Goal: Task Accomplishment & Management: Manage account settings

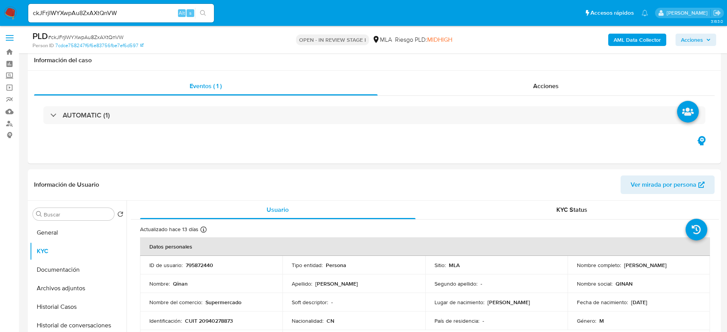
select select "10"
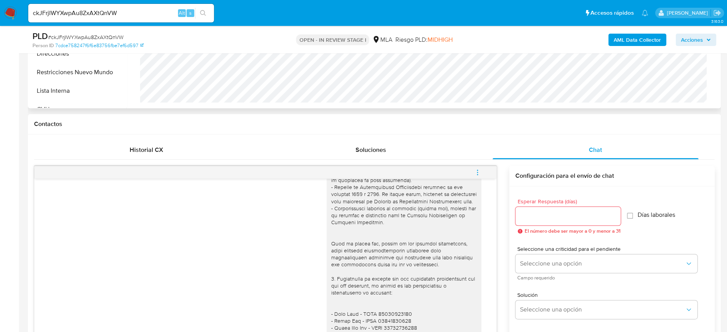
scroll to position [295, 0]
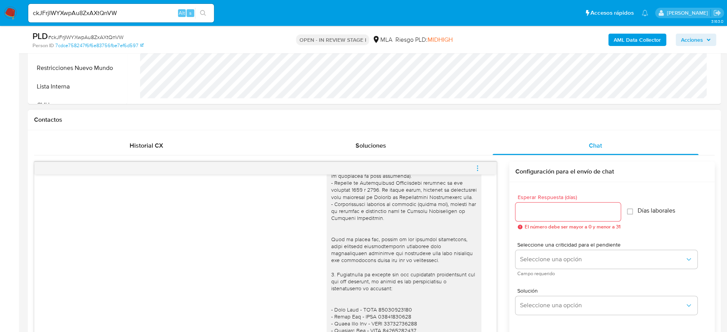
click at [481, 170] on button "menu-action" at bounding box center [477, 168] width 26 height 19
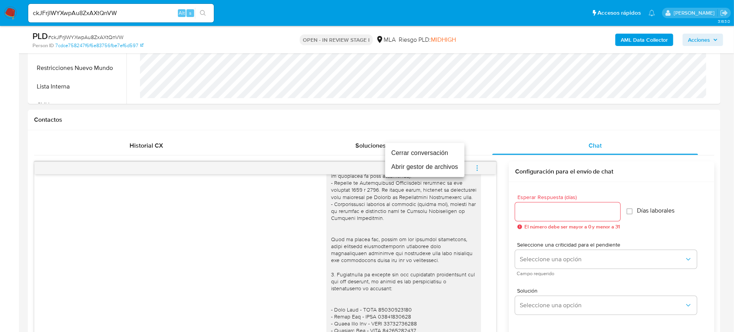
click at [442, 152] on li "Cerrar conversación" at bounding box center [424, 153] width 79 height 14
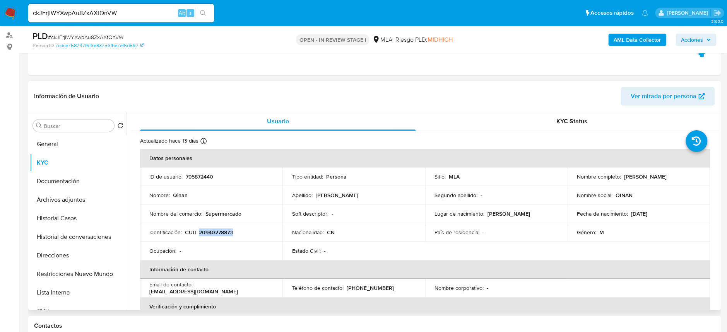
scroll to position [0, 0]
click at [201, 176] on p "795872440" at bounding box center [199, 176] width 27 height 7
copy p "795872440"
click at [217, 237] on td "Identificación : CUIT 20940278873" at bounding box center [211, 232] width 142 height 19
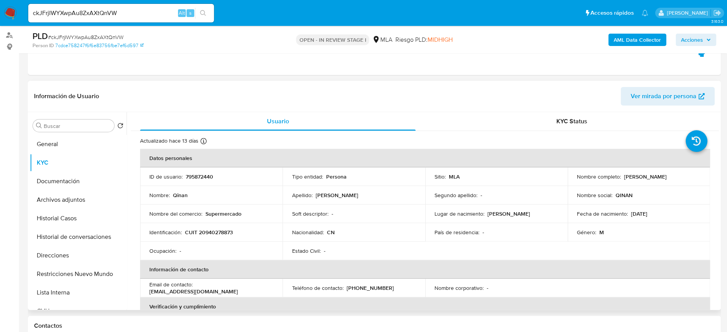
click at [219, 234] on p "CUIT 20940278873" at bounding box center [209, 232] width 48 height 7
copy p "20940278873"
click at [82, 195] on button "Archivos adjuntos" at bounding box center [75, 200] width 90 height 19
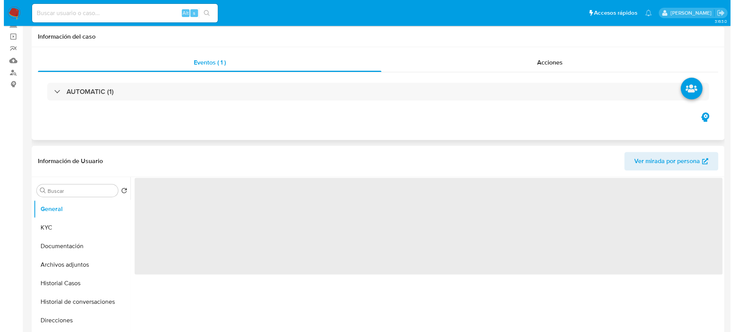
scroll to position [103, 0]
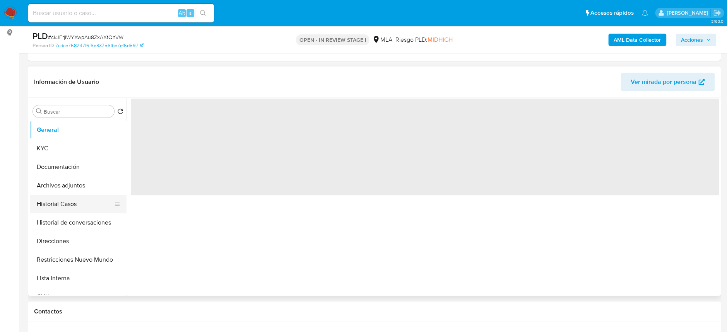
click at [68, 197] on button "Historial Casos" at bounding box center [75, 204] width 90 height 19
select select "10"
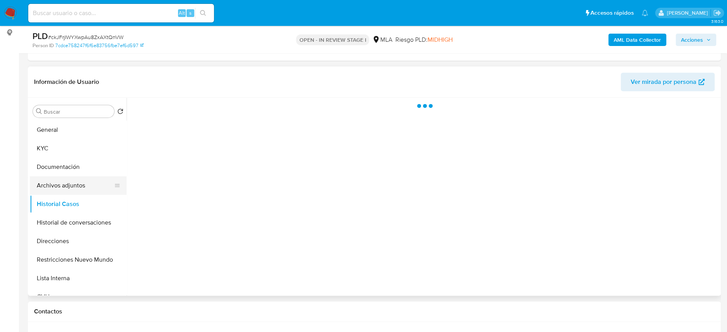
click at [74, 182] on button "Archivos adjuntos" at bounding box center [75, 185] width 90 height 19
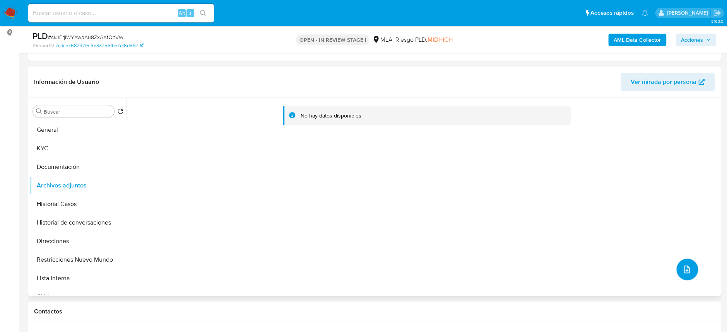
click at [677, 272] on button "upload-file" at bounding box center [687, 270] width 22 height 22
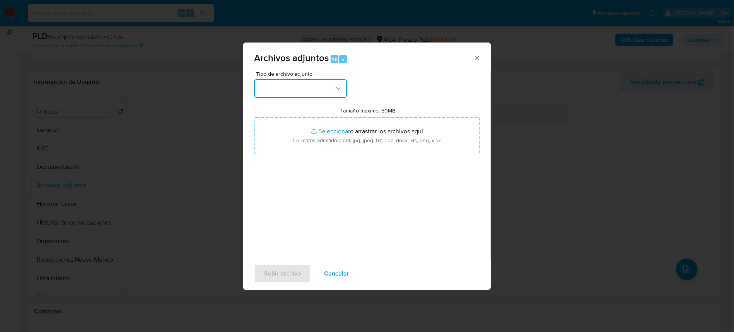
click at [307, 94] on button "button" at bounding box center [300, 88] width 93 height 19
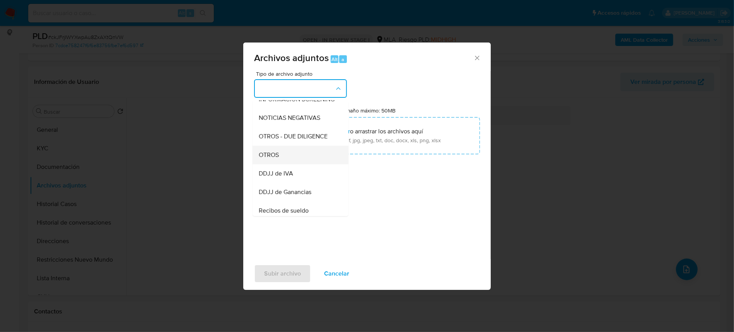
click at [279, 164] on div "OTROS" at bounding box center [298, 155] width 79 height 19
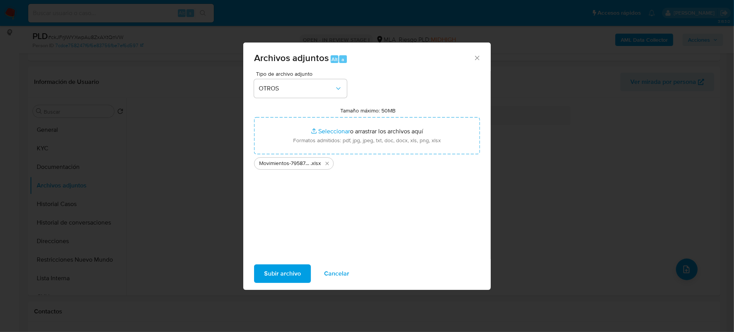
click at [267, 278] on span "Subir archivo" at bounding box center [282, 273] width 37 height 17
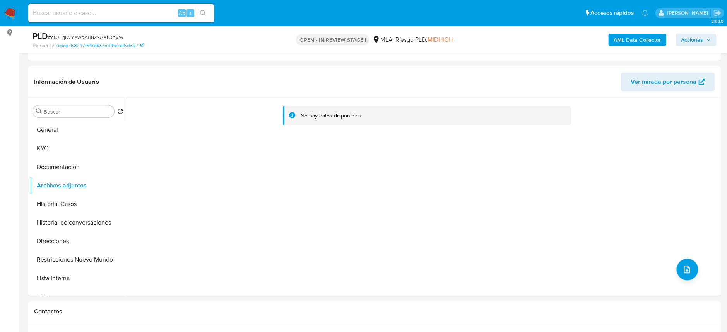
click at [650, 38] on b "AML Data Collector" at bounding box center [636, 40] width 47 height 12
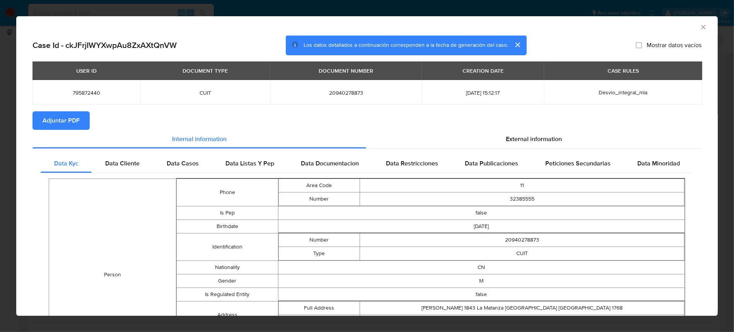
click at [73, 119] on span "Adjuntar PDF" at bounding box center [61, 120] width 37 height 17
click at [700, 29] on icon "Cerrar ventana" at bounding box center [704, 27] width 8 height 8
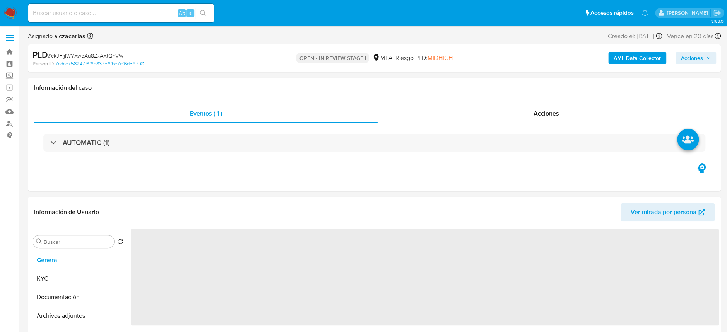
select select "10"
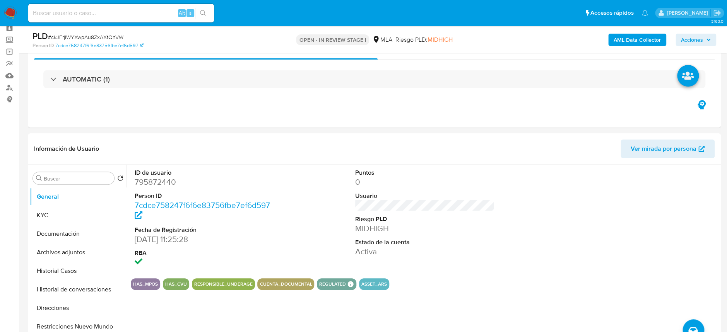
scroll to position [51, 0]
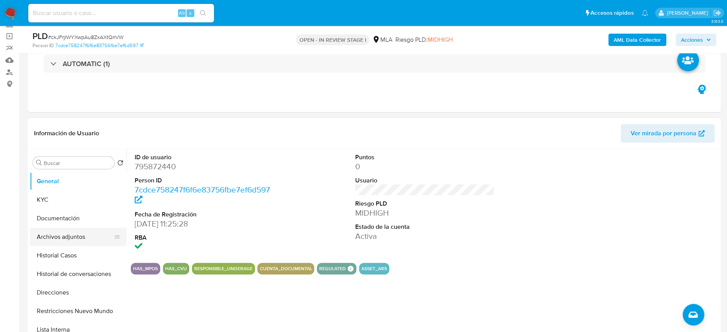
click at [61, 242] on button "Archivos adjuntos" at bounding box center [75, 237] width 90 height 19
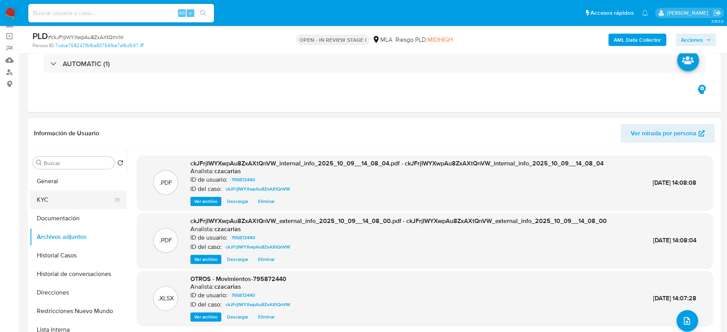
drag, startPoint x: 53, startPoint y: 190, endPoint x: 52, endPoint y: 195, distance: 4.8
click at [53, 191] on button "KYC" at bounding box center [75, 200] width 90 height 19
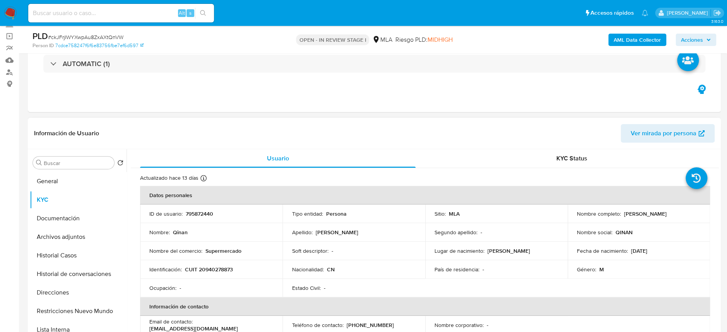
click at [217, 273] on p "CUIT 20940278873" at bounding box center [209, 269] width 48 height 7
copy p "20940278873"
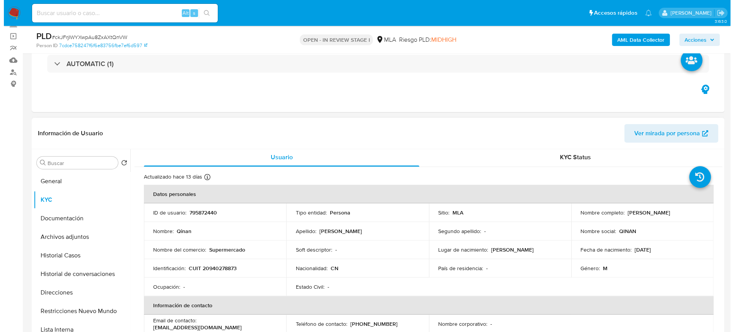
scroll to position [0, 0]
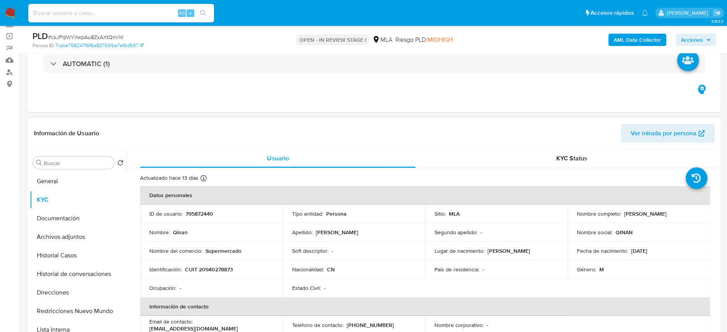
click at [205, 218] on td "ID de usuario : 795872440" at bounding box center [211, 214] width 142 height 19
click at [205, 216] on p "795872440" at bounding box center [199, 213] width 27 height 7
copy p "795872440"
click at [80, 240] on button "Archivos adjuntos" at bounding box center [75, 237] width 90 height 19
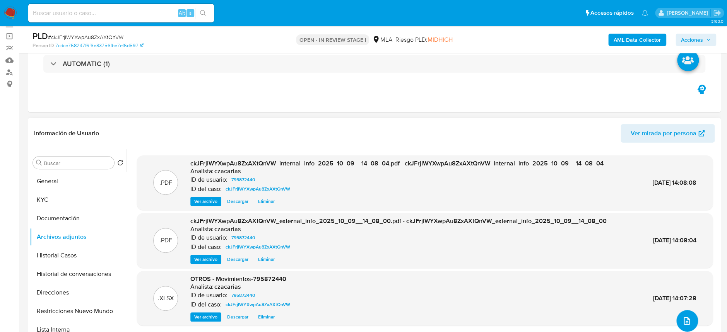
click at [682, 316] on icon "upload-file" at bounding box center [686, 320] width 9 height 9
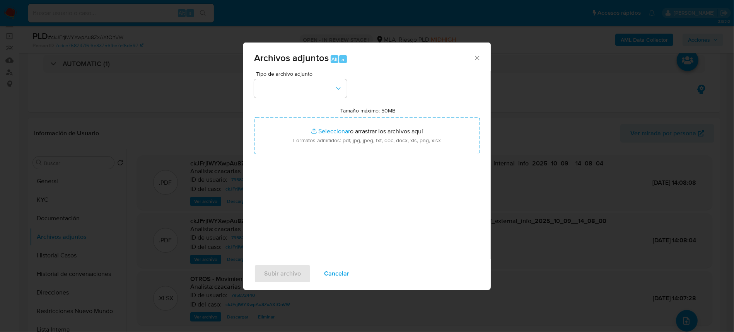
click at [289, 100] on div "Tipo de archivo adjunto Tamaño máximo: 50MB Seleccionar archivos Seleccionar o …" at bounding box center [367, 162] width 226 height 183
click at [294, 90] on button "button" at bounding box center [300, 88] width 93 height 19
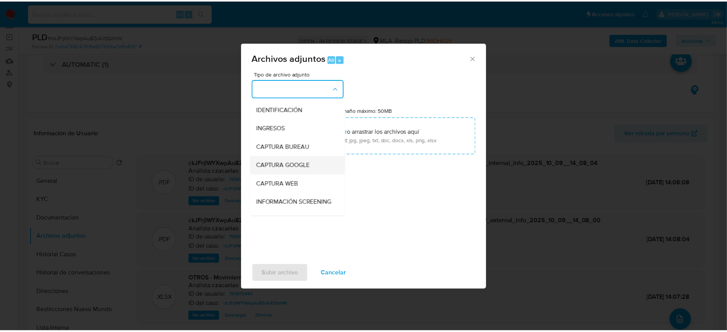
scroll to position [103, 0]
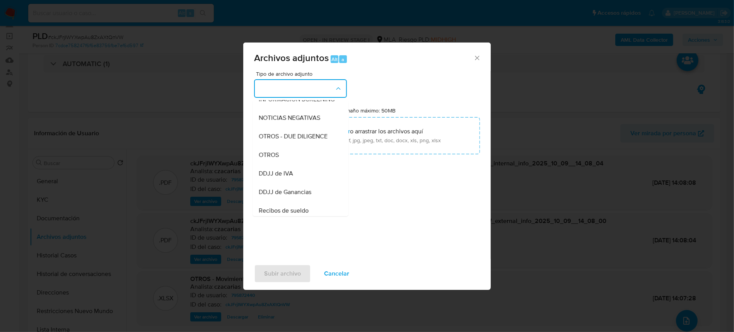
drag, startPoint x: 286, startPoint y: 162, endPoint x: 297, endPoint y: 163, distance: 11.3
click at [286, 161] on div "OTROS" at bounding box center [298, 155] width 79 height 19
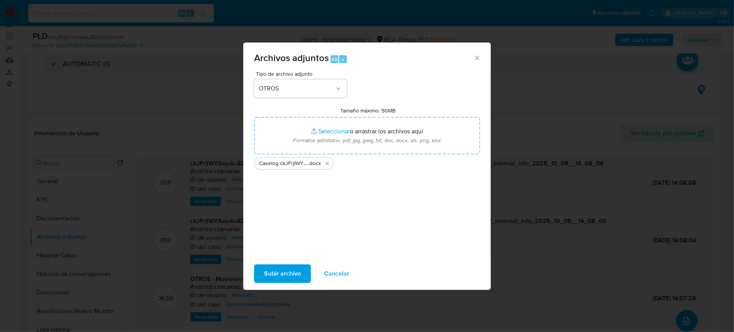
click at [297, 279] on span "Subir archivo" at bounding box center [282, 273] width 37 height 17
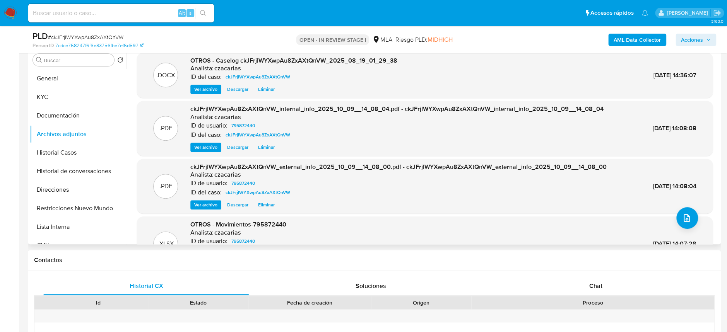
scroll to position [34, 0]
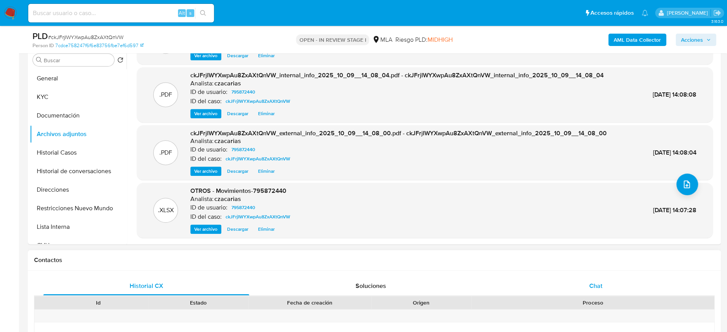
click at [608, 287] on div "Chat" at bounding box center [595, 286] width 206 height 19
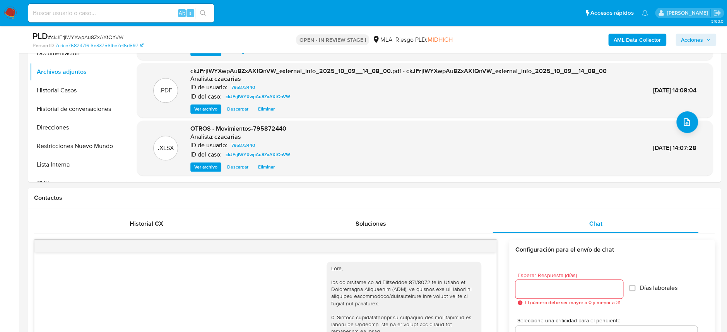
scroll to position [0, 0]
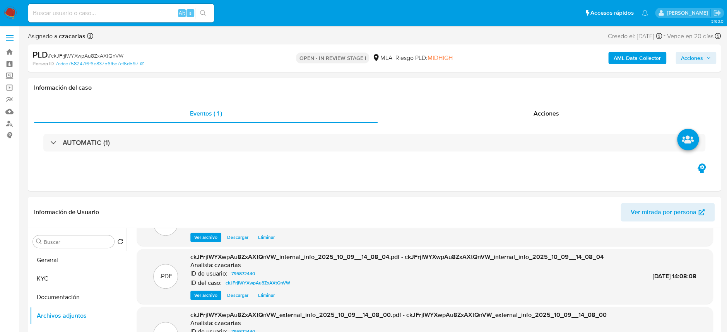
click at [710, 63] on button "Acciones" at bounding box center [695, 58] width 41 height 12
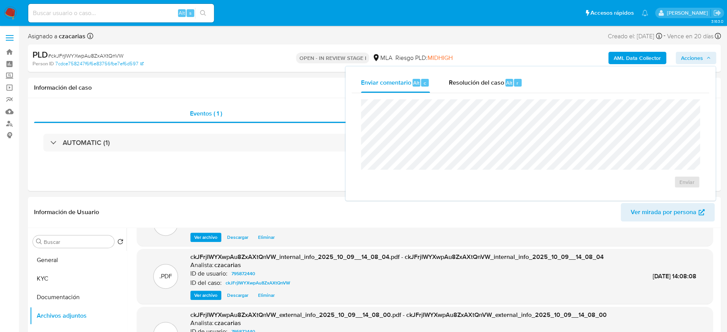
click at [507, 94] on div "Enviar" at bounding box center [530, 143] width 357 height 101
drag, startPoint x: 512, startPoint y: 84, endPoint x: 517, endPoint y: 98, distance: 15.3
click at [512, 84] on div "Alt r" at bounding box center [513, 83] width 16 height 8
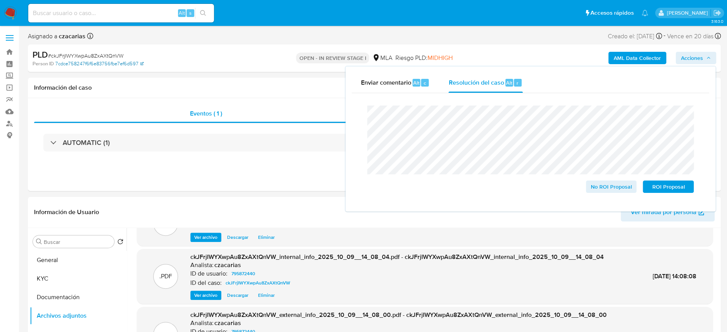
click at [92, 61] on link "7cdce758247f6f6e83756fbe7ef6d597" at bounding box center [99, 63] width 88 height 7
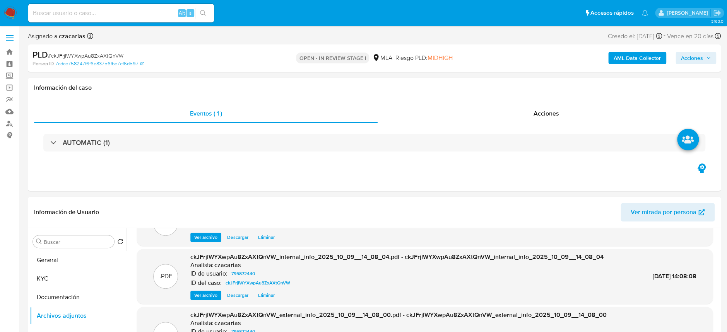
click at [97, 52] on span "# ckJFrjIWYXwpAu8ZxAXtQnVW" at bounding box center [85, 56] width 75 height 8
drag, startPoint x: 97, startPoint y: 52, endPoint x: 109, endPoint y: 50, distance: 11.8
click at [97, 52] on span "# ckJFrjIWYXwpAu8ZxAXtQnVW" at bounding box center [85, 56] width 75 height 8
copy span "ckJFrjIWYXwpAu8ZxAXtQnVW"
click at [688, 53] on span "Acciones" at bounding box center [692, 58] width 22 height 12
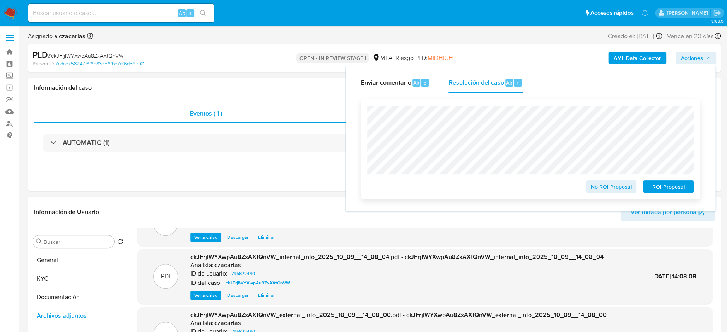
click at [616, 185] on span "No ROI Proposal" at bounding box center [611, 186] width 40 height 11
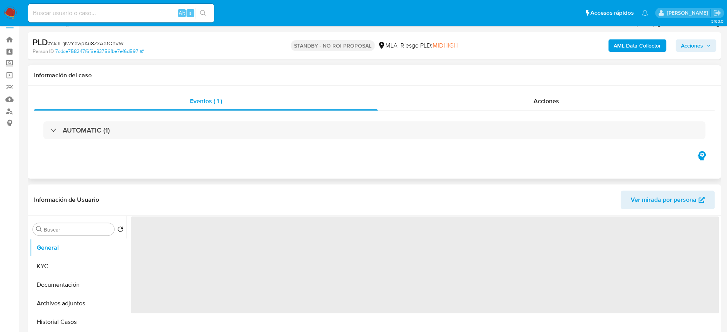
select select "10"
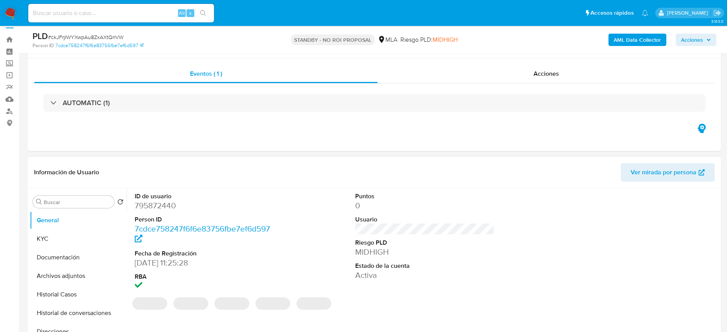
scroll to position [51, 0]
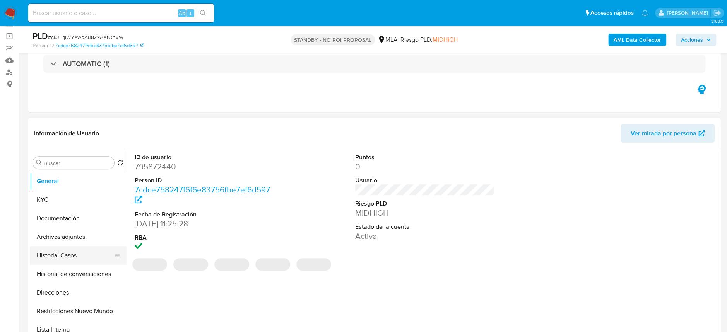
click at [85, 254] on button "Historial Casos" at bounding box center [75, 255] width 90 height 19
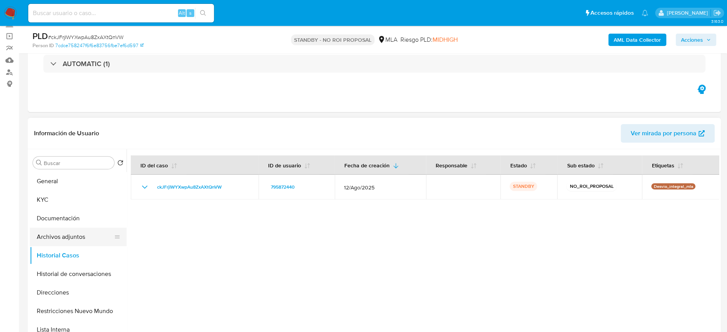
click at [83, 231] on button "Archivos adjuntos" at bounding box center [75, 237] width 90 height 19
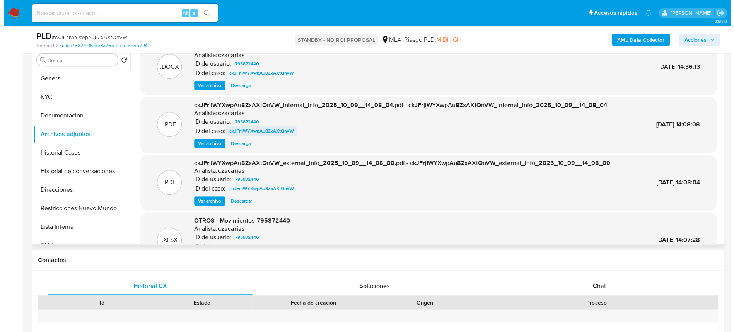
scroll to position [0, 0]
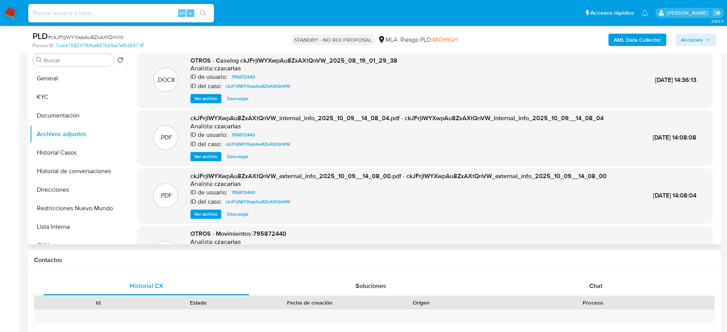
click at [207, 95] on span "Ver archivo" at bounding box center [205, 99] width 23 height 8
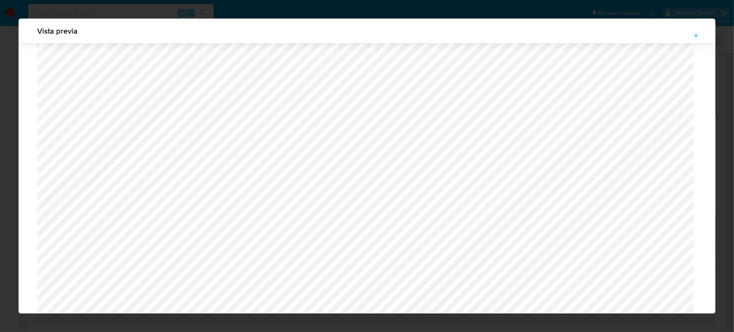
scroll to position [1627, 0]
click at [690, 35] on button "Attachment preview" at bounding box center [696, 35] width 17 height 12
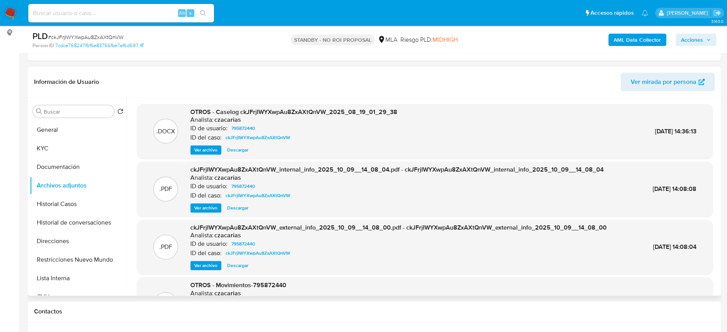
scroll to position [51, 0]
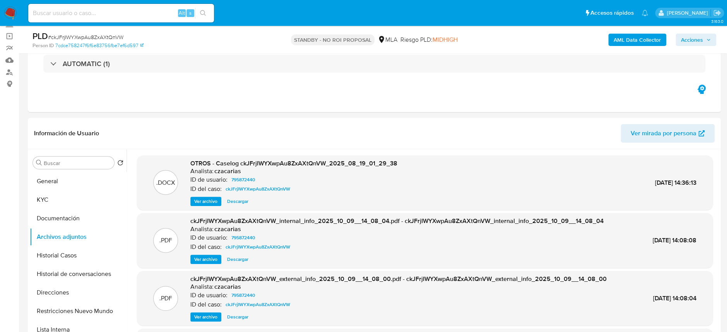
click at [10, 9] on img at bounding box center [10, 13] width 13 height 13
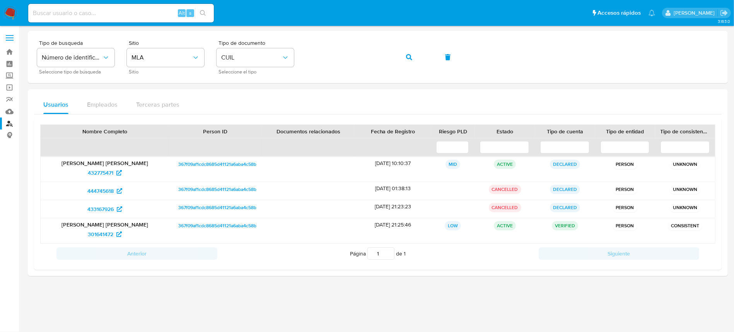
click at [12, 13] on img at bounding box center [10, 13] width 13 height 13
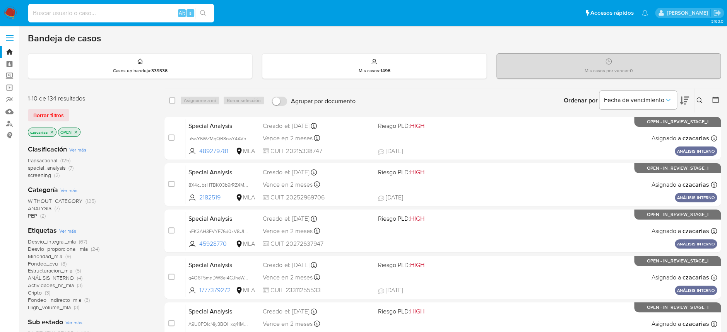
click at [121, 15] on input at bounding box center [121, 13] width 186 height 10
paste input "4YwAAjK1wyL1a2HU9mKv1Eb8"
type input "4YwAAjK1wyL1a2HU9mKv1Eb8"
click at [209, 15] on button "search-icon" at bounding box center [203, 13] width 16 height 11
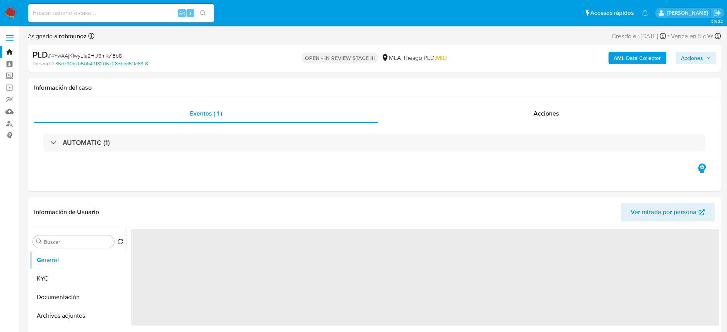
select select "10"
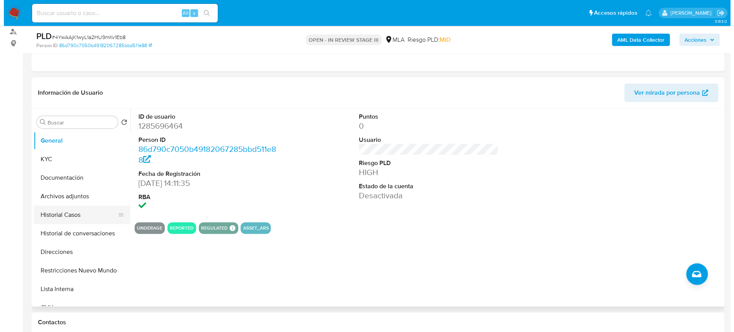
scroll to position [103, 0]
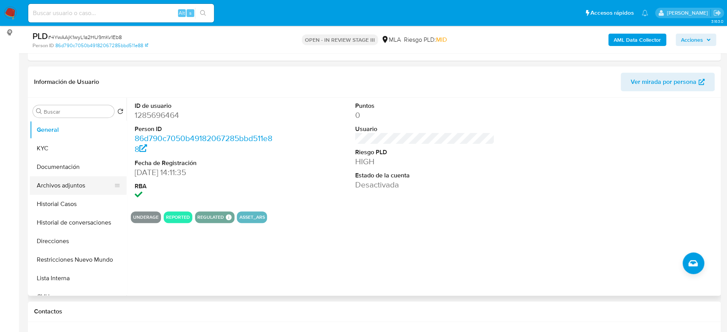
click at [72, 181] on button "Archivos adjuntos" at bounding box center [75, 185] width 90 height 19
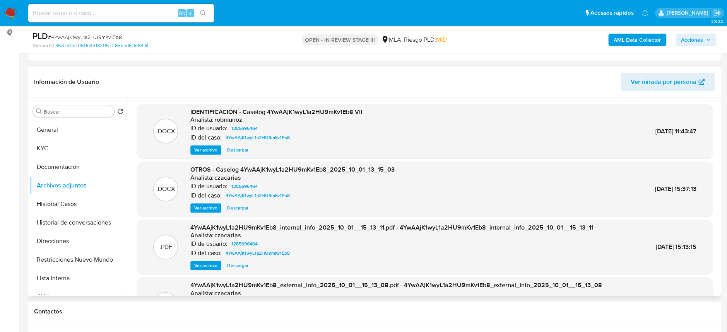
click at [207, 147] on span "Ver archivo" at bounding box center [205, 150] width 23 height 8
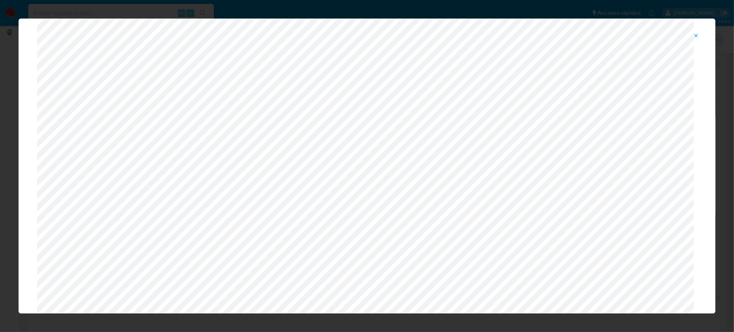
scroll to position [0, 0]
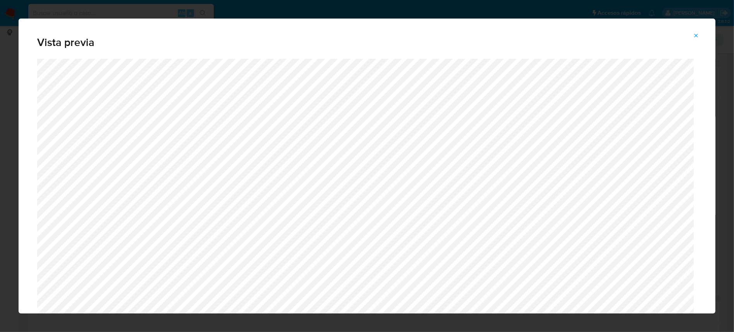
click at [698, 34] on icon "Attachment preview" at bounding box center [696, 35] width 6 height 6
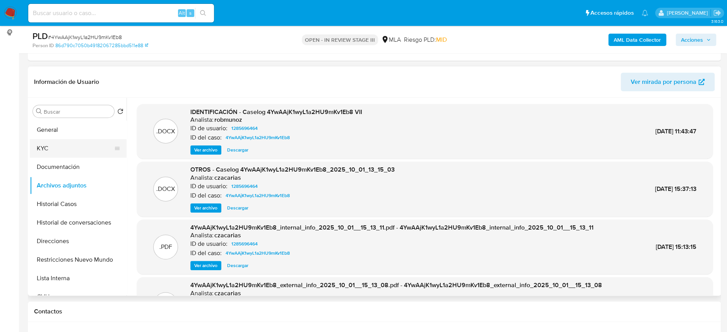
click at [51, 150] on button "KYC" at bounding box center [75, 148] width 90 height 19
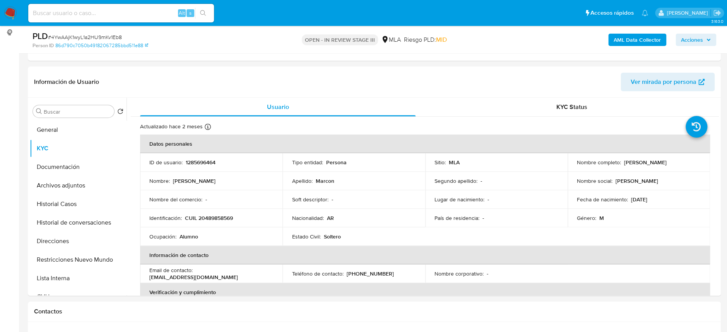
drag, startPoint x: 620, startPoint y: 163, endPoint x: 666, endPoint y: 141, distance: 50.7
click at [683, 164] on div "Nombre completo : Joaquin Elian Marcon" at bounding box center [639, 162] width 124 height 7
copy div "Joaquin Elian Marcon"
click at [219, 217] on p "CUIL 20489858569" at bounding box center [209, 218] width 48 height 7
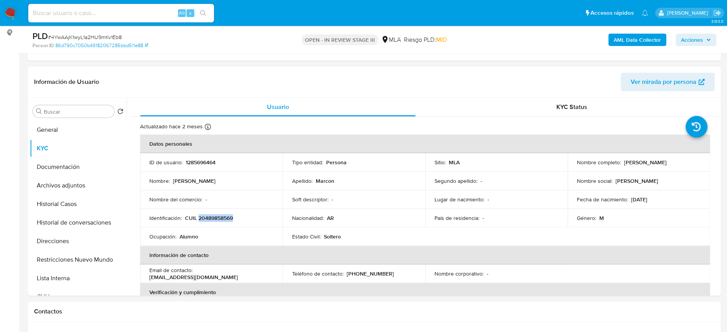
copy p "20489858569"
click at [56, 180] on button "Archivos adjuntos" at bounding box center [75, 185] width 90 height 19
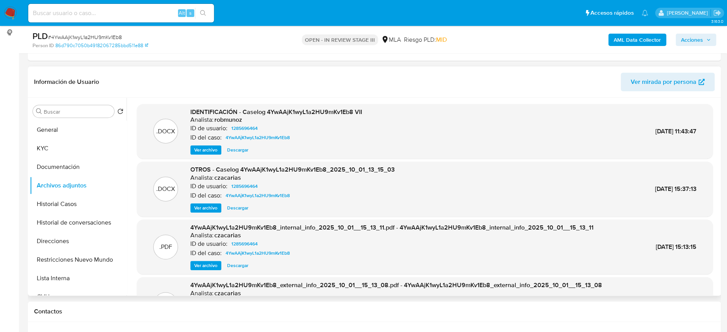
click at [209, 148] on span "Ver archivo" at bounding box center [205, 150] width 23 height 8
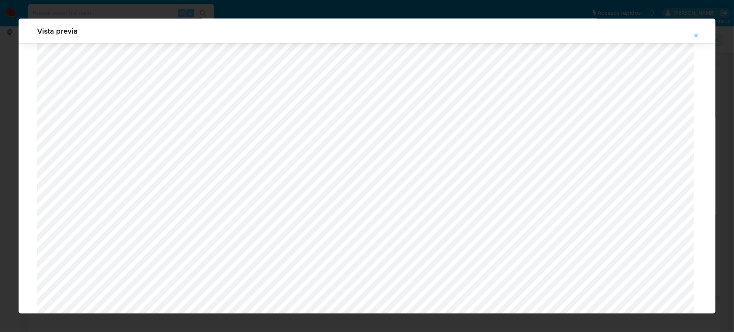
scroll to position [654, 0]
click at [698, 34] on icon "Attachment preview" at bounding box center [696, 35] width 6 height 6
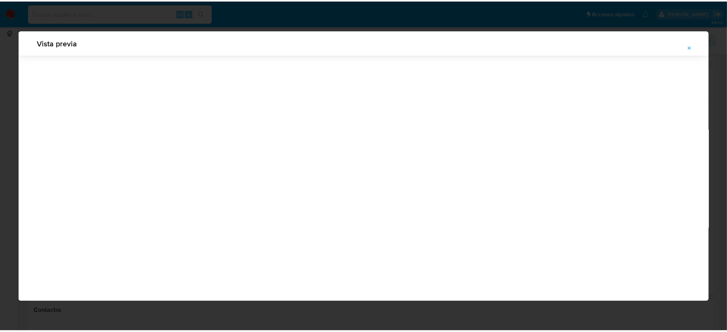
scroll to position [0, 0]
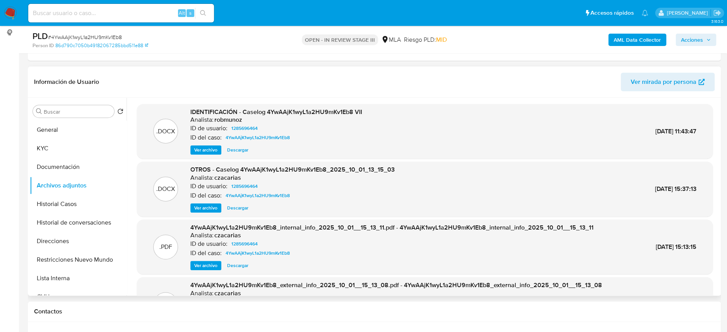
click at [7, 15] on img at bounding box center [10, 13] width 13 height 13
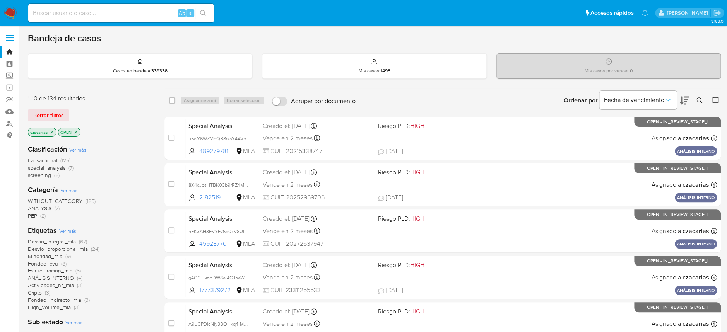
click at [170, 15] on input at bounding box center [121, 13] width 186 height 10
paste input "ETiwNzNasBLPr7SivhIUHzMQ"
type input "ETiwNzNasBLPr7SivhIUHzMQ"
click at [200, 11] on icon "search-icon" at bounding box center [203, 13] width 6 height 6
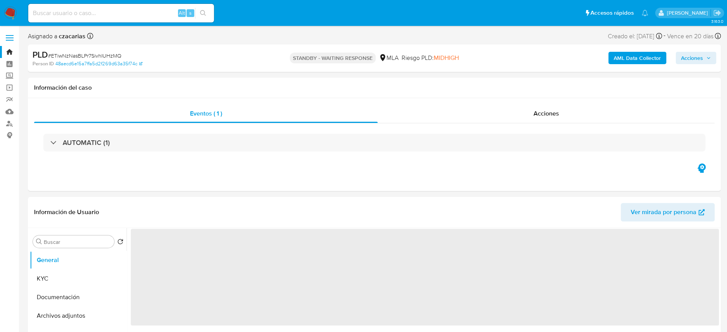
select select "10"
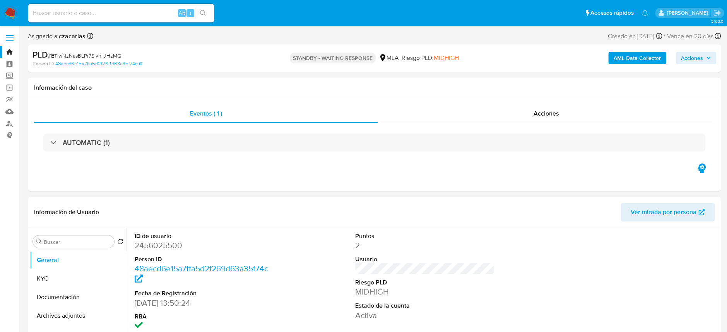
drag, startPoint x: 131, startPoint y: 14, endPoint x: 135, endPoint y: 15, distance: 4.2
click at [131, 14] on input at bounding box center [121, 13] width 186 height 10
paste input "4jf8TKLKARYXNQVTMGptnU9L"
type input "4jf8TKLKARYXNQVTMGptnU9L"
click at [205, 18] on button "search-icon" at bounding box center [203, 13] width 16 height 11
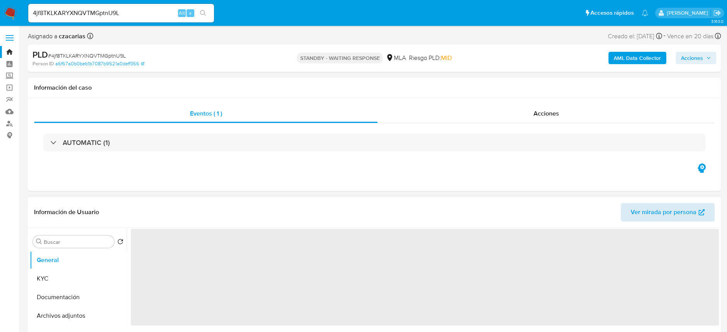
select select "10"
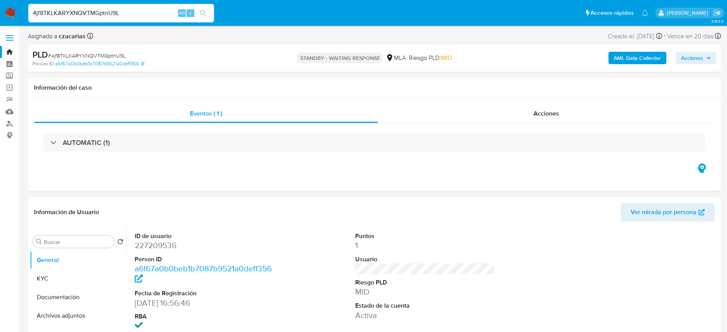
click at [123, 15] on input "4jf8TKLKARYXNQVTMGptnU9L" at bounding box center [121, 13] width 186 height 10
paste input "uzZ1YCZEzNfBX50V3ik5VXqN"
click at [194, 14] on input "uzZ1YCZEzNfBX50V3ik5VXqN" at bounding box center [121, 13] width 186 height 10
type input "uzZ1YCZEzNfBX50V3ik5VXqN"
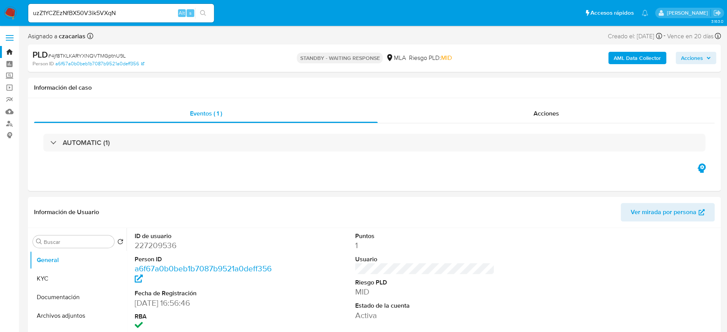
click at [200, 13] on icon "search-icon" at bounding box center [203, 13] width 6 height 6
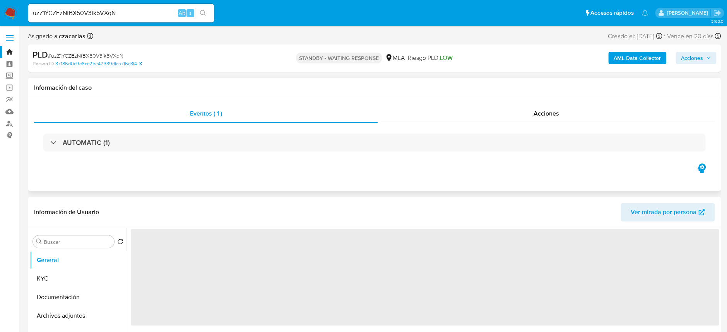
select select "10"
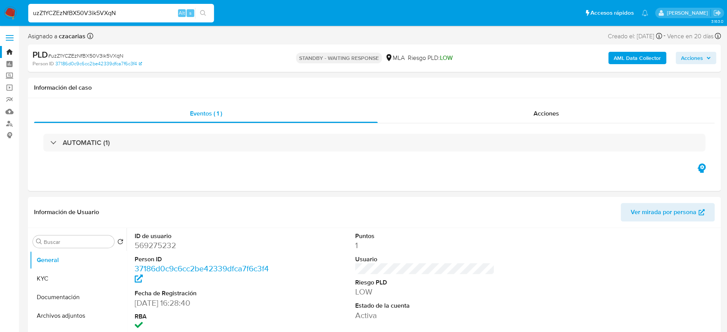
click at [78, 14] on input "uzZ1YCZEzNfBX50V3ik5VXqN" at bounding box center [121, 13] width 186 height 10
paste input "hEbHa8sZICUPQrshWzhERA42"
type input "hEbHa8sZICUPQrshWzhERA42"
click at [205, 16] on icon "search-icon" at bounding box center [203, 13] width 6 height 6
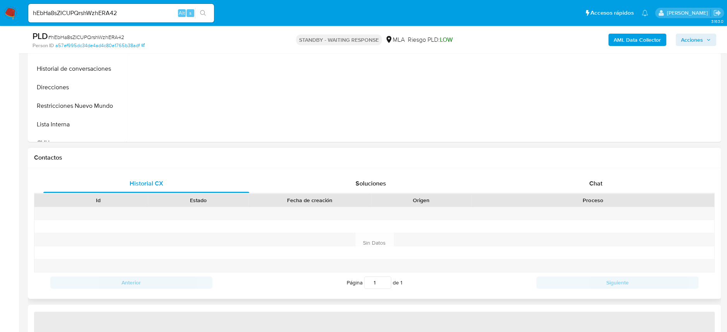
scroll to position [258, 0]
select select "10"
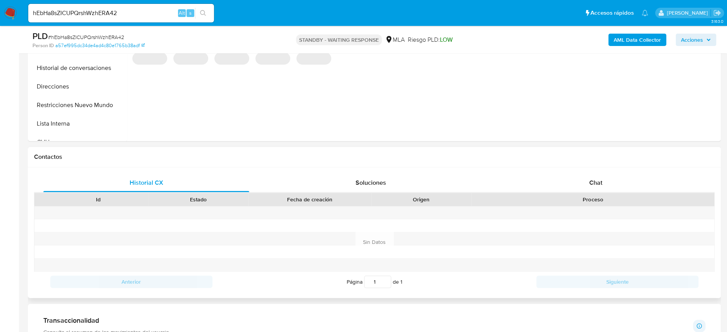
click at [593, 194] on div "Proceso" at bounding box center [592, 199] width 243 height 13
click at [591, 185] on span "Chat" at bounding box center [595, 182] width 13 height 9
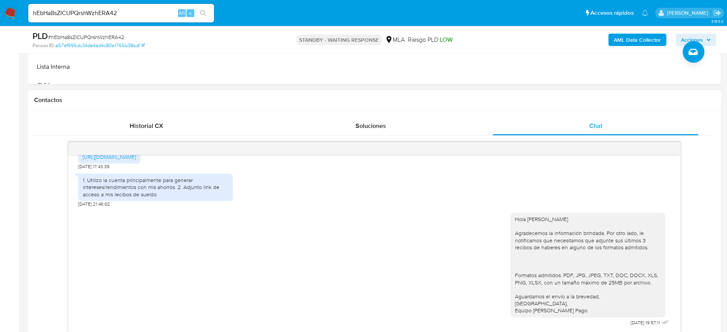
scroll to position [361, 0]
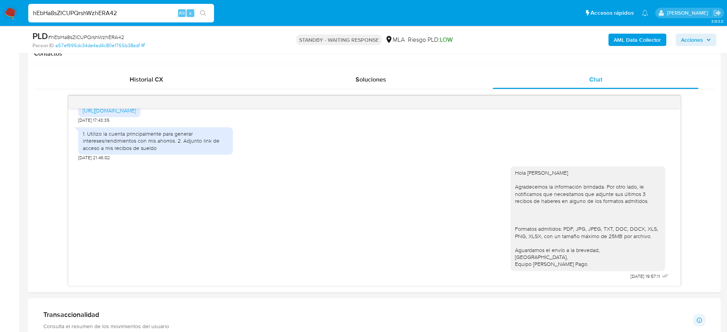
click at [144, 12] on input "hEbHa8sZICUPQrshWzhERA42" at bounding box center [121, 13] width 186 height 10
paste input "SglpWb72WS7G3YJEkJyOK8p0"
type input "SglpWb72WS7G3YJEkJyOK8p0"
click at [207, 13] on button "search-icon" at bounding box center [203, 13] width 16 height 11
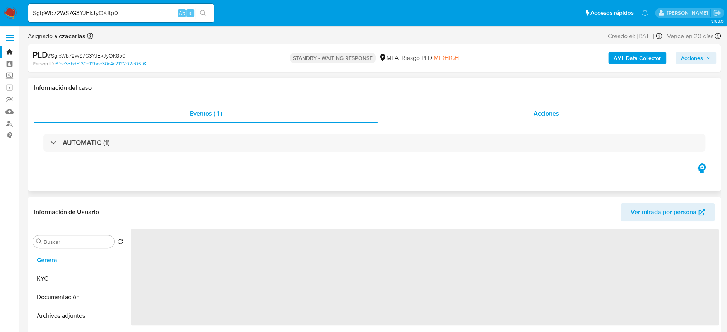
select select "10"
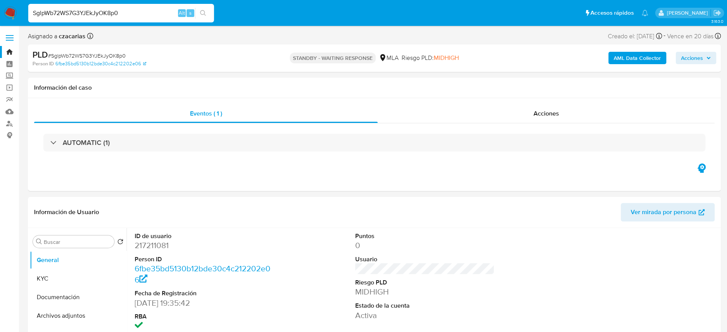
click at [149, 17] on input "SglpWb72WS7G3YJEkJyOK8p0" at bounding box center [121, 13] width 186 height 10
paste input "8iZqyxhsjm4XTNaUNIRaIIZt"
type input "8iZqyxhsjm4XTNaUNIRaIIZt"
click at [204, 10] on icon "search-icon" at bounding box center [203, 13] width 6 height 6
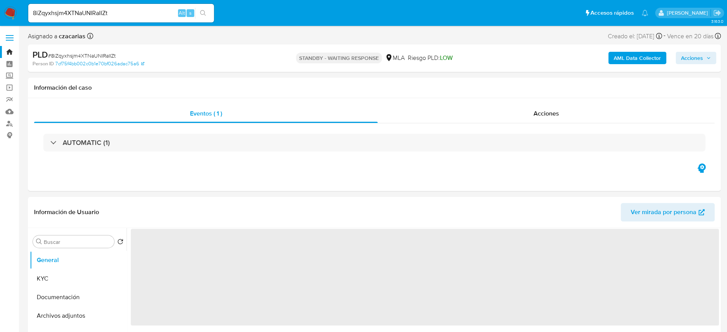
select select "10"
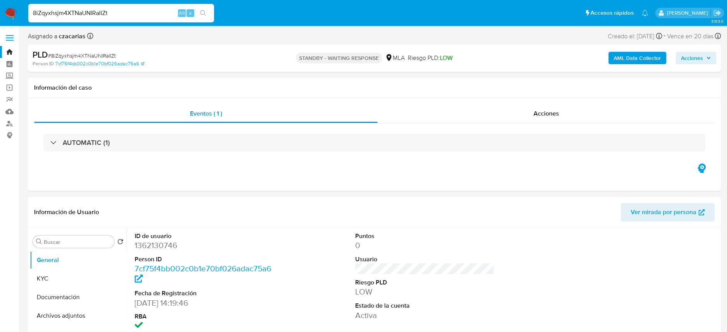
click at [95, 18] on input "8iZqyxhsjm4XTNaUNIRaIIZt" at bounding box center [121, 13] width 186 height 10
paste input "gCenjIlOnkmdktj0d08EWN9"
type input "8gCenjIlOnkmdktj0d08EWN9"
click at [208, 15] on button "search-icon" at bounding box center [203, 13] width 16 height 11
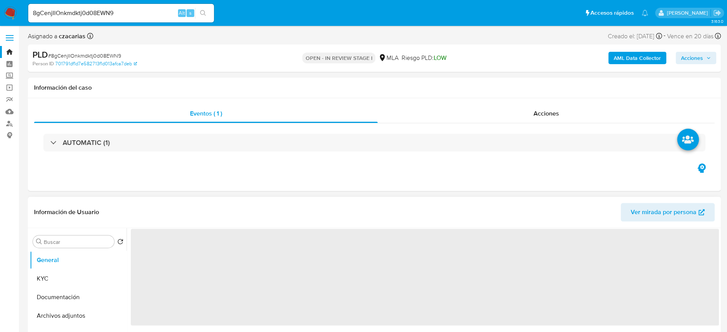
select select "10"
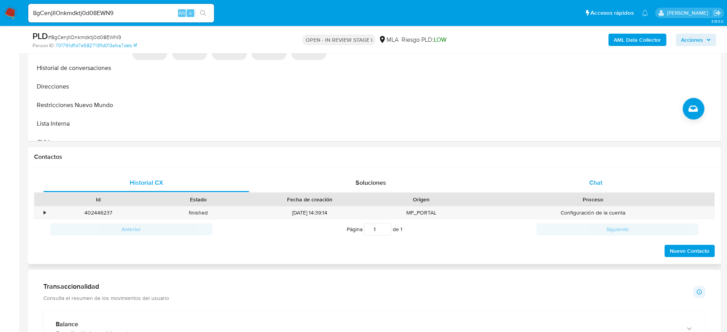
click at [606, 182] on div "Chat" at bounding box center [595, 183] width 206 height 19
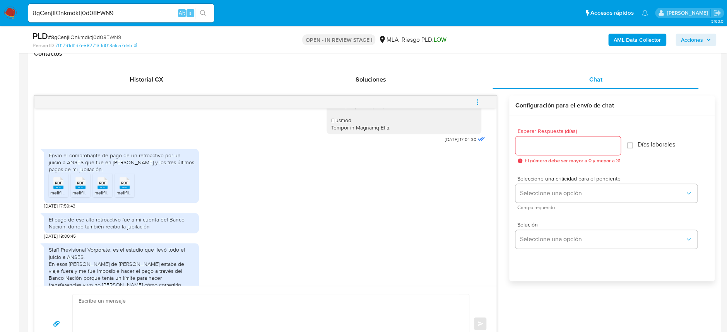
scroll to position [884, 0]
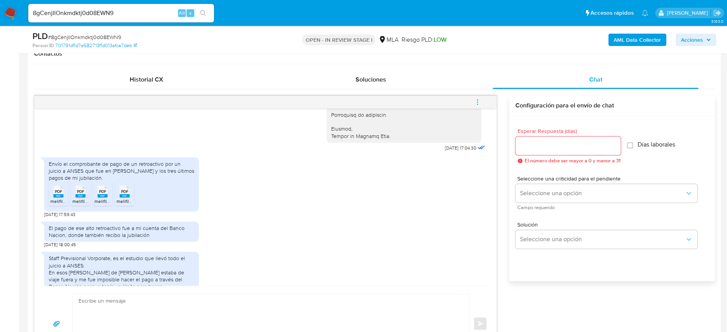
click at [54, 198] on rect at bounding box center [58, 195] width 10 height 3
click at [77, 198] on rect at bounding box center [80, 195] width 10 height 3
click at [100, 194] on span "PDF" at bounding box center [102, 191] width 7 height 5
click at [120, 198] on icon "PDF" at bounding box center [125, 192] width 10 height 14
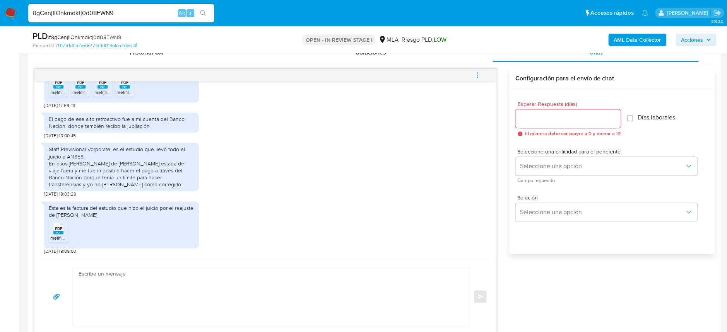
scroll to position [412, 0]
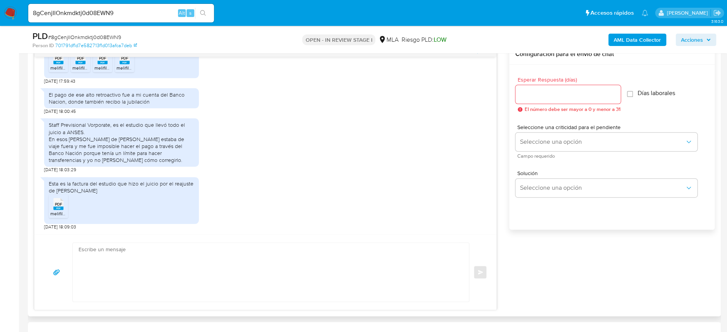
click at [57, 208] on rect at bounding box center [58, 208] width 10 height 3
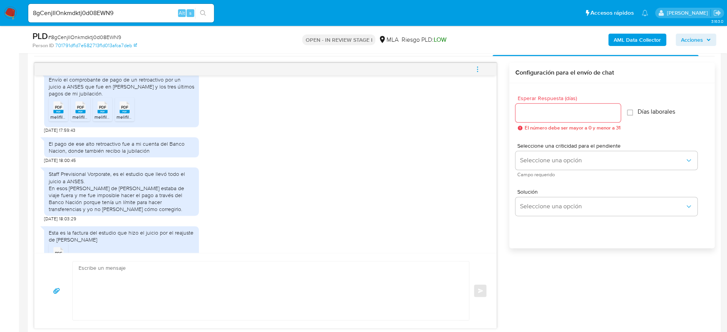
scroll to position [987, 0]
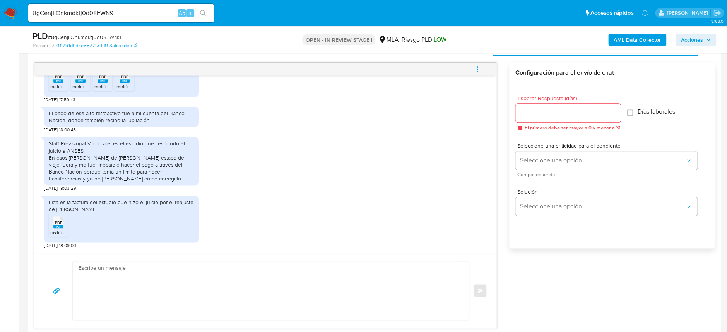
click at [176, 282] on textarea at bounding box center [269, 290] width 381 height 59
paste textarea "Hola, ¡Muchas gracias por tu respuesta! Confirmamos la recepción de la document…"
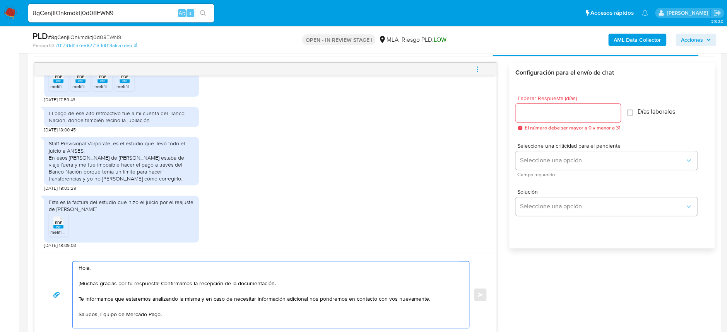
type textarea "Hola, ¡Muchas gracias por tu respuesta! Confirmamos la recepción de la document…"
click at [567, 116] on input "Esperar Respuesta (días)" at bounding box center [567, 113] width 105 height 10
type input "9"
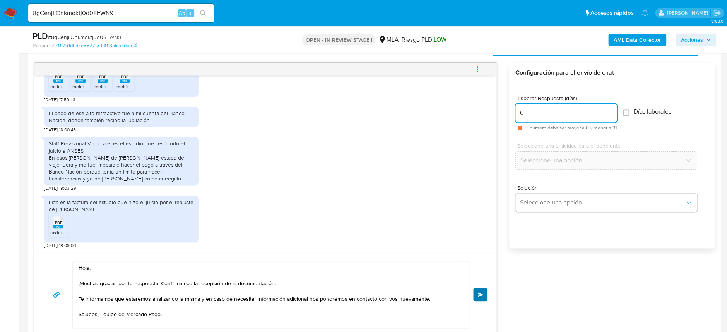
type input "0"
click at [476, 294] on button "Enviar" at bounding box center [480, 295] width 14 height 14
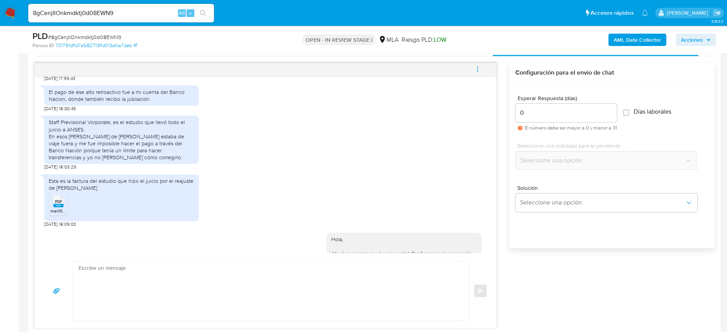
scroll to position [1081, 0]
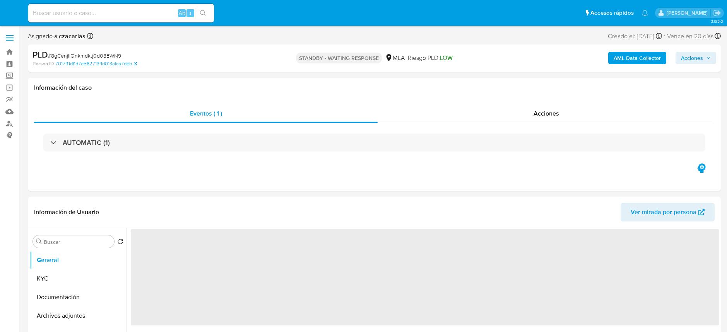
select select "10"
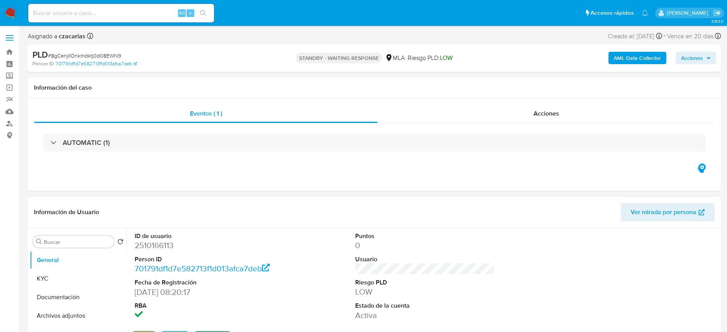
click at [157, 244] on dd "2510166113" at bounding box center [204, 245] width 139 height 11
copy dd "2510166113"
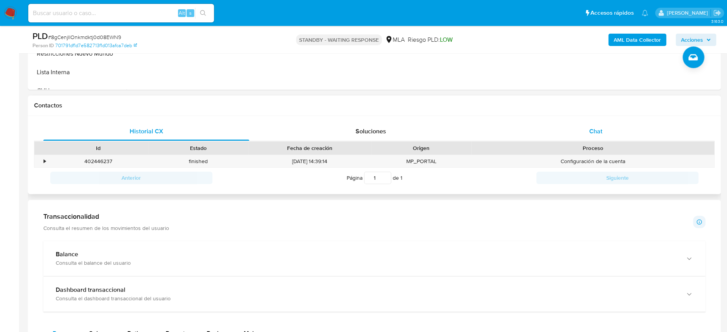
click at [610, 126] on div "Chat" at bounding box center [595, 131] width 206 height 19
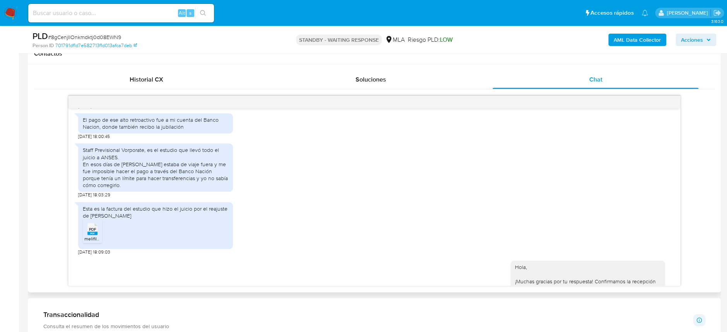
scroll to position [977, 0]
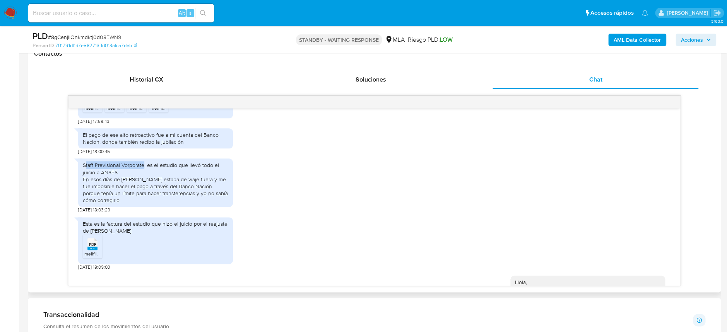
drag, startPoint x: 84, startPoint y: 185, endPoint x: 143, endPoint y: 188, distance: 58.9
click at [143, 188] on div "Staff Previsional Vorporate, es el estudio que llevó todo el juicio a ANSES. En…" at bounding box center [155, 183] width 145 height 42
drag, startPoint x: 84, startPoint y: 186, endPoint x: 124, endPoint y: 193, distance: 41.2
click at [124, 193] on div "Staff Previsional Vorporate, es el estudio que llevó todo el juicio a ANSES. En…" at bounding box center [155, 183] width 145 height 42
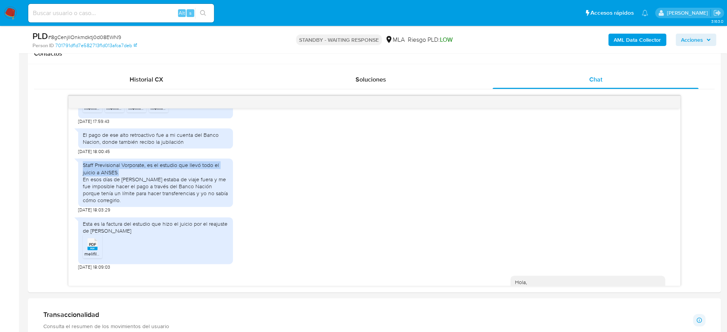
copy div "Staff Previsional Vorporate, es el estudio que llevó todo el juicio a ANSES."
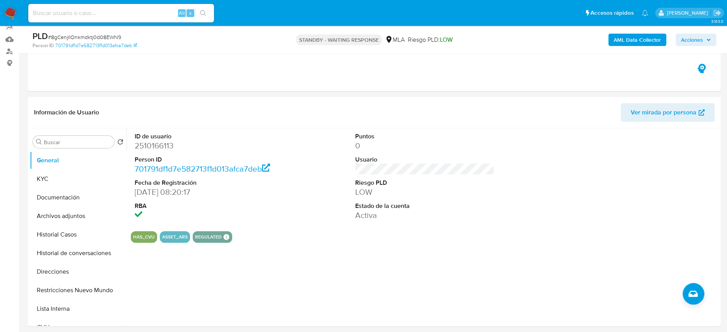
scroll to position [51, 0]
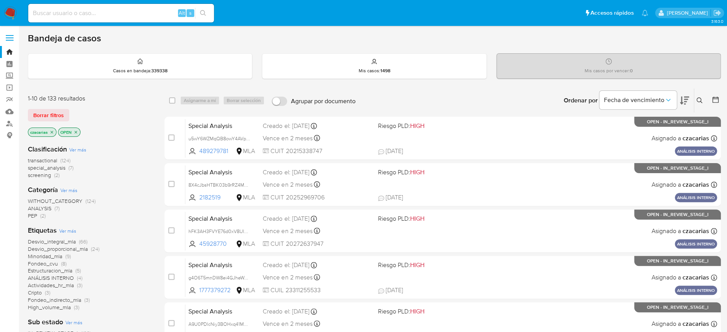
click at [85, 14] on input at bounding box center [121, 13] width 186 height 10
paste input "795872440"
type input "795872440"
click at [207, 18] on button "search-icon" at bounding box center [203, 13] width 16 height 11
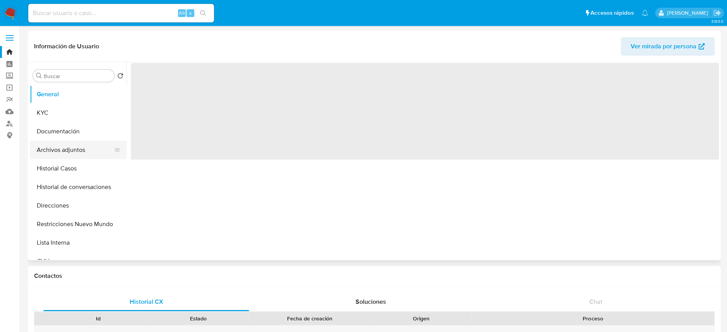
select select "10"
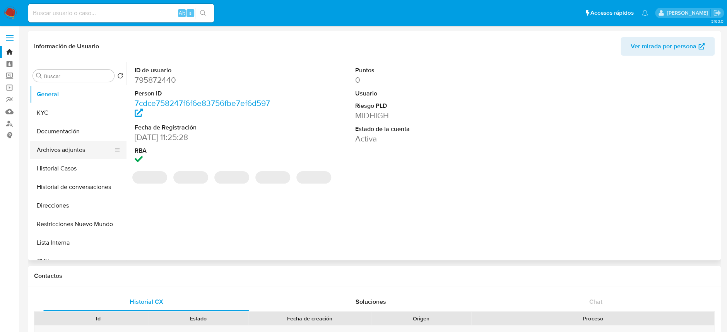
click at [67, 145] on button "Archivos adjuntos" at bounding box center [75, 150] width 90 height 19
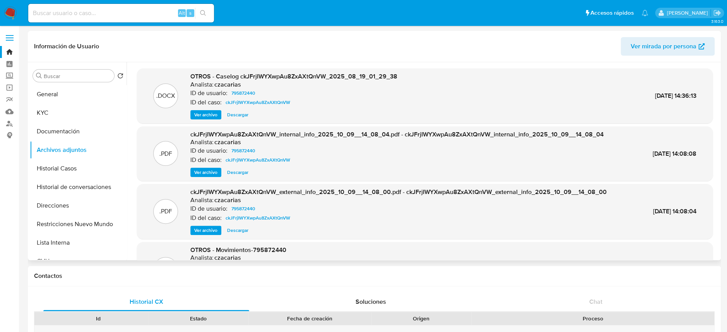
click at [212, 114] on span "Ver archivo" at bounding box center [205, 115] width 23 height 8
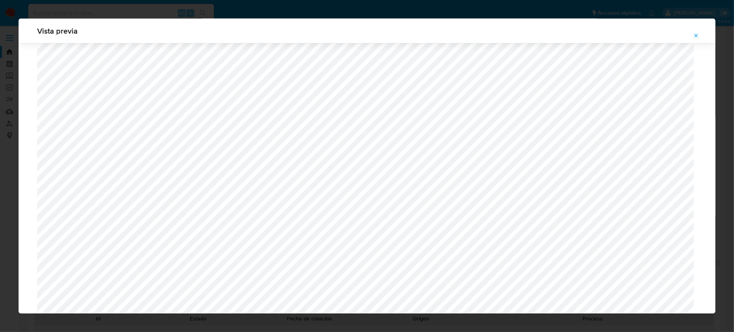
scroll to position [706, 0]
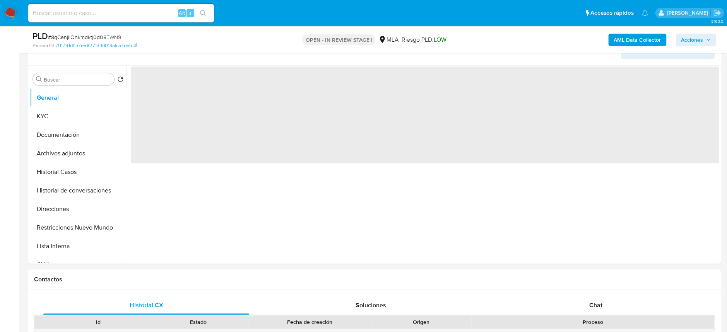
scroll to position [309, 0]
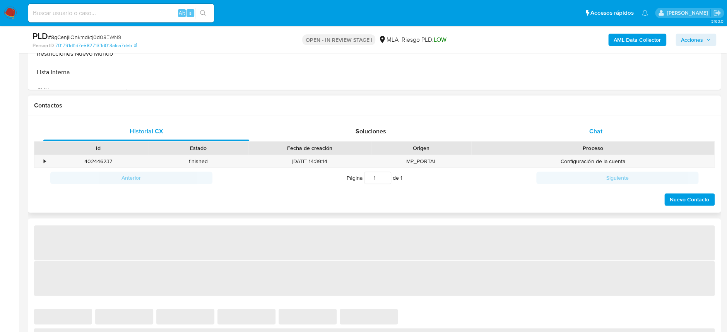
select select "10"
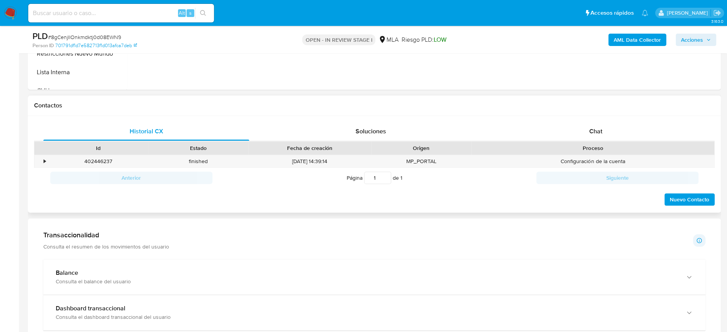
click at [620, 120] on div "Historial CX Soluciones Chat Id Estado Fecha de creación Origen Proceso • 40244…" at bounding box center [374, 164] width 693 height 97
click at [615, 124] on div "Chat" at bounding box center [595, 131] width 206 height 19
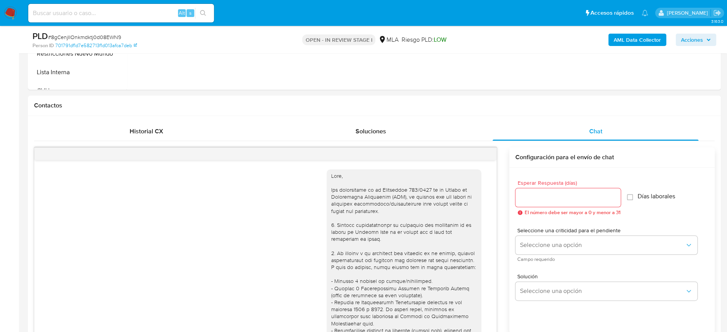
scroll to position [1081, 0]
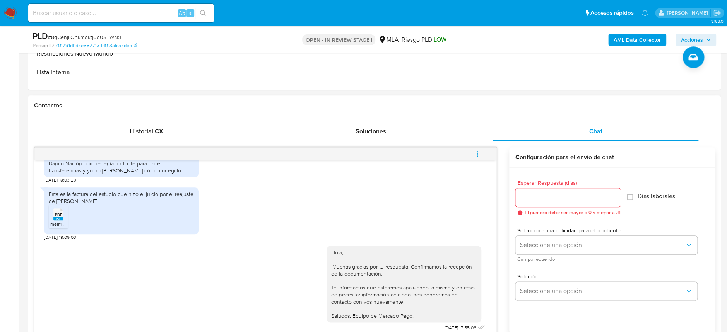
click at [480, 155] on icon "menu-action" at bounding box center [477, 153] width 7 height 7
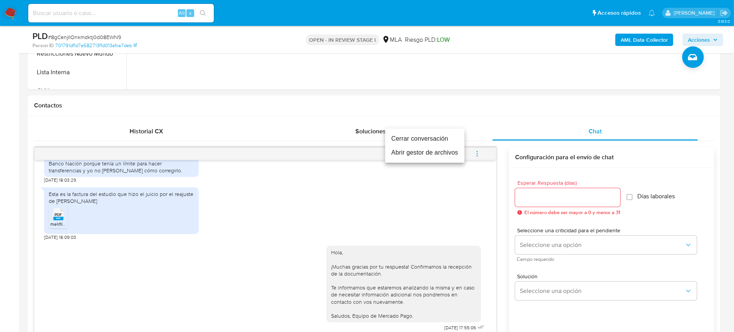
drag, startPoint x: 411, startPoint y: 138, endPoint x: 394, endPoint y: 140, distance: 17.1
click at [411, 138] on li "Cerrar conversación" at bounding box center [424, 139] width 79 height 14
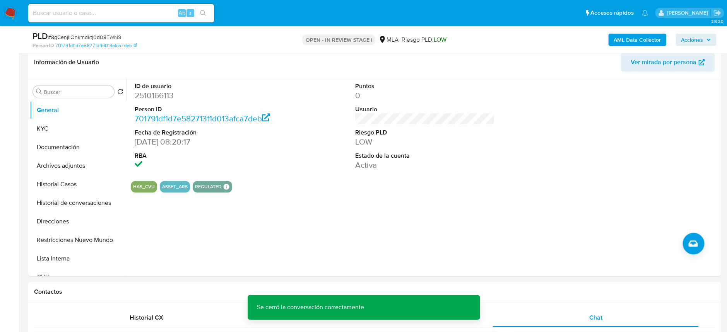
scroll to position [103, 0]
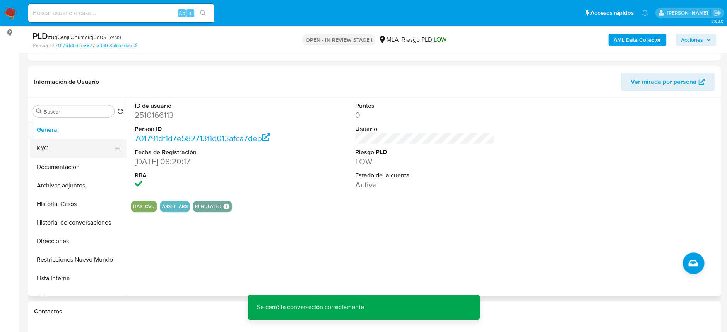
click at [46, 147] on button "KYC" at bounding box center [75, 148] width 90 height 19
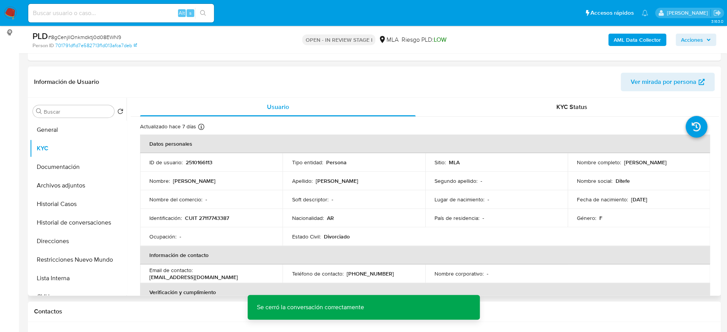
drag, startPoint x: 621, startPoint y: 162, endPoint x: 697, endPoint y: 166, distance: 75.5
click at [697, 166] on td "Nombre completo : Diana Teodolina Fernandez" at bounding box center [638, 162] width 142 height 19
copy p "Diana Teodolina Fernandez"
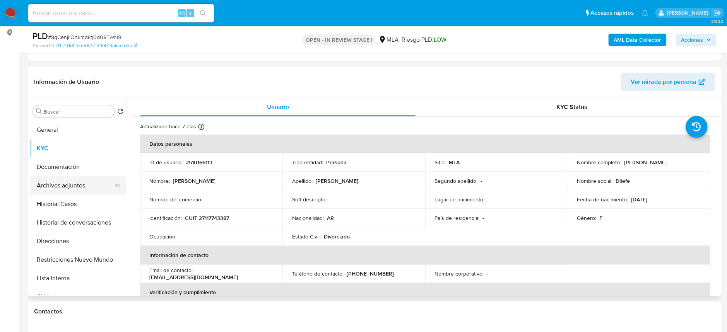
click at [84, 183] on button "Archivos adjuntos" at bounding box center [75, 185] width 90 height 19
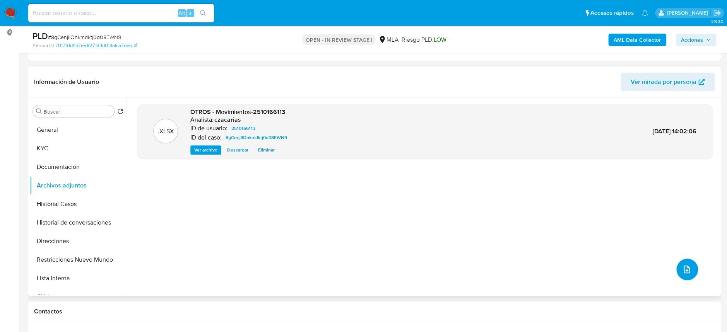
click at [691, 273] on button "upload-file" at bounding box center [687, 270] width 22 height 22
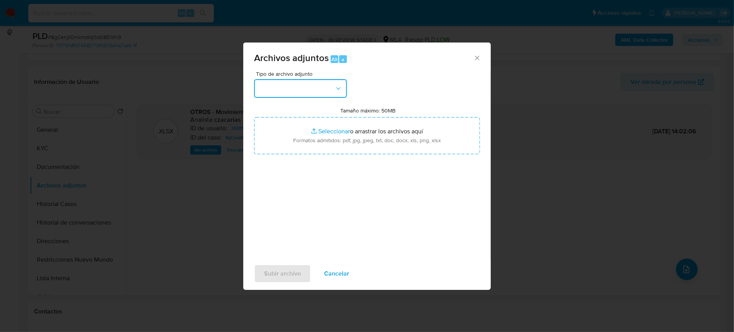
click at [299, 92] on button "button" at bounding box center [300, 88] width 93 height 19
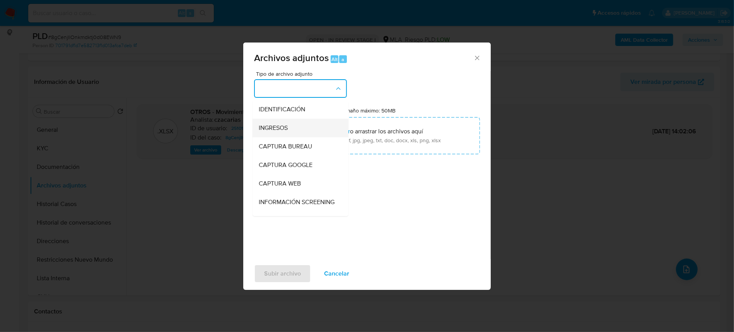
click at [284, 125] on span "INGRESOS" at bounding box center [273, 128] width 29 height 8
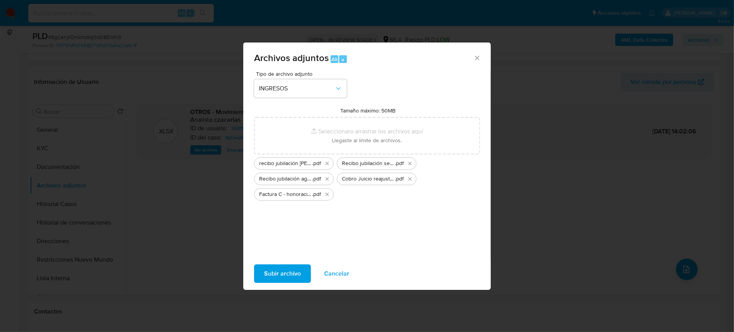
click at [281, 272] on span "Subir archivo" at bounding box center [282, 273] width 37 height 17
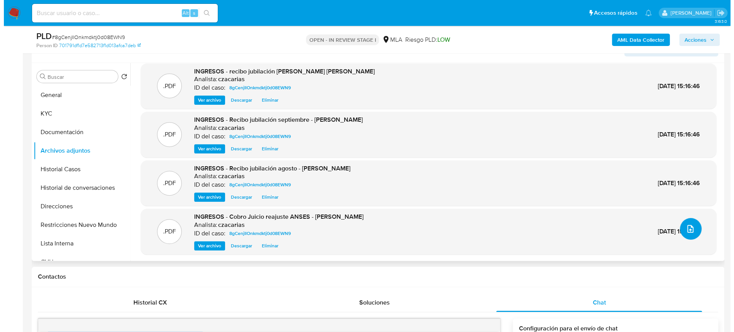
scroll to position [154, 0]
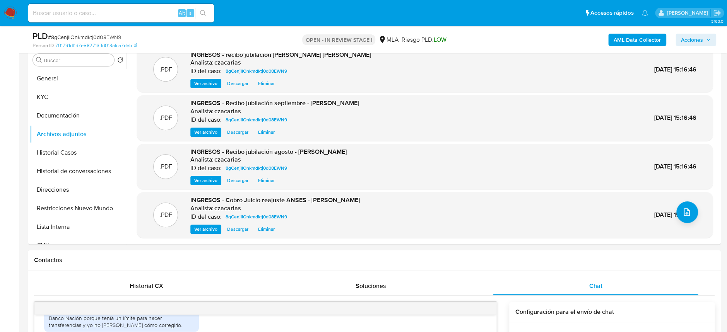
click at [657, 40] on b "AML Data Collector" at bounding box center [636, 40] width 47 height 12
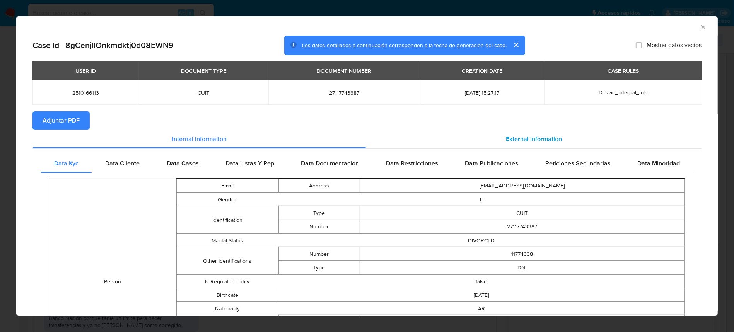
click at [518, 130] on div "External information" at bounding box center [533, 139] width 335 height 19
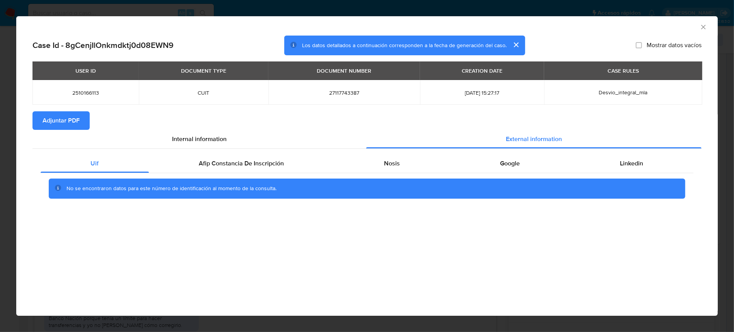
click at [42, 111] on div "USER ID DOCUMENT TYPE DOCUMENT NUMBER CREATION DATE CASE RULES 2510166113 CUIT …" at bounding box center [366, 86] width 669 height 50
click at [47, 116] on span "Adjuntar PDF" at bounding box center [61, 120] width 37 height 17
click at [702, 28] on icon "Cerrar ventana" at bounding box center [703, 27] width 4 height 4
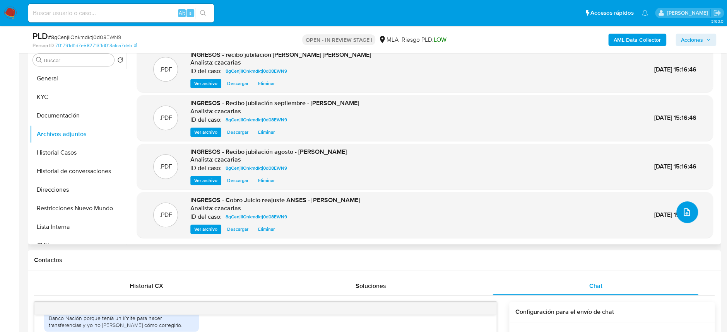
click at [686, 209] on icon "upload-file" at bounding box center [686, 212] width 9 height 9
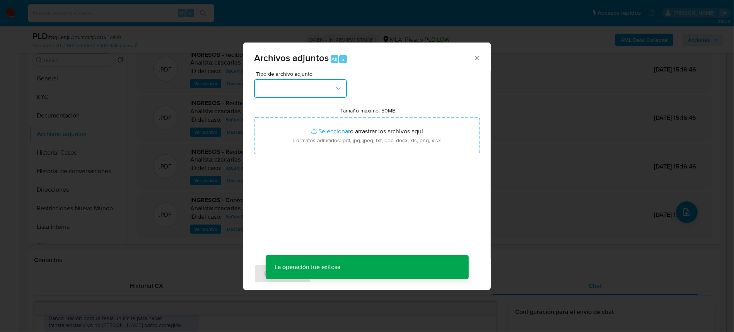
click at [291, 93] on button "button" at bounding box center [300, 88] width 93 height 19
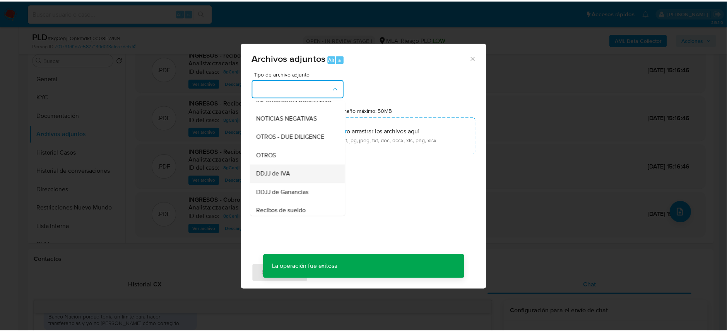
scroll to position [103, 0]
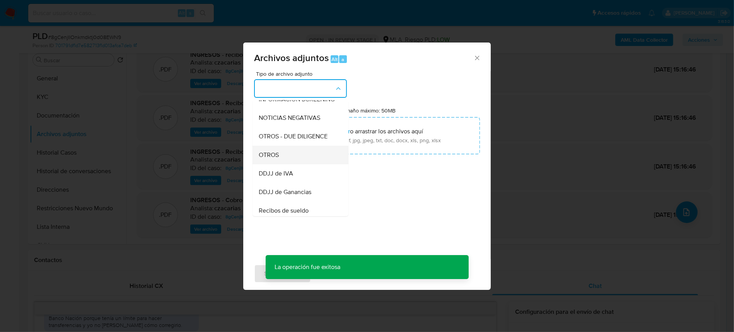
click at [281, 162] on div "OTROS" at bounding box center [298, 155] width 79 height 19
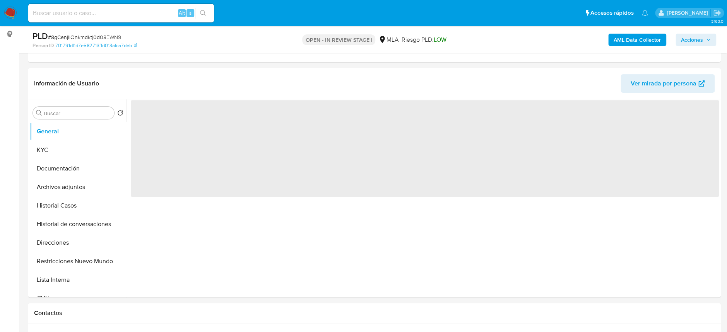
scroll to position [103, 0]
click at [79, 186] on button "Archivos adjuntos" at bounding box center [75, 185] width 90 height 19
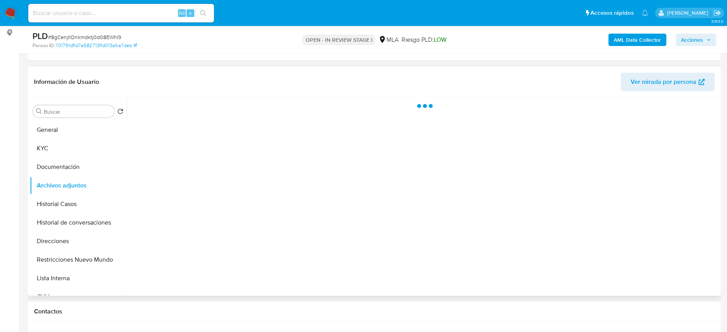
select select "10"
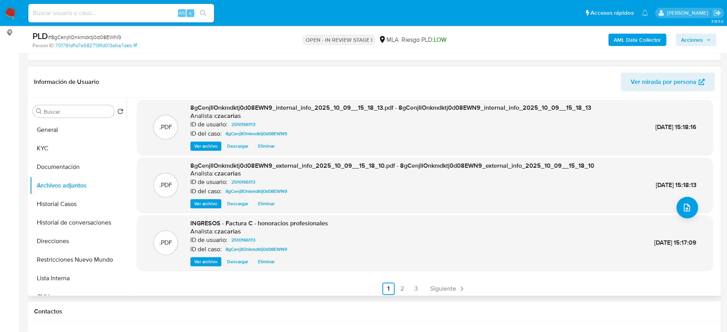
scroll to position [65, 0]
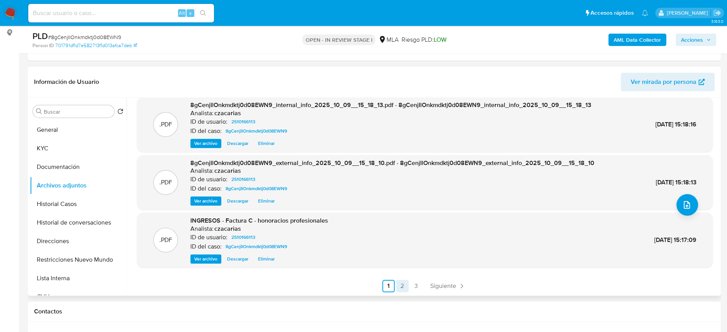
click at [397, 288] on link "2" at bounding box center [402, 286] width 12 height 12
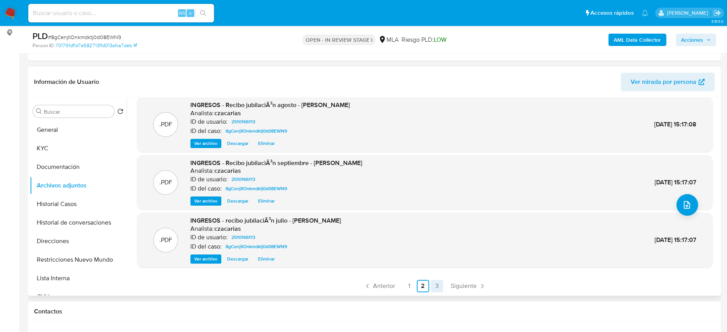
click at [433, 288] on link "3" at bounding box center [436, 286] width 12 height 12
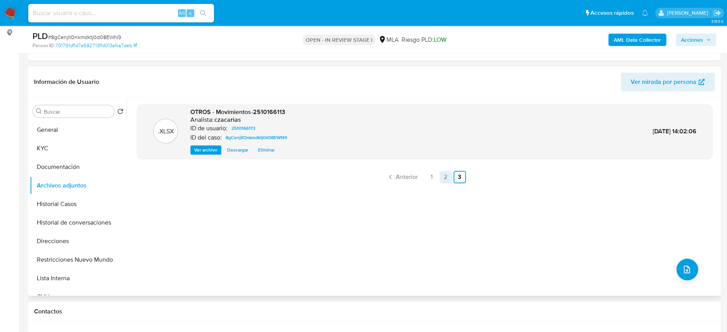
click at [445, 174] on link "2" at bounding box center [445, 177] width 12 height 12
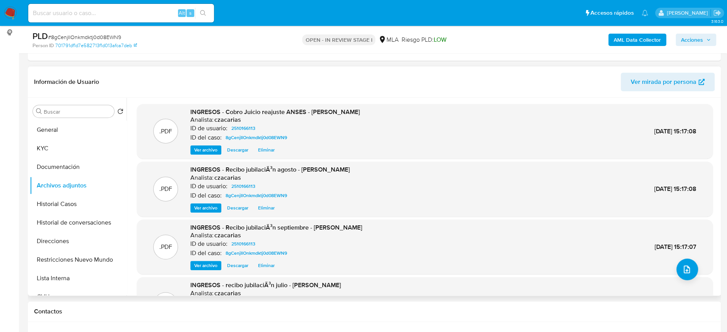
click at [202, 153] on span "Ver archivo" at bounding box center [205, 150] width 23 height 8
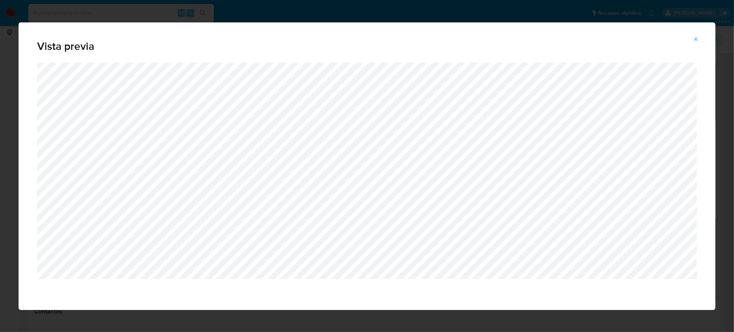
click at [698, 38] on icon "Attachment preview" at bounding box center [696, 39] width 6 height 6
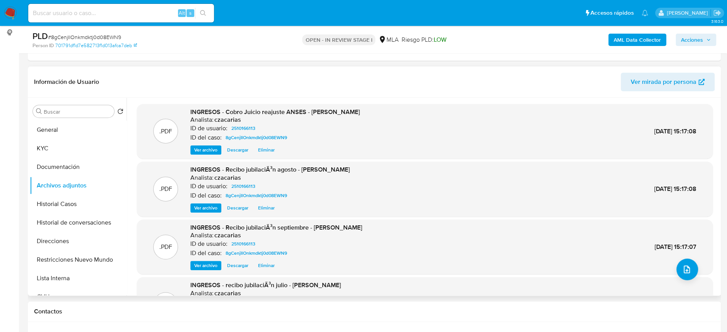
click at [206, 208] on span "Ver archivo" at bounding box center [205, 208] width 23 height 8
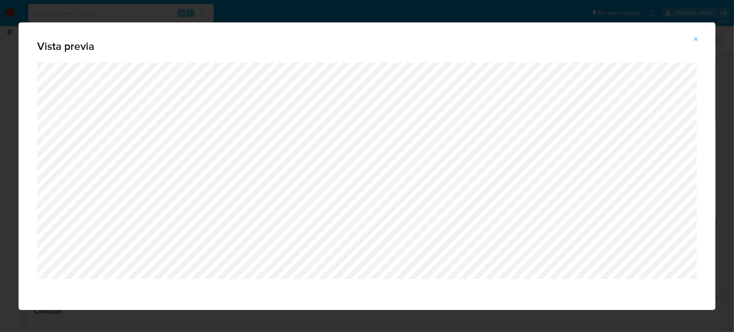
click at [698, 38] on icon "Attachment preview" at bounding box center [696, 39] width 6 height 6
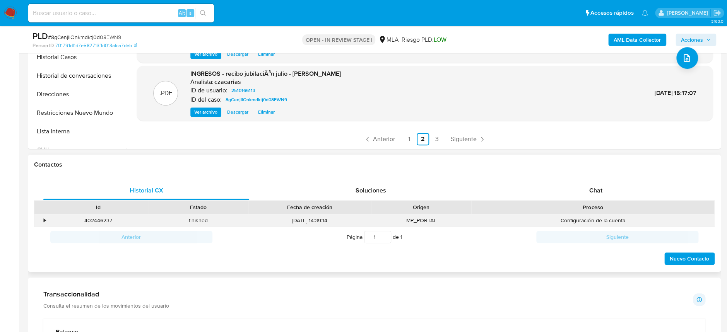
scroll to position [309, 0]
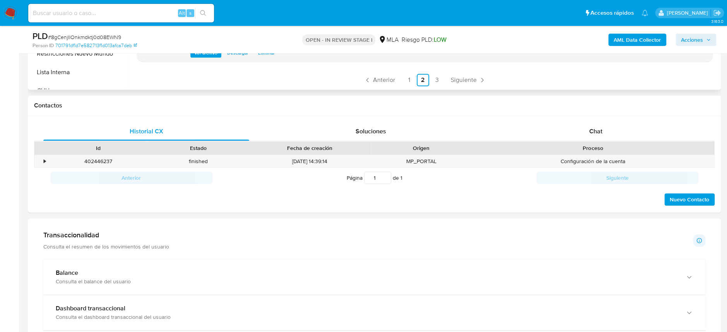
click at [408, 76] on link "1" at bounding box center [409, 80] width 12 height 12
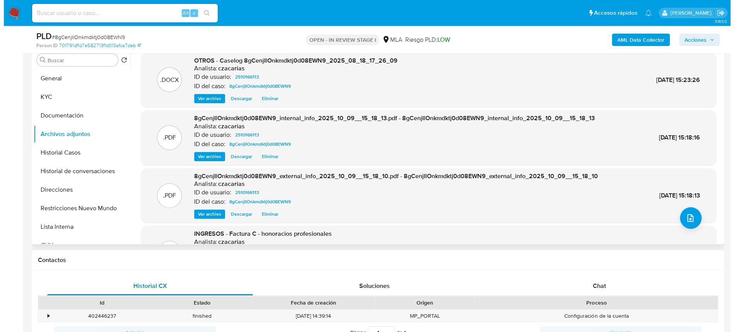
scroll to position [103, 0]
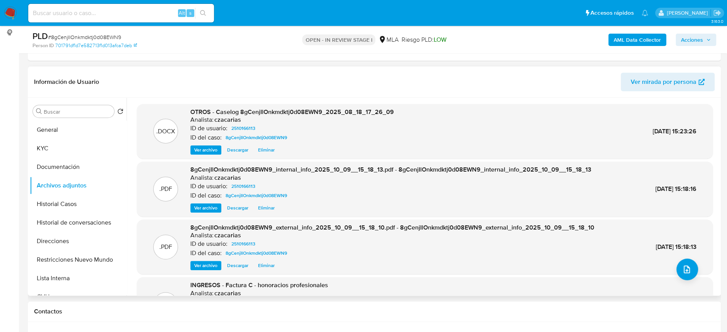
click at [210, 149] on span "Ver archivo" at bounding box center [205, 150] width 23 height 8
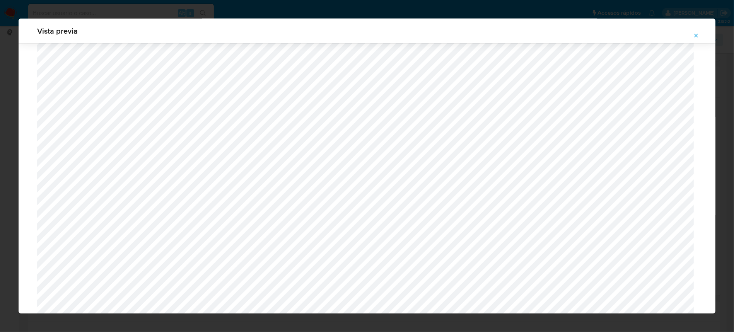
scroll to position [647, 0]
click at [695, 35] on icon "Attachment preview" at bounding box center [696, 35] width 6 height 6
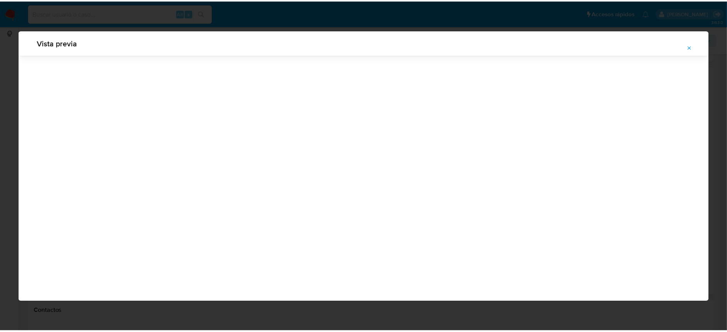
scroll to position [0, 0]
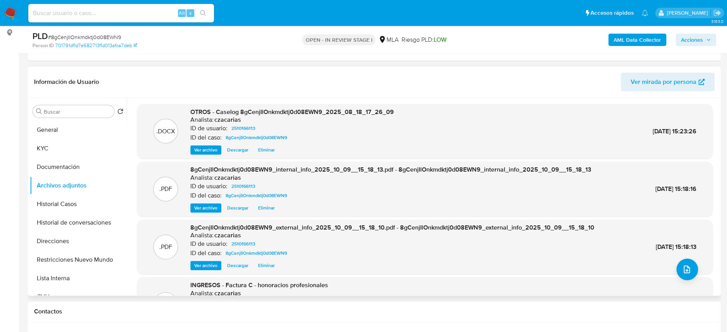
click at [693, 39] on span "Acciones" at bounding box center [692, 40] width 22 height 12
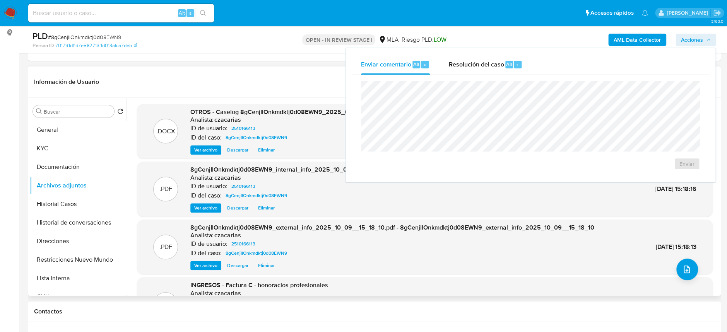
drag, startPoint x: 468, startPoint y: 64, endPoint x: 478, endPoint y: 80, distance: 19.3
click at [468, 64] on span "Resolución del caso" at bounding box center [475, 64] width 55 height 9
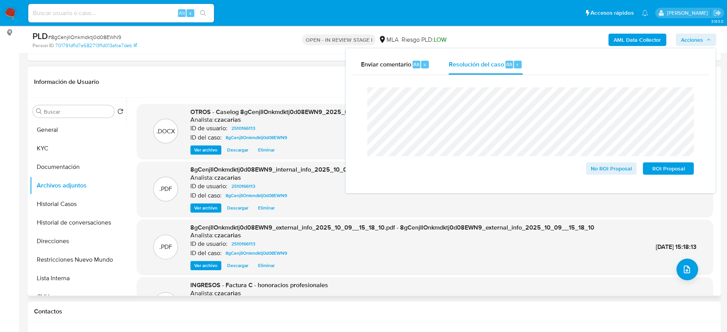
click at [99, 36] on span "# 8gCenjIlOnkmdktj0d08EWN9" at bounding box center [84, 37] width 73 height 8
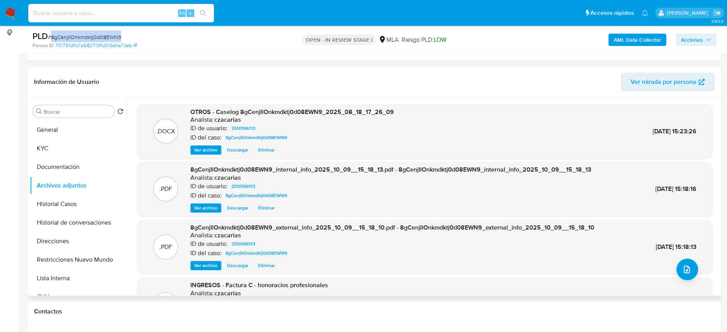
click at [99, 36] on span "# 8gCenjIlOnkmdktj0d08EWN9" at bounding box center [84, 37] width 73 height 8
copy span "8gCenjIlOnkmdktj0d08EWN9"
click at [692, 43] on span "Acciones" at bounding box center [692, 40] width 22 height 12
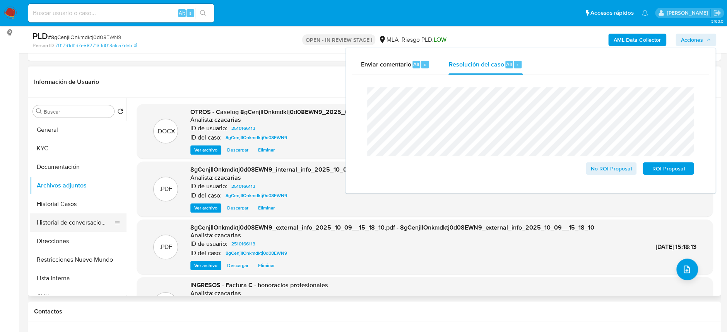
click at [82, 225] on button "Historial de conversaciones" at bounding box center [75, 222] width 90 height 19
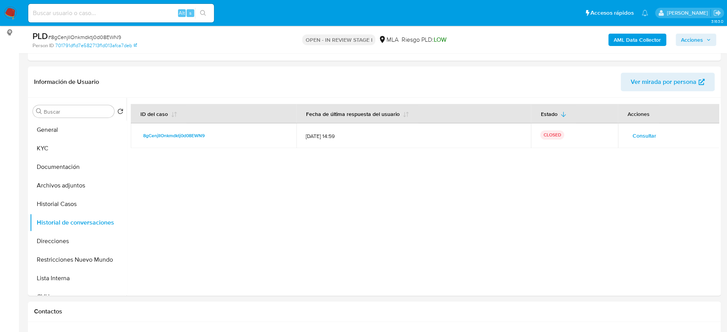
click at [690, 39] on span "Acciones" at bounding box center [692, 40] width 22 height 12
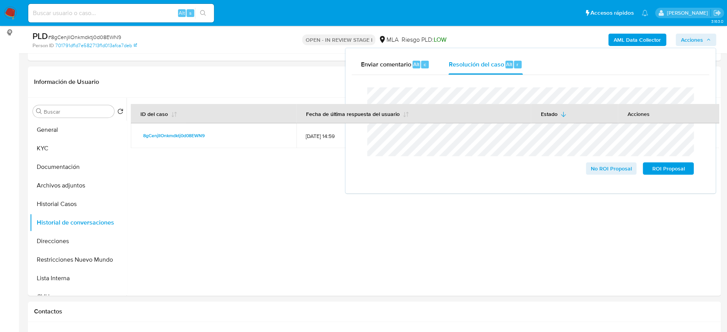
drag, startPoint x: 606, startPoint y: 167, endPoint x: 430, endPoint y: 123, distance: 181.7
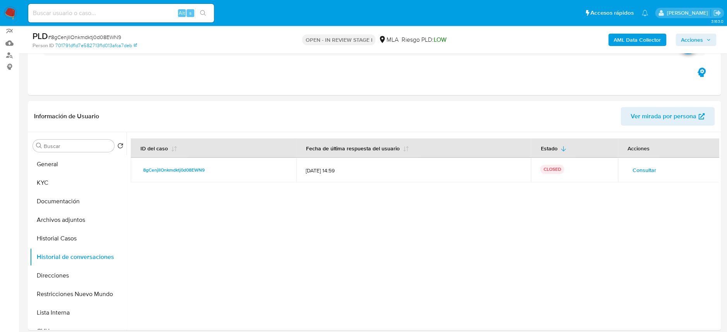
scroll to position [51, 0]
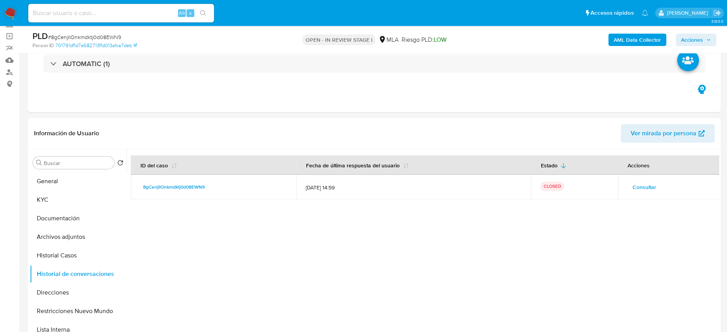
click at [688, 32] on div "AML Data Collector Acciones" at bounding box center [603, 40] width 226 height 18
click at [689, 36] on span "Acciones" at bounding box center [692, 40] width 22 height 12
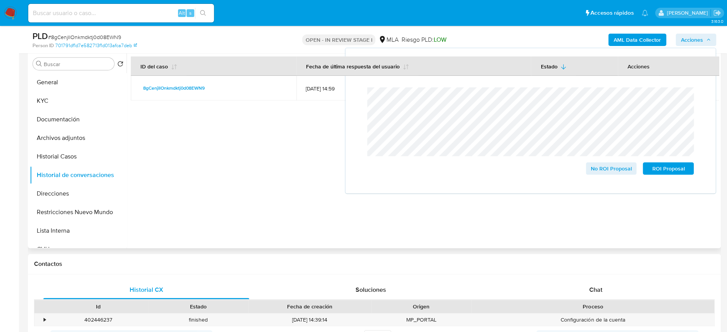
scroll to position [154, 0]
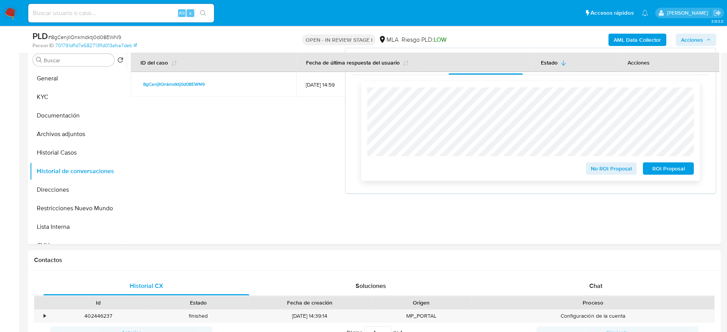
click at [604, 171] on span "No ROI Proposal" at bounding box center [611, 168] width 40 height 11
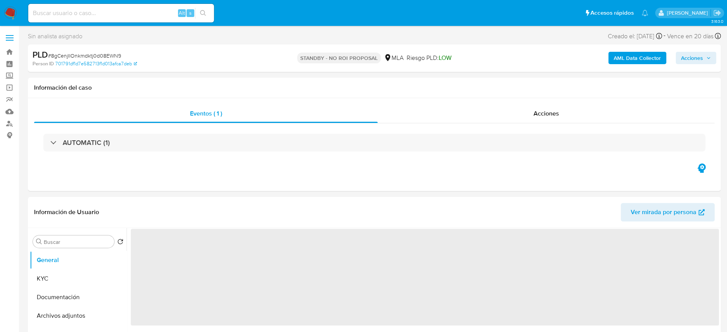
select select "10"
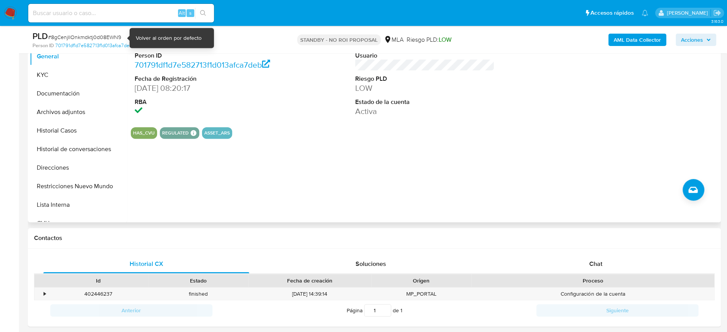
scroll to position [206, 0]
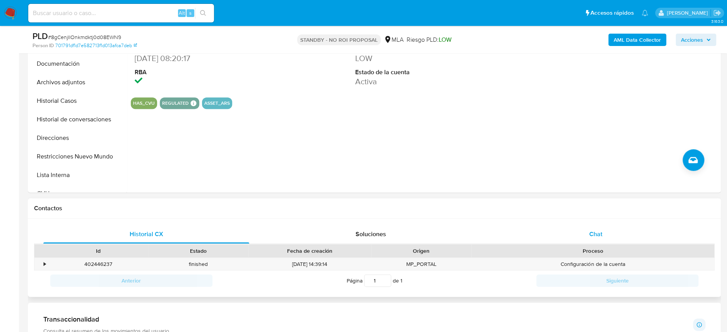
click at [577, 230] on div "Chat" at bounding box center [595, 234] width 206 height 19
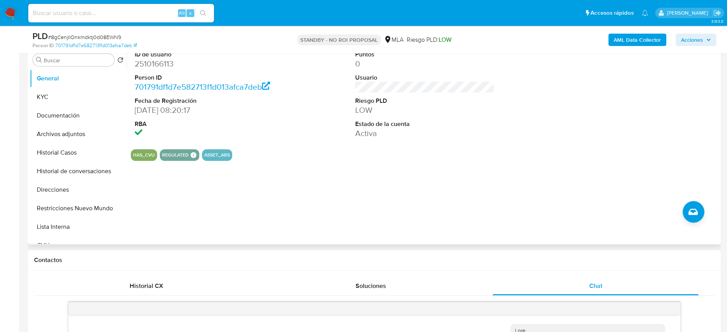
scroll to position [1081, 0]
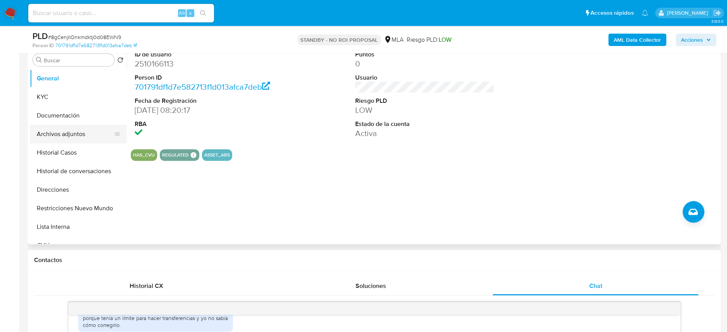
click at [56, 130] on button "Archivos adjuntos" at bounding box center [75, 134] width 90 height 19
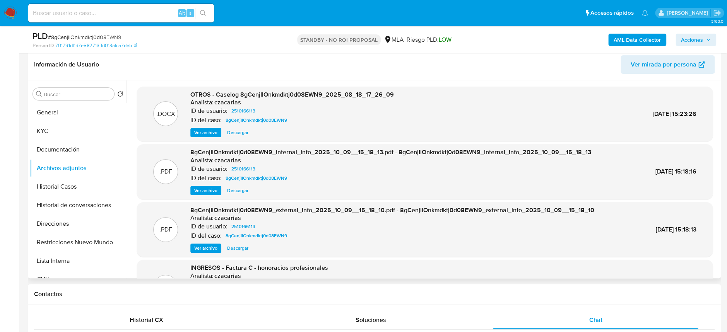
scroll to position [103, 0]
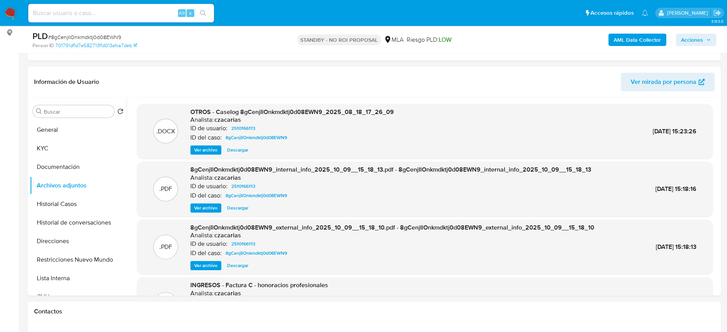
click at [5, 12] on img at bounding box center [10, 13] width 13 height 13
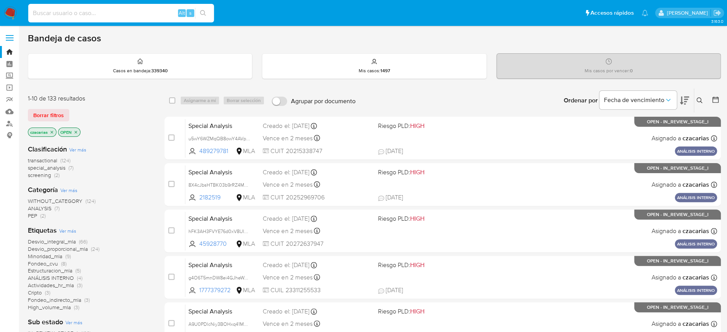
click at [106, 18] on div "Alt s" at bounding box center [121, 13] width 186 height 19
click at [140, 7] on div "Alt s" at bounding box center [121, 13] width 186 height 19
paste input "I0ET8HihhjXvybUHSYao7c6L"
type input "I0ET8HihhjXvybUHSYao7c6L"
drag, startPoint x: 206, startPoint y: 15, endPoint x: 197, endPoint y: 20, distance: 10.4
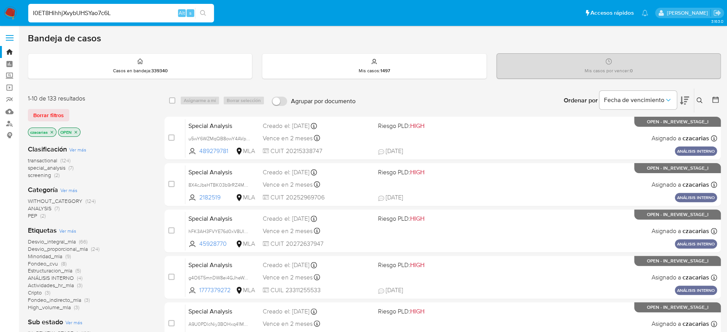
click at [206, 16] on button "search-icon" at bounding box center [203, 13] width 16 height 11
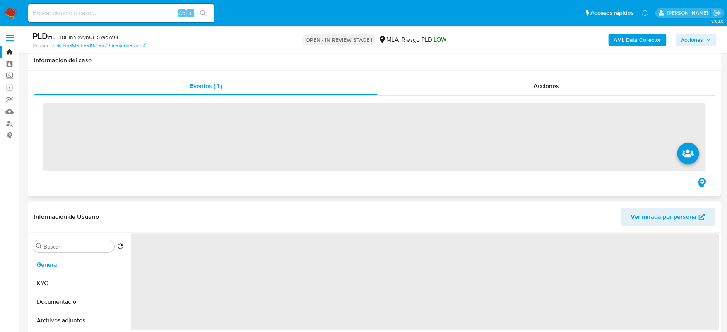
scroll to position [154, 0]
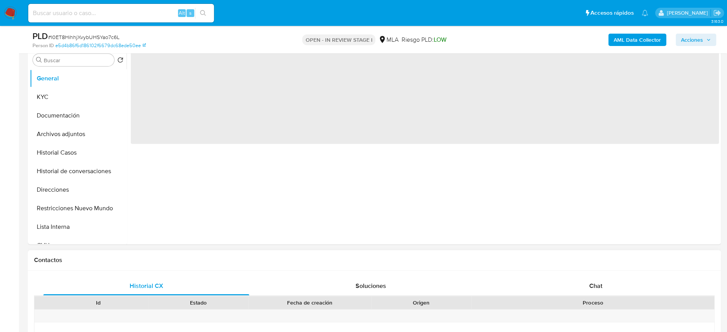
select select "10"
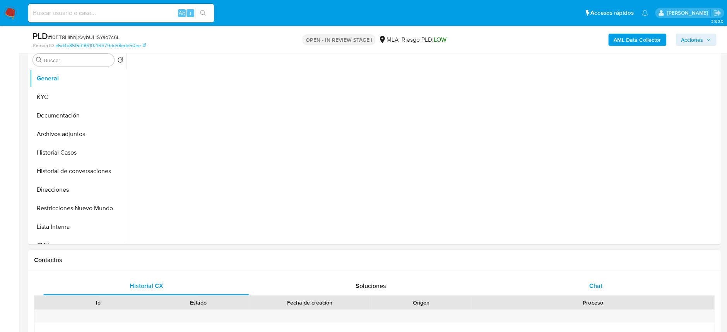
drag, startPoint x: 595, startPoint y: 287, endPoint x: 570, endPoint y: 263, distance: 34.5
click at [594, 286] on span "Chat" at bounding box center [595, 286] width 13 height 9
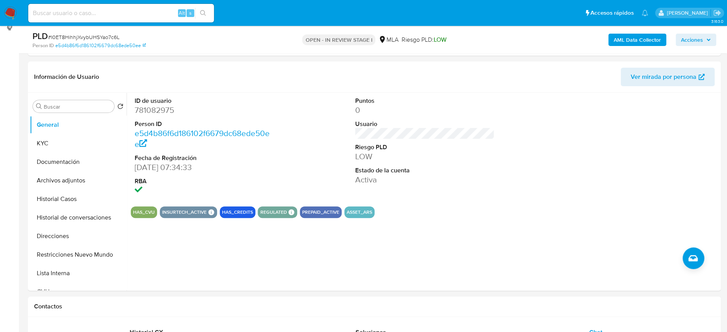
scroll to position [103, 0]
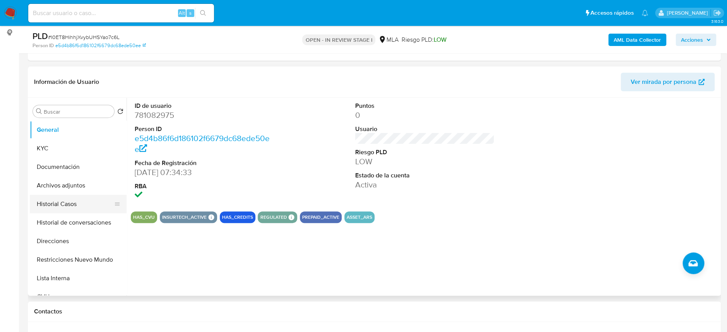
click at [69, 201] on button "Historial Casos" at bounding box center [75, 204] width 90 height 19
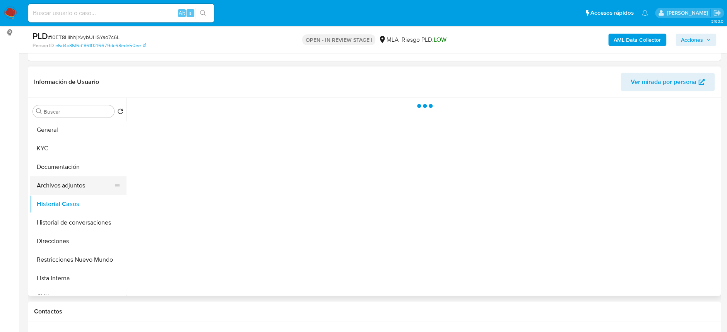
click at [74, 179] on button "Archivos adjuntos" at bounding box center [75, 185] width 90 height 19
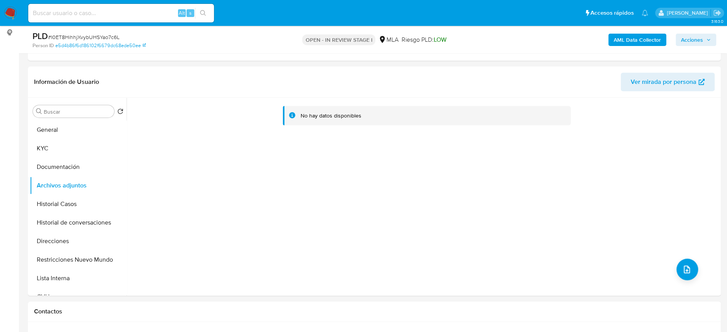
click at [110, 36] on span "# I0ET8HihhjXvybUHSYao7c6L" at bounding box center [84, 37] width 72 height 8
copy span "I0ET8HihhjXvybUHSYao7c6L"
click at [51, 132] on button "General" at bounding box center [75, 130] width 90 height 19
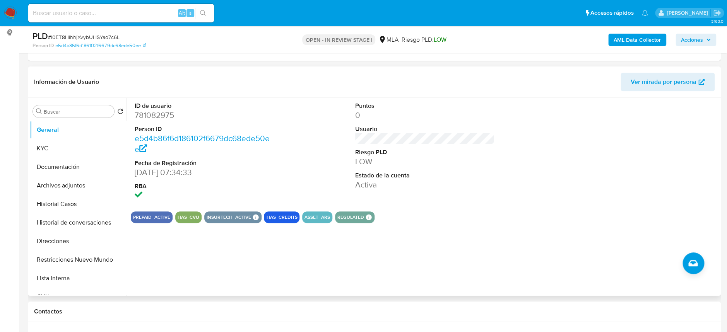
click at [143, 118] on dd "781082975" at bounding box center [204, 115] width 139 height 11
copy dd "781082975"
click at [140, 111] on dd "781082975" at bounding box center [204, 115] width 139 height 11
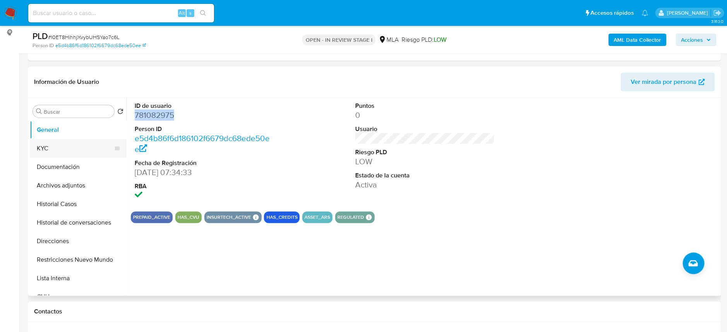
click at [59, 149] on button "KYC" at bounding box center [75, 148] width 90 height 19
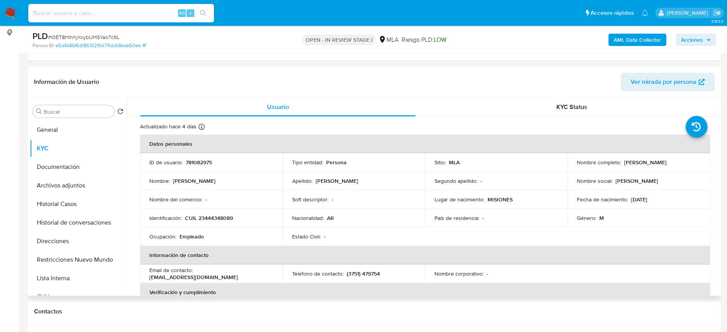
click at [216, 219] on p "CUIL 23444348089" at bounding box center [209, 218] width 48 height 7
copy p "23444348089"
click at [203, 161] on p "781082975" at bounding box center [199, 162] width 26 height 7
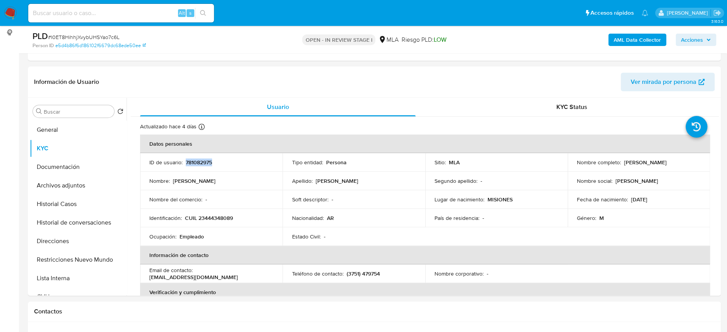
copy p "781082975"
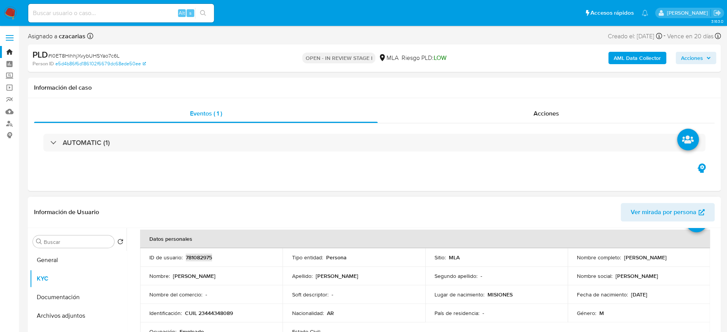
scroll to position [51, 0]
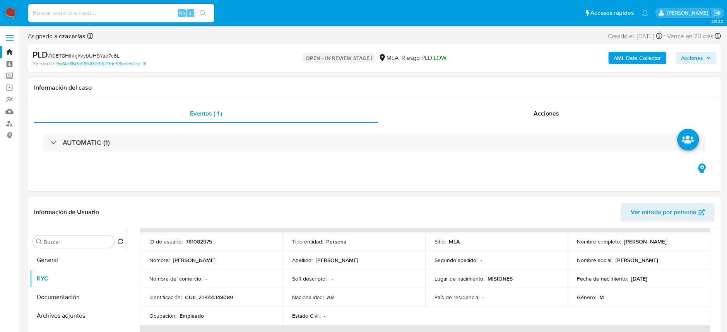
click at [230, 295] on p "CUIL 23444348089" at bounding box center [209, 297] width 48 height 7
copy p "23444348089"
click at [56, 309] on button "Archivos adjuntos" at bounding box center [75, 316] width 90 height 19
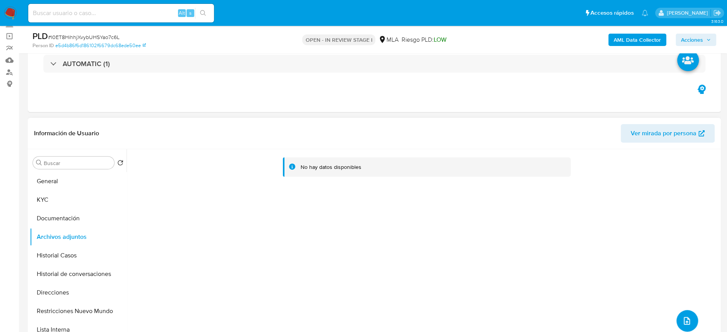
click at [686, 319] on icon "upload-file" at bounding box center [686, 320] width 9 height 9
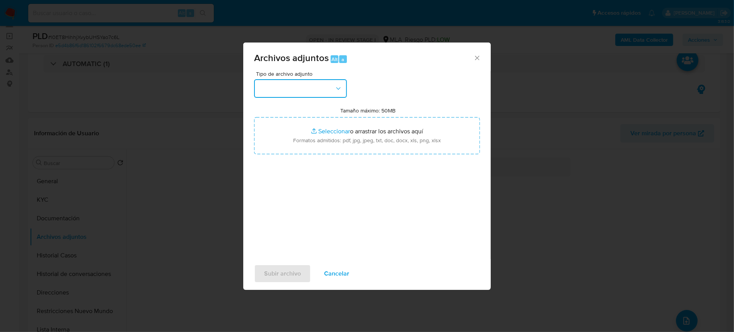
click at [304, 90] on button "button" at bounding box center [300, 88] width 93 height 19
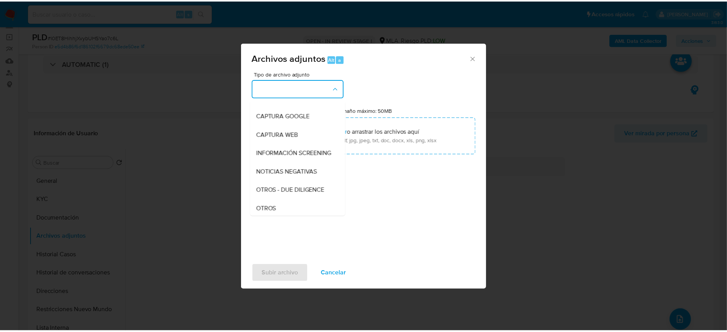
scroll to position [103, 0]
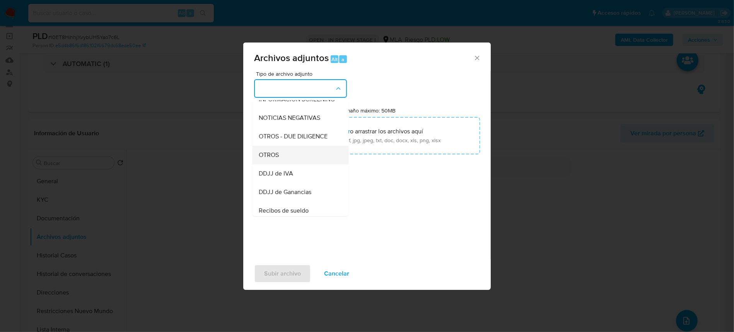
click at [278, 157] on div "OTROS" at bounding box center [298, 155] width 79 height 19
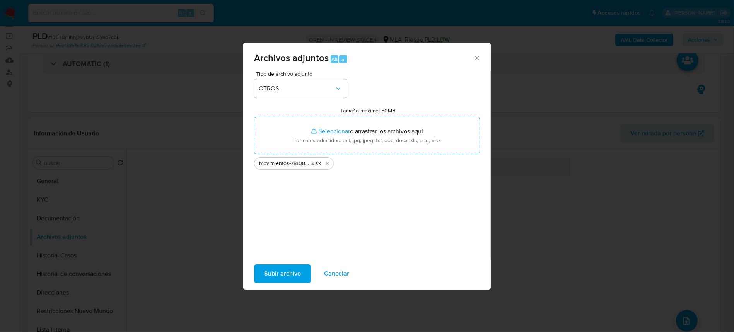
click at [289, 279] on span "Subir archivo" at bounding box center [282, 273] width 37 height 17
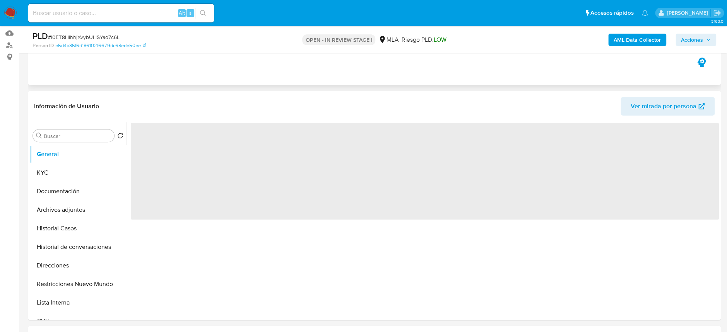
scroll to position [103, 0]
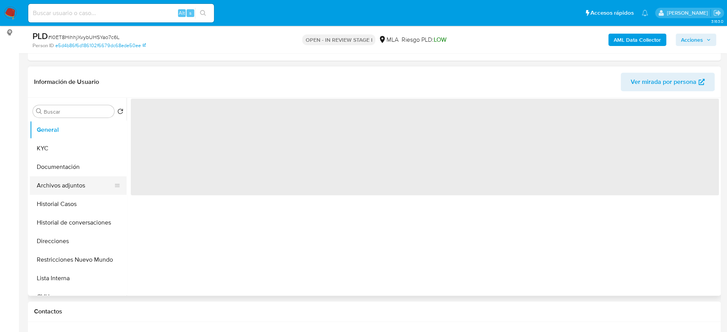
select select "10"
click at [67, 183] on button "Archivos adjuntos" at bounding box center [75, 185] width 90 height 19
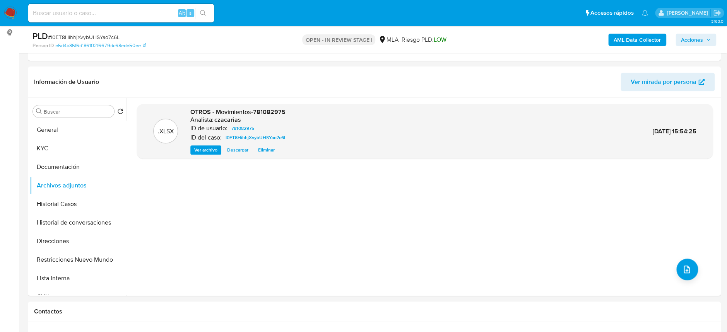
click at [651, 40] on b "AML Data Collector" at bounding box center [636, 40] width 47 height 12
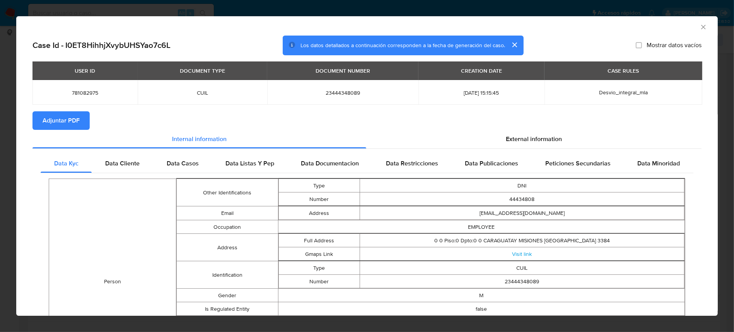
click at [56, 120] on span "Adjuntar PDF" at bounding box center [61, 120] width 37 height 17
click at [700, 24] on icon "Cerrar ventana" at bounding box center [704, 27] width 8 height 8
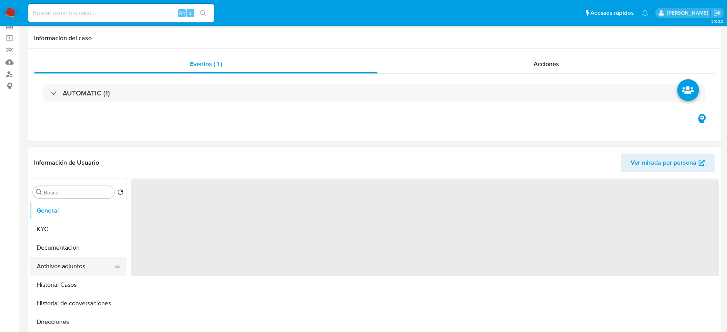
scroll to position [103, 0]
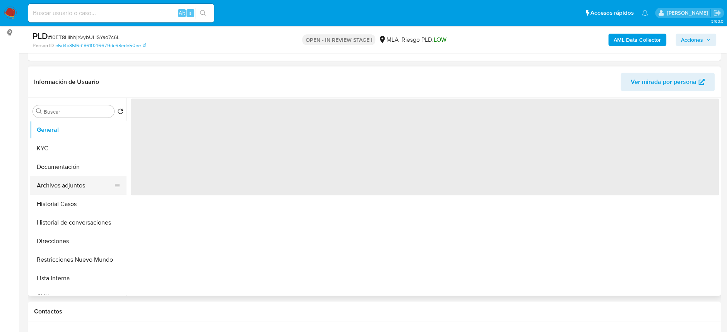
select select "10"
click at [63, 189] on button "Archivos adjuntos" at bounding box center [75, 185] width 90 height 19
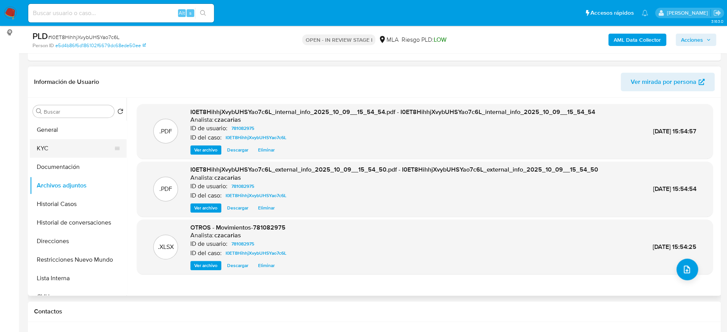
click at [54, 147] on button "KYC" at bounding box center [75, 148] width 90 height 19
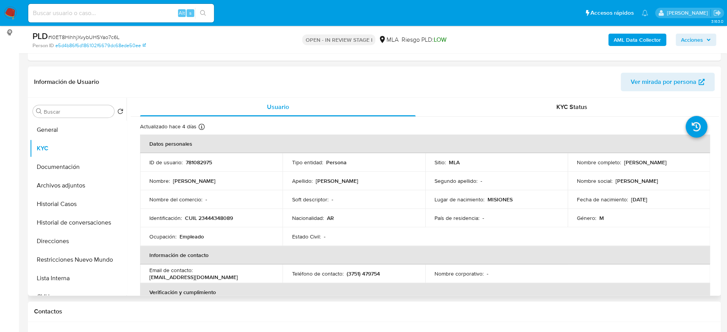
click at [207, 220] on p "CUIL 23444348089" at bounding box center [209, 218] width 48 height 7
click at [208, 220] on p "CUIL 23444348089" at bounding box center [209, 218] width 48 height 7
copy p "23444348089"
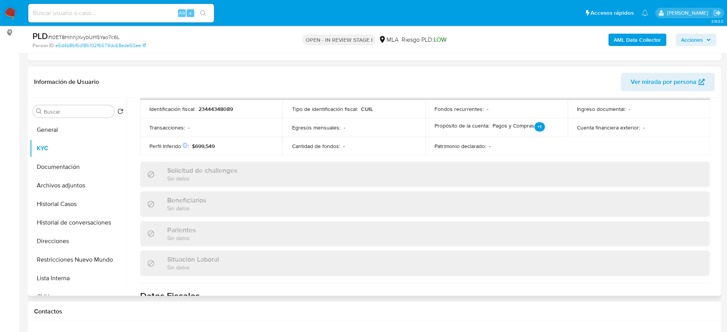
scroll to position [400, 0]
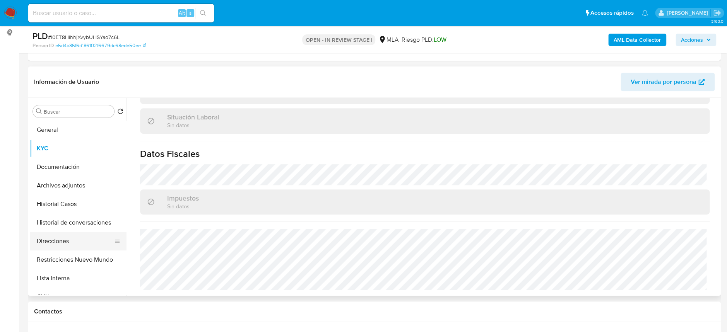
click at [66, 237] on button "Direcciones" at bounding box center [75, 241] width 90 height 19
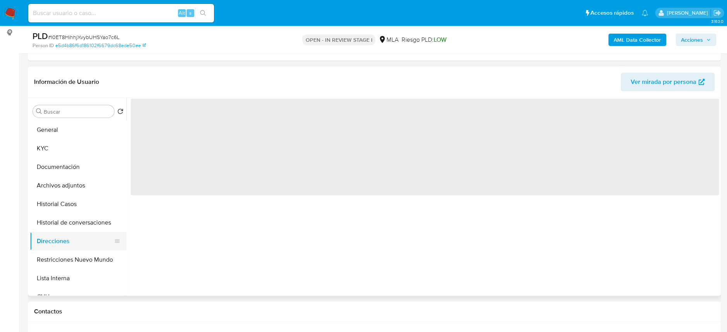
scroll to position [0, 0]
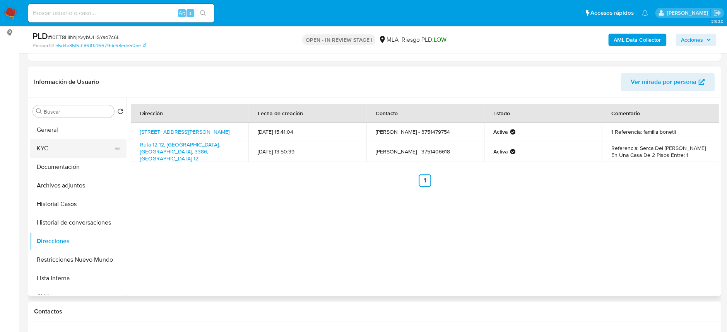
click at [67, 144] on button "KYC" at bounding box center [75, 148] width 90 height 19
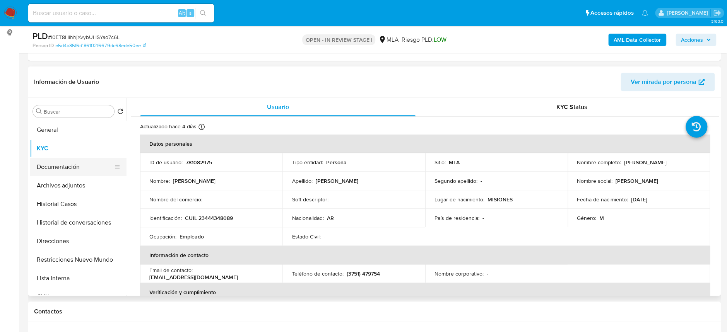
click at [66, 165] on button "Documentación" at bounding box center [75, 167] width 90 height 19
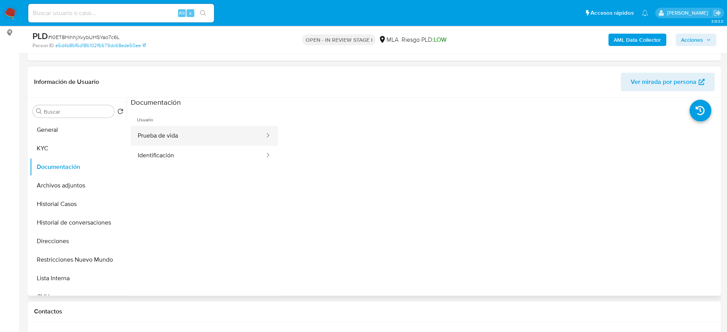
click at [156, 138] on button "Prueba de vida" at bounding box center [198, 136] width 135 height 20
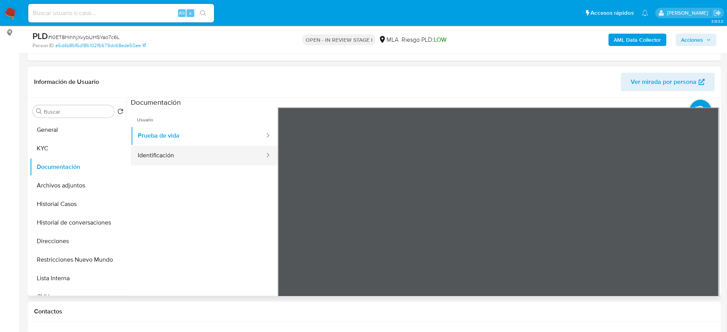
click at [199, 159] on button "Identificación" at bounding box center [198, 156] width 135 height 20
click at [701, 227] on icon at bounding box center [708, 232] width 15 height 15
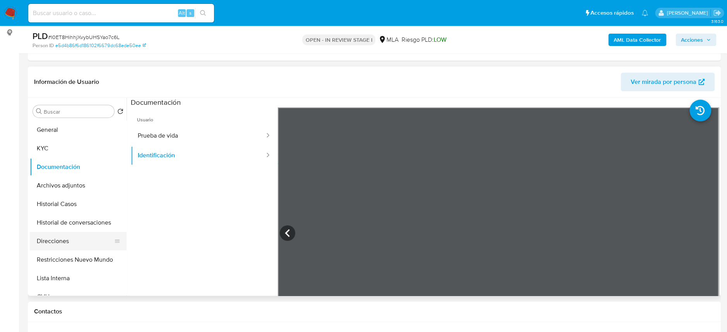
click at [86, 238] on button "Direcciones" at bounding box center [75, 241] width 90 height 19
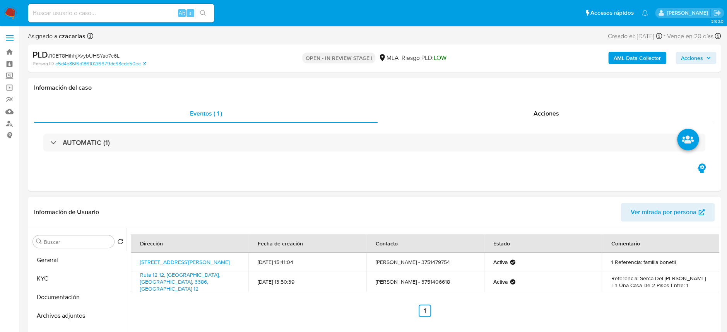
scroll to position [51, 0]
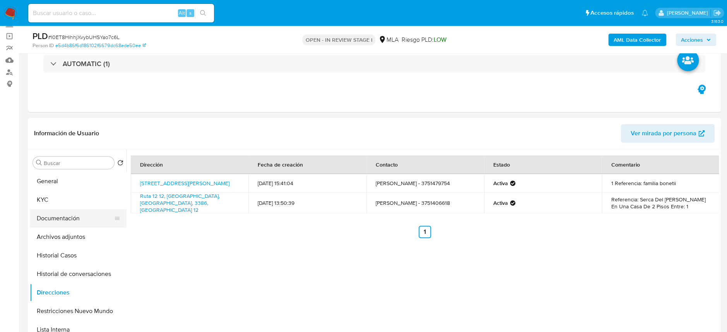
click at [73, 217] on button "Documentación" at bounding box center [75, 218] width 90 height 19
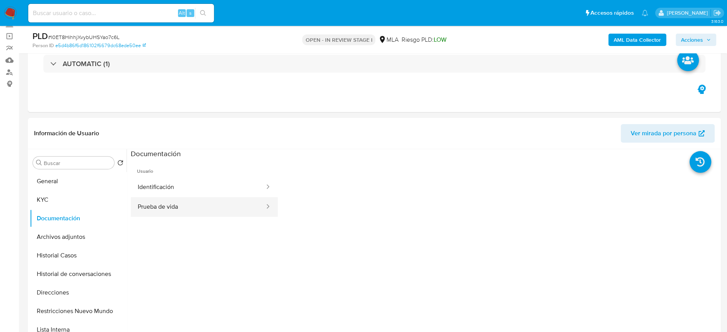
click at [169, 210] on button "Prueba de vida" at bounding box center [198, 207] width 135 height 20
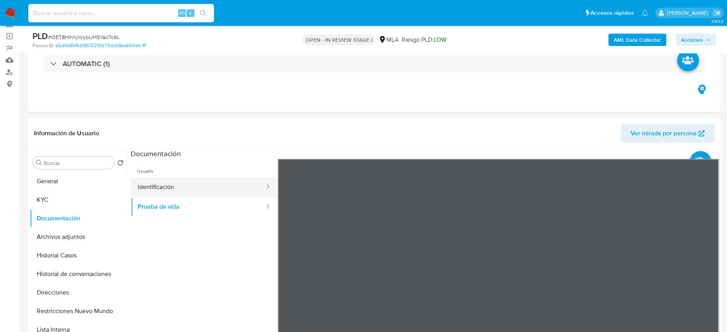
click at [178, 186] on button "Identificación" at bounding box center [198, 188] width 135 height 20
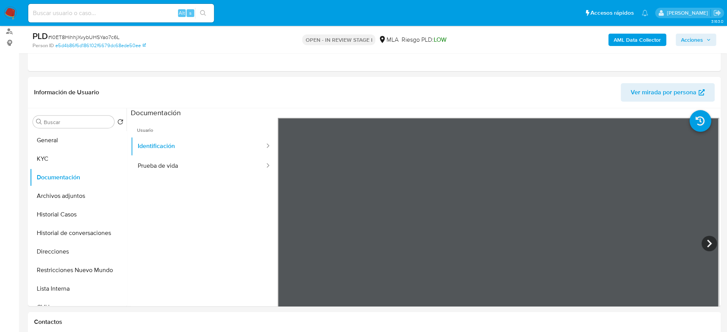
scroll to position [103, 0]
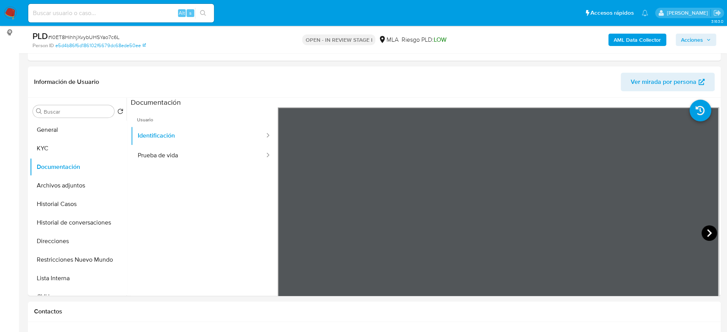
click at [701, 231] on icon at bounding box center [708, 232] width 15 height 15
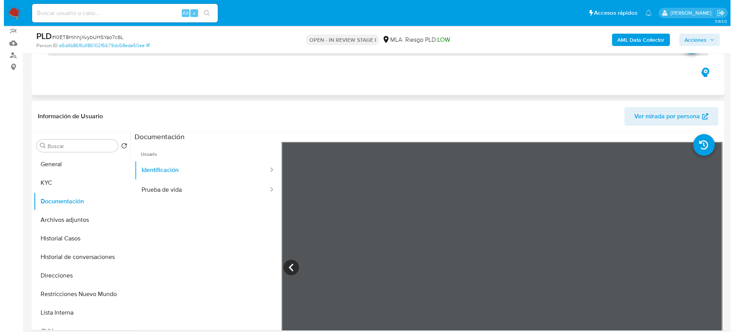
scroll to position [51, 0]
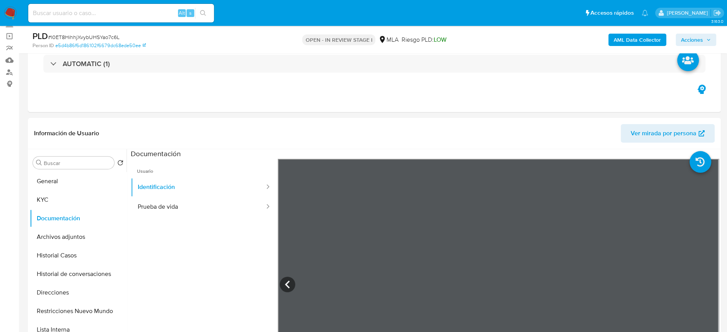
click at [632, 40] on b "AML Data Collector" at bounding box center [636, 40] width 47 height 12
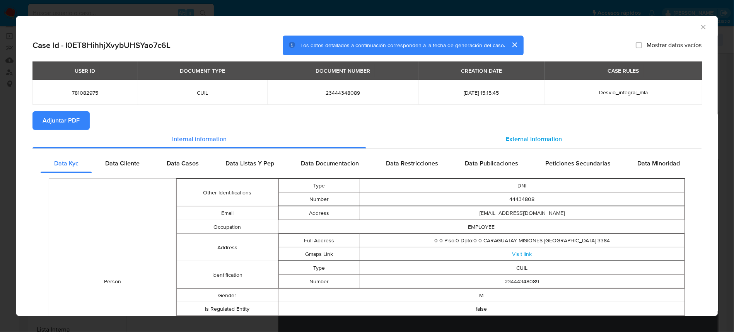
click at [519, 141] on span "External information" at bounding box center [534, 139] width 56 height 9
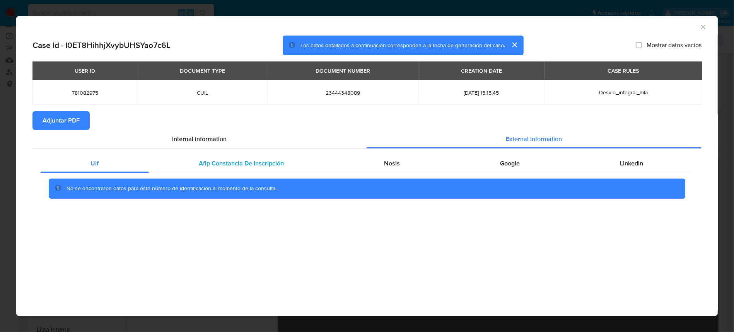
click at [281, 172] on div "Afip Constancia De Inscripción" at bounding box center [241, 163] width 185 height 19
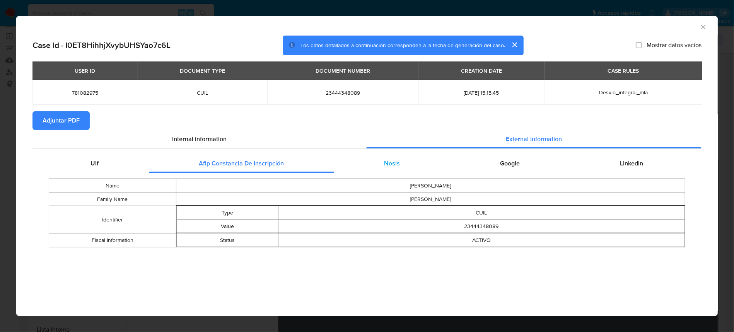
click at [359, 171] on div "Nosis" at bounding box center [392, 163] width 116 height 19
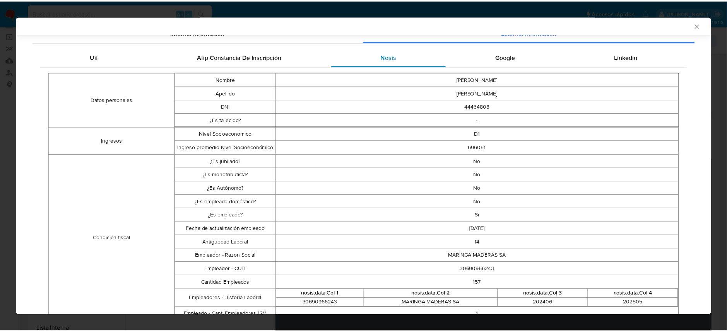
scroll to position [153, 0]
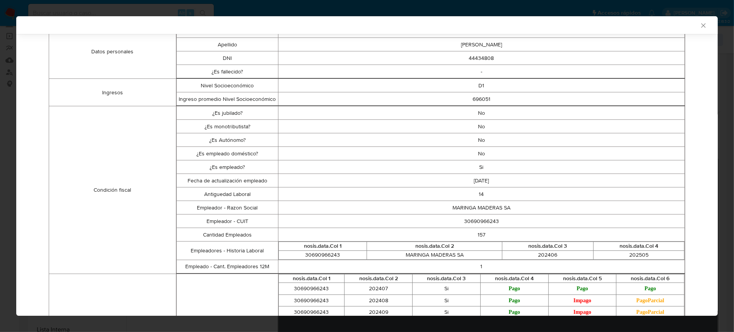
click at [483, 222] on td "30690966243" at bounding box center [481, 222] width 406 height 14
copy td "30690966243"
click at [691, 27] on div "AML Data Collector" at bounding box center [361, 25] width 678 height 7
click at [700, 22] on div "AML Data Collector" at bounding box center [367, 25] width 702 height 18
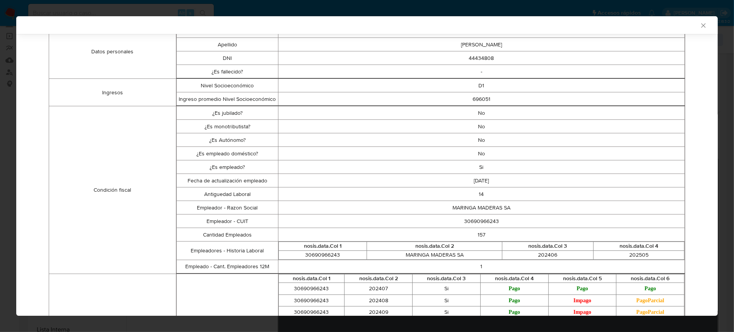
click at [700, 25] on icon "Cerrar ventana" at bounding box center [704, 26] width 8 height 8
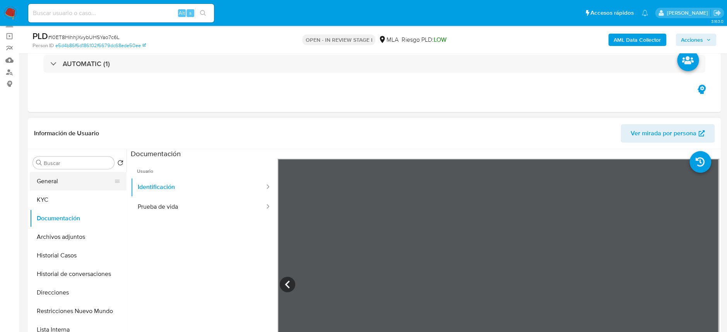
click at [74, 177] on button "General" at bounding box center [75, 181] width 90 height 19
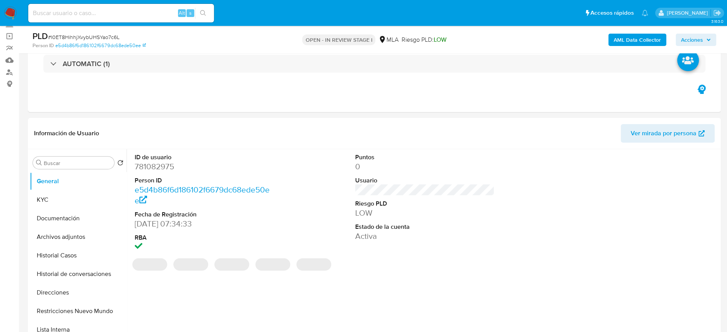
click at [166, 166] on dd "781082975" at bounding box center [204, 166] width 139 height 11
copy dd "781082975"
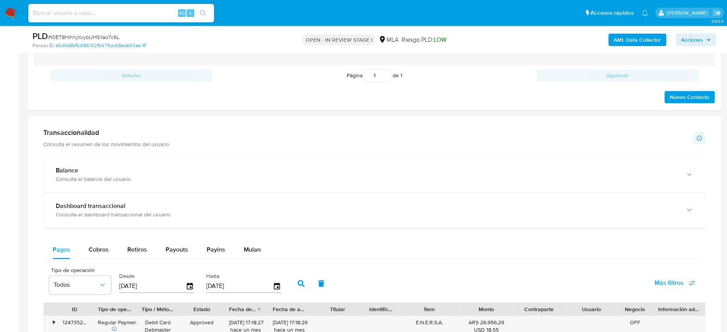
scroll to position [309, 0]
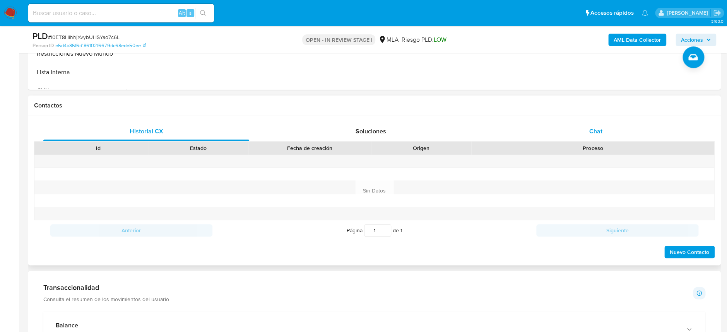
click at [606, 124] on div "Chat" at bounding box center [595, 131] width 206 height 19
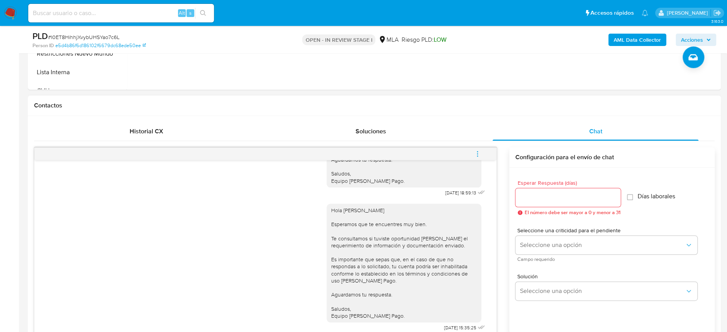
scroll to position [765, 0]
drag, startPoint x: 425, startPoint y: 195, endPoint x: 451, endPoint y: 193, distance: 25.6
click at [451, 193] on div "Hola Jose Adrian Silvera Esperamos que te encuentres muy bien. Te consultamos s…" at bounding box center [406, 102] width 160 height 191
copy span "29/09/2025"
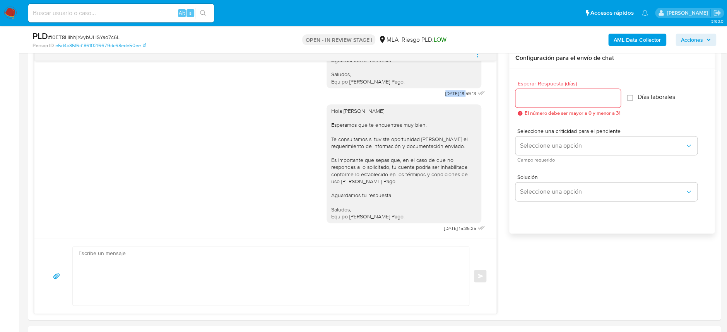
scroll to position [361, 0]
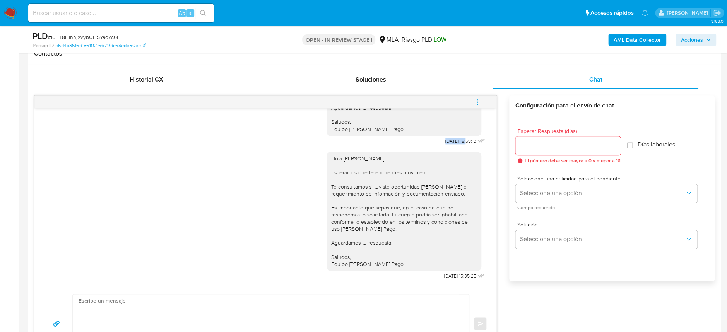
click at [474, 104] on icon "menu-action" at bounding box center [477, 102] width 7 height 7
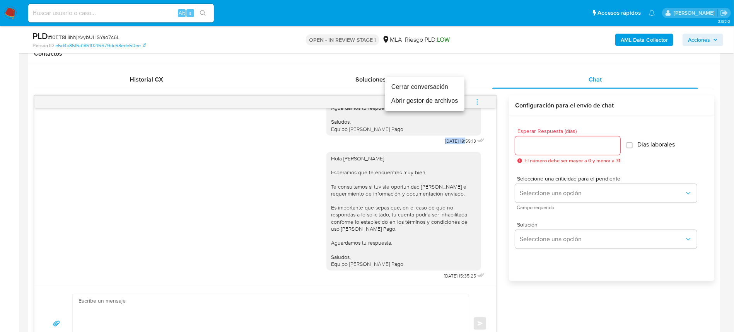
click at [433, 86] on li "Cerrar conversación" at bounding box center [424, 87] width 79 height 14
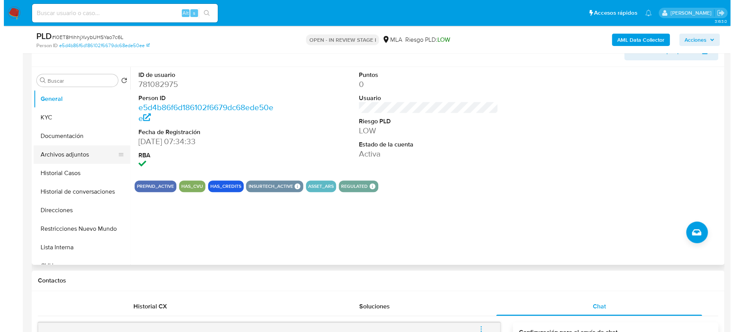
scroll to position [103, 0]
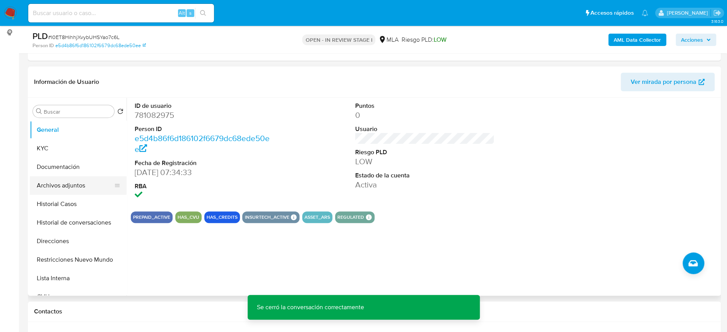
click at [75, 184] on button "Archivos adjuntos" at bounding box center [75, 185] width 90 height 19
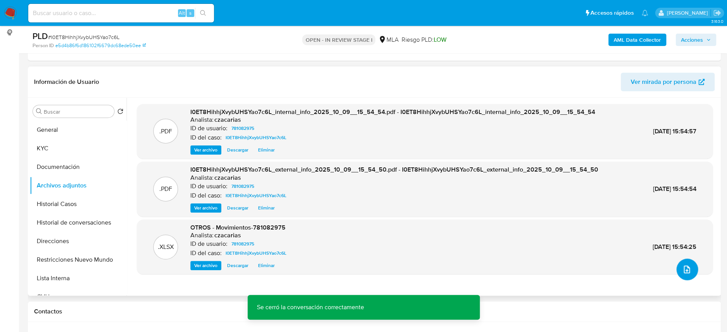
click at [684, 269] on icon "upload-file" at bounding box center [686, 269] width 9 height 9
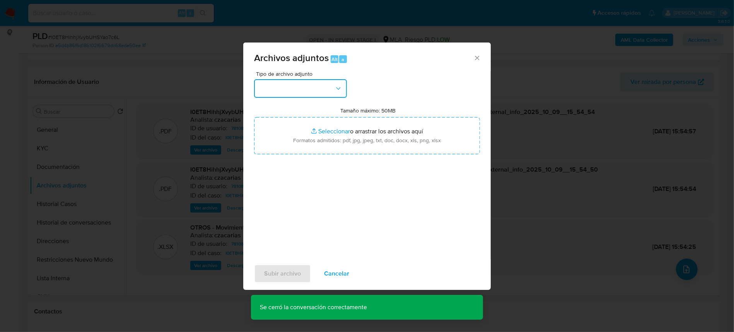
click at [298, 90] on button "button" at bounding box center [300, 88] width 93 height 19
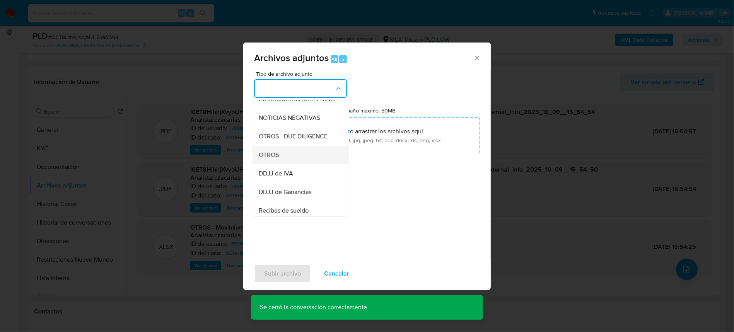
click at [286, 159] on div "OTROS" at bounding box center [298, 155] width 79 height 19
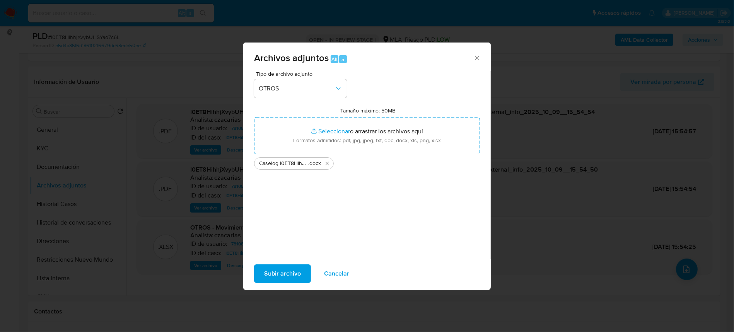
click at [278, 278] on span "Subir archivo" at bounding box center [282, 273] width 37 height 17
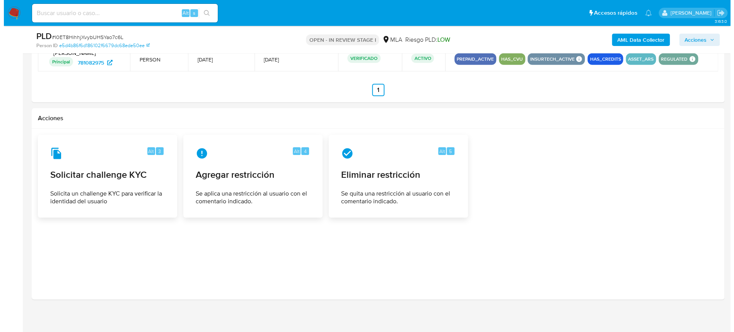
scroll to position [1182, 0]
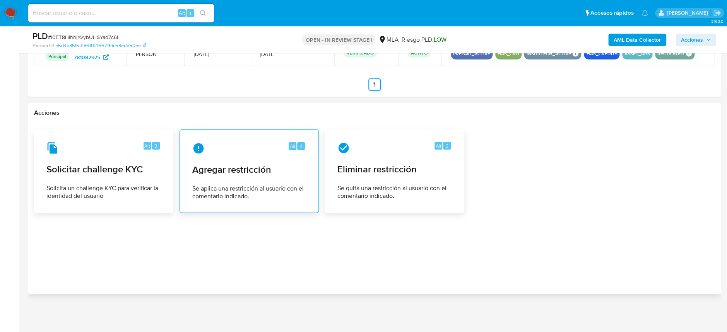
click at [248, 170] on span "Agregar restricción" at bounding box center [249, 170] width 114 height 12
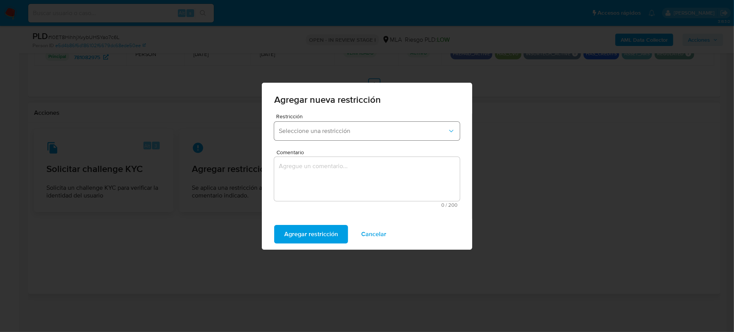
click at [296, 123] on button "Seleccione una restricción" at bounding box center [367, 131] width 186 height 19
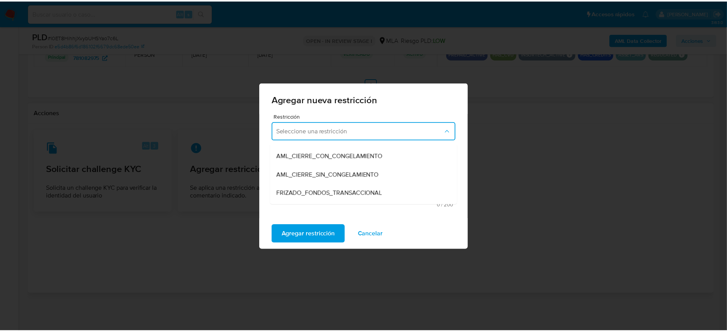
scroll to position [103, 0]
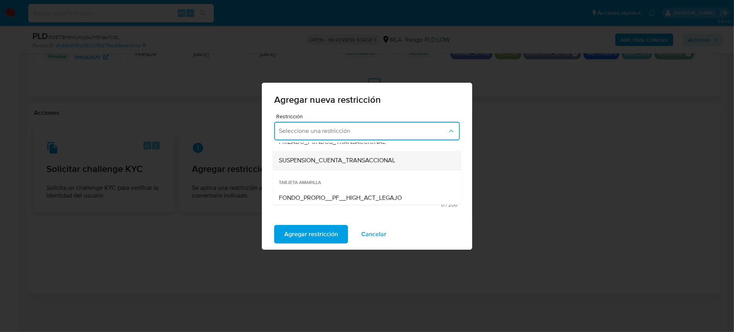
click at [342, 157] on span "SUSPENSION_CUENTA_TRANSACCIONAL" at bounding box center [337, 161] width 116 height 8
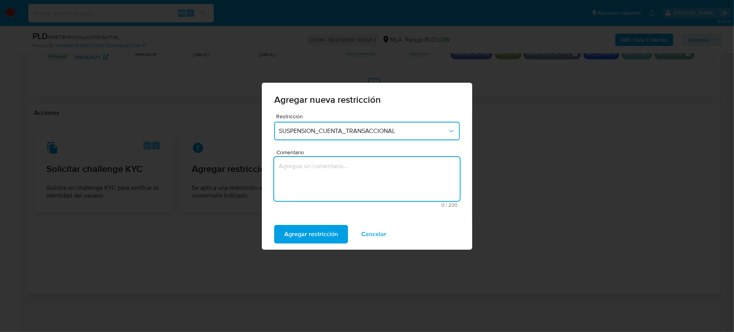
click at [342, 173] on textarea "Comentario" at bounding box center [367, 179] width 186 height 44
type textarea "AML"
click at [340, 230] on button "Agregar restricción" at bounding box center [311, 234] width 74 height 19
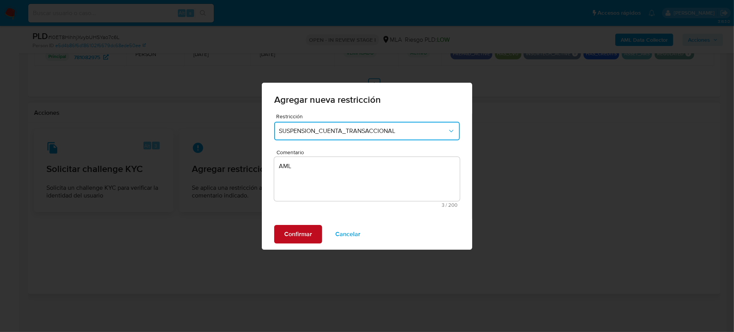
click at [292, 239] on span "Confirmar" at bounding box center [298, 234] width 28 height 17
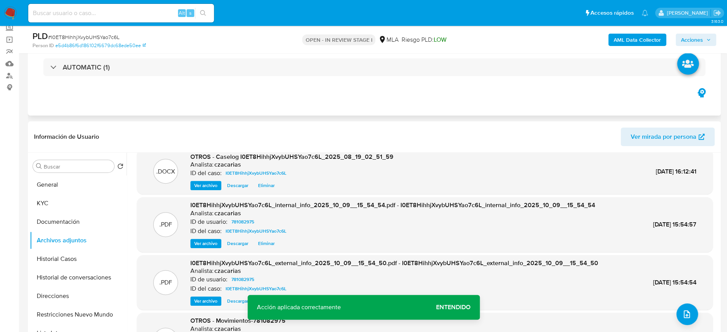
scroll to position [0, 0]
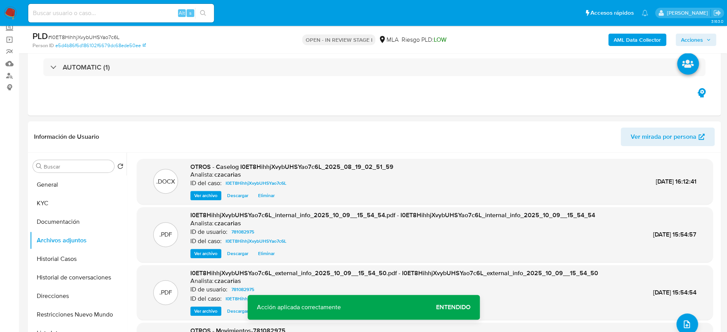
click at [710, 34] on button "Acciones" at bounding box center [695, 40] width 41 height 12
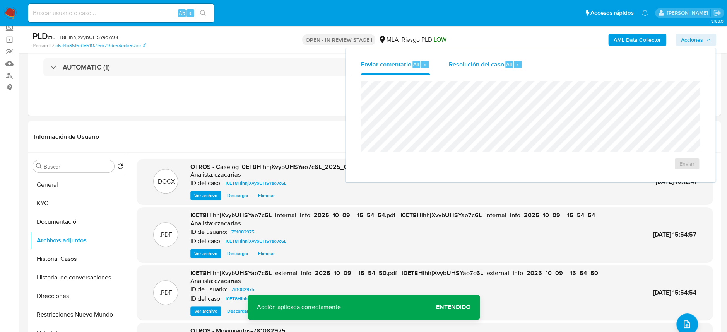
click at [492, 70] on div "Resolución del caso Alt r" at bounding box center [485, 65] width 74 height 20
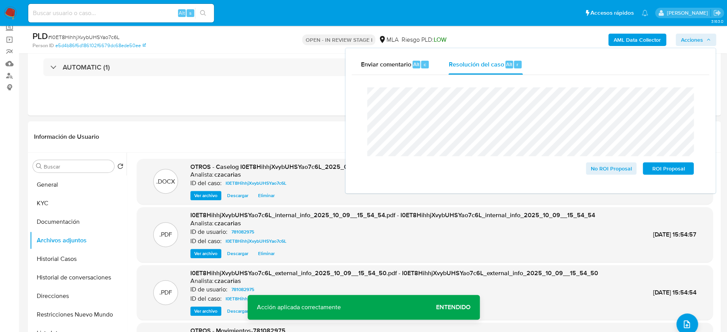
click at [99, 37] on span "# I0ET8HihhjXvybUHSYao7c6L" at bounding box center [84, 37] width 72 height 8
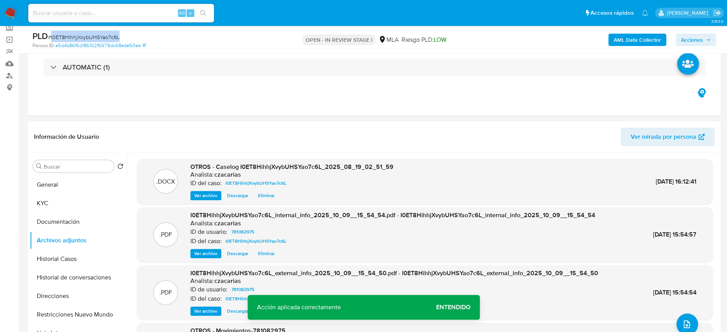
click at [99, 37] on span "# I0ET8HihhjXvybUHSYao7c6L" at bounding box center [84, 37] width 72 height 8
copy span "I0ET8HihhjXvybUHSYao7c6L"
click at [697, 36] on span "Acciones" at bounding box center [692, 40] width 22 height 12
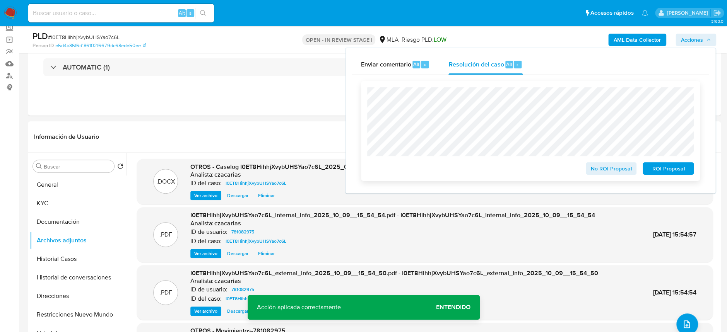
click at [618, 171] on span "No ROI Proposal" at bounding box center [611, 168] width 40 height 11
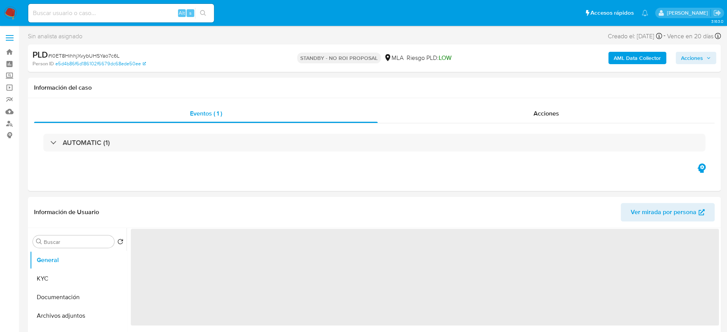
select select "10"
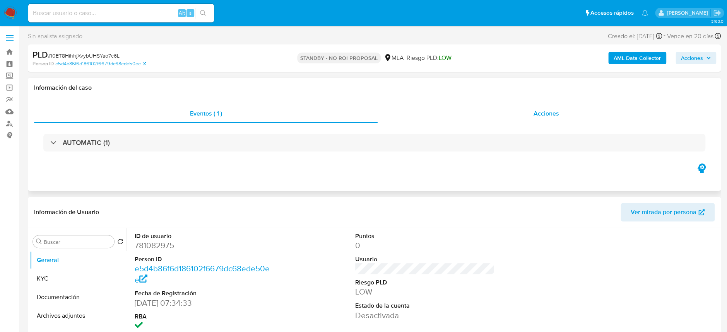
click at [564, 114] on div "Acciones" at bounding box center [545, 113] width 337 height 19
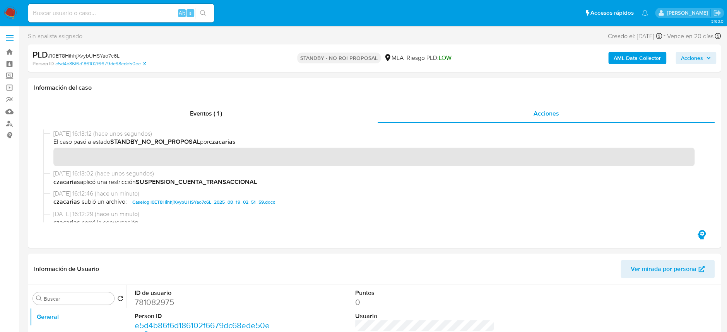
click at [101, 53] on span "# I0ET8HihhjXvybUHSYao7c6L" at bounding box center [84, 56] width 72 height 8
copy span "I0ET8HihhjXvybUHSYao7c6L"
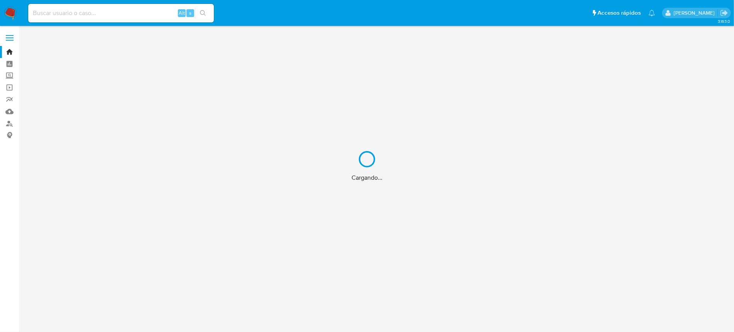
click at [111, 12] on div "Cargando..." at bounding box center [367, 166] width 734 height 332
click at [113, 14] on div "Cargando..." at bounding box center [367, 166] width 734 height 332
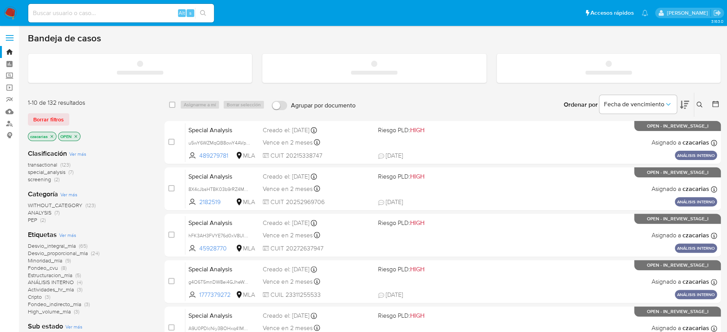
click at [132, 12] on input at bounding box center [121, 13] width 186 height 10
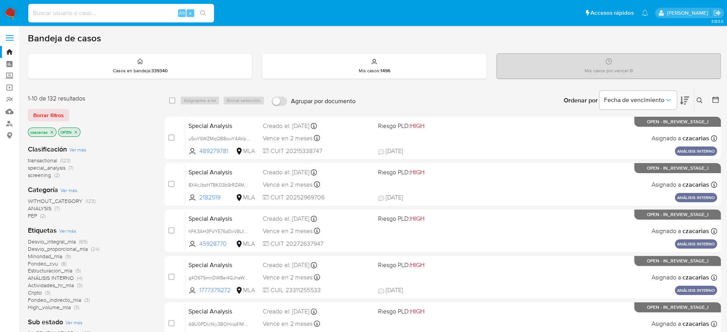
paste input "yWyRchzw5t0Ef7kNViIHMSoi"
type input "yWyRchzw5t0Ef7kNViIHMSoi"
click at [200, 14] on icon "search-icon" at bounding box center [203, 13] width 6 height 6
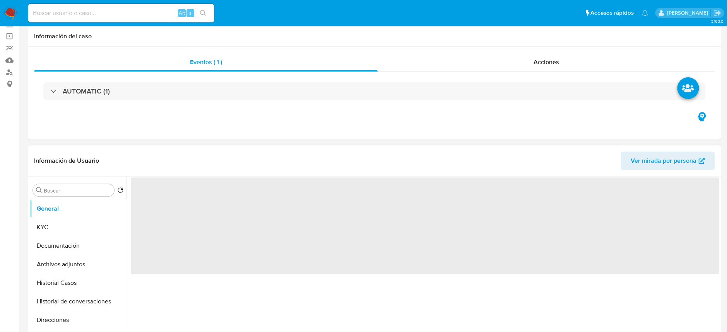
select select "10"
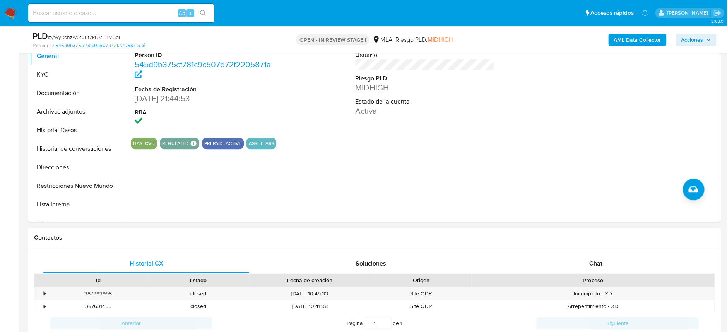
scroll to position [258, 0]
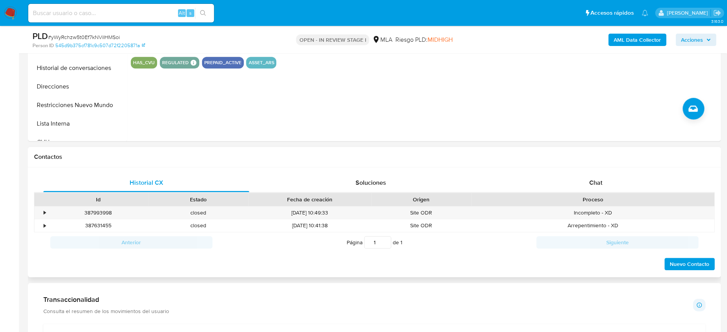
click at [595, 193] on div "Proceso" at bounding box center [592, 199] width 243 height 13
click at [596, 185] on span "Chat" at bounding box center [595, 182] width 13 height 9
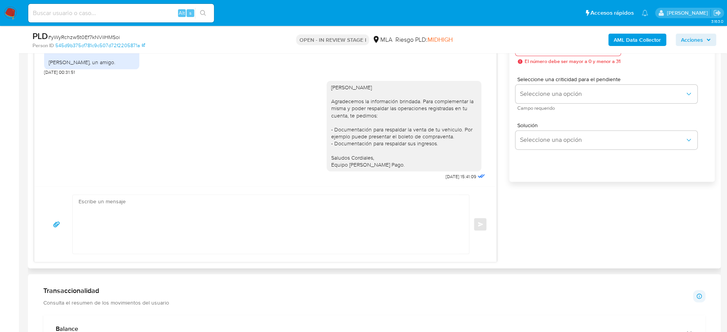
scroll to position [464, 0]
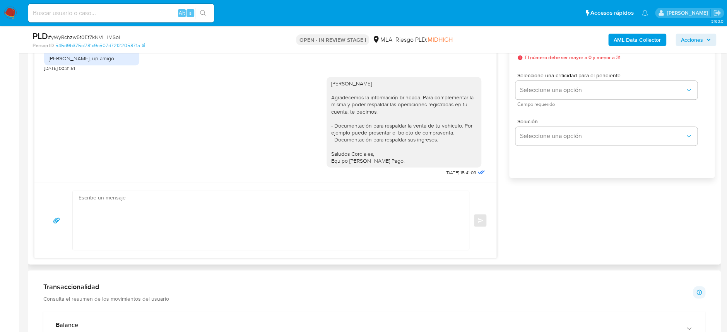
click at [232, 244] on textarea at bounding box center [269, 220] width 381 height 59
click at [280, 237] on textarea at bounding box center [269, 220] width 381 height 59
paste textarea "Hola, Esperamos que te encuentres muy bien. Te consultamos si tuviste oportunid…"
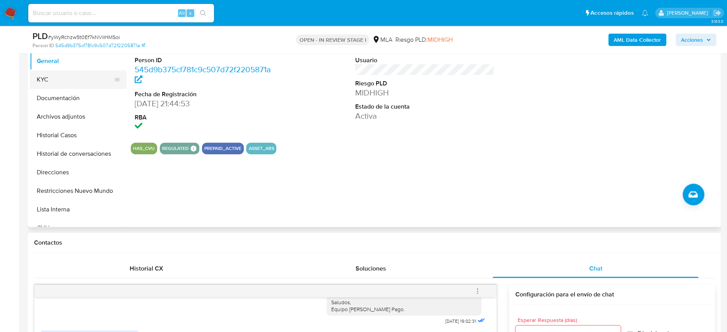
scroll to position [154, 0]
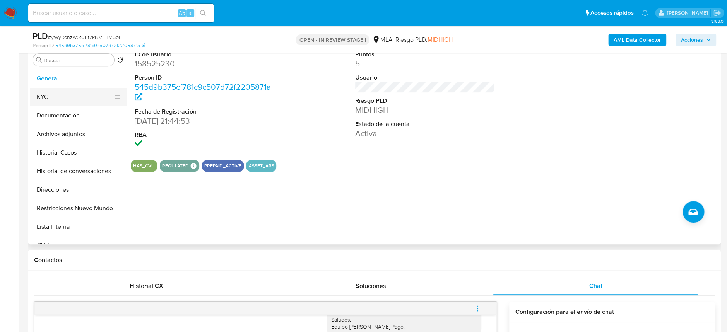
click at [44, 90] on button "KYC" at bounding box center [75, 97] width 90 height 19
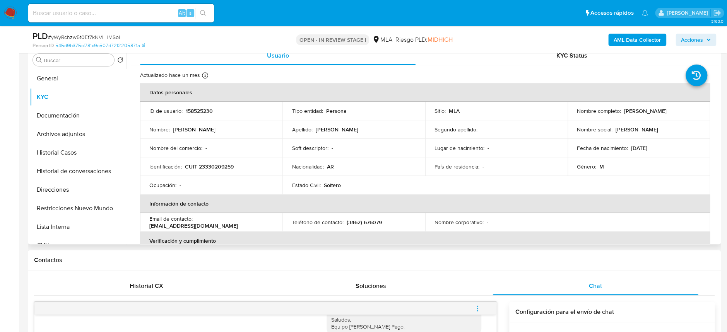
drag, startPoint x: 575, startPoint y: 115, endPoint x: 650, endPoint y: 116, distance: 75.8
click at [650, 114] on div "Nombre completo : Ramiro Reynaldo Garcia Varela" at bounding box center [639, 111] width 124 height 7
copy p "[PERSON_NAME]"
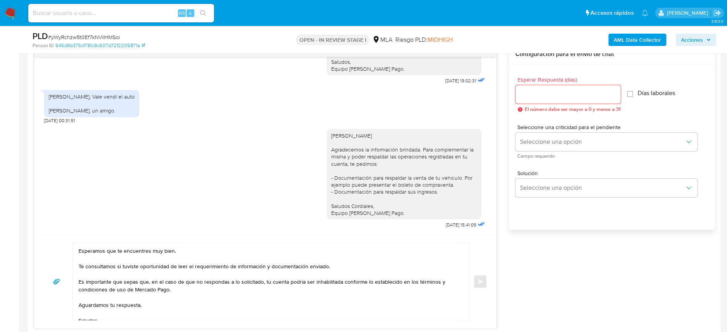
scroll to position [0, 0]
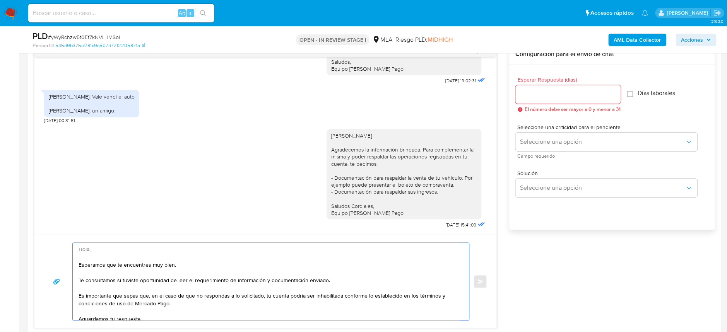
click at [116, 261] on textarea "Hola, Esperamos que te encuentres muy bien. Te consultamos si tuviste oportunid…" at bounding box center [269, 281] width 381 height 77
click at [118, 257] on textarea "Hola, Esperamos que te encuentres muy bien. Te consultamos si tuviste oportunid…" at bounding box center [269, 281] width 381 height 77
paste textarea "[PERSON_NAME]"
drag, startPoint x: 234, startPoint y: 288, endPoint x: 269, endPoint y: 289, distance: 35.2
click at [269, 289] on textarea "Hola Ramiro Reynaldo Garcia Varela Esperamos que te encuentres muy bien. Te con…" at bounding box center [269, 281] width 381 height 77
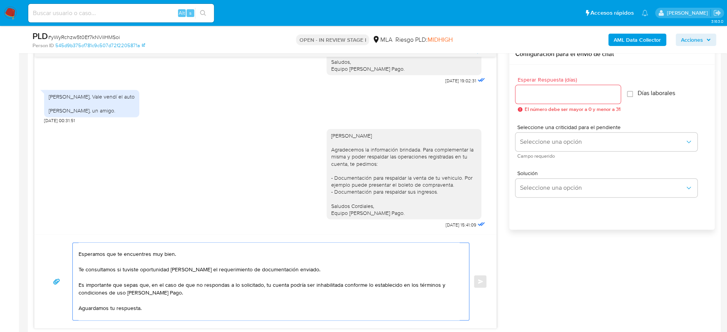
scroll to position [42, 0]
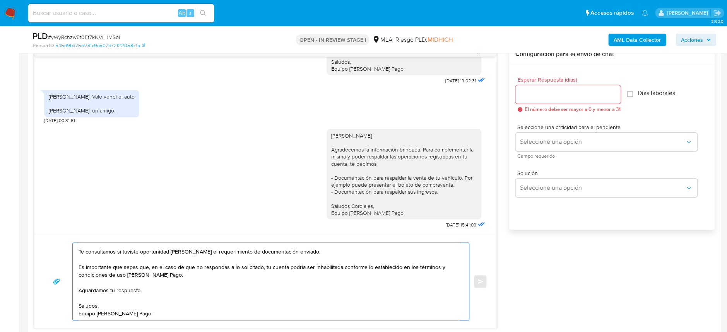
type textarea "Hola Ramiro Reynaldo Garcia Varela Esperamos que te encuentres muy bien. Te con…"
click at [563, 102] on div at bounding box center [567, 94] width 105 height 19
click at [564, 96] on input "Esperar Respuesta (días)" at bounding box center [567, 94] width 105 height 10
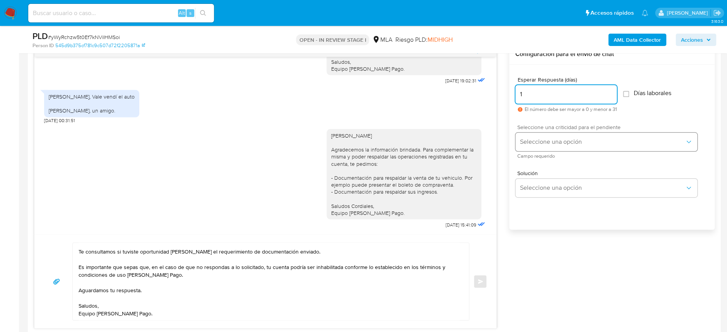
type input "1"
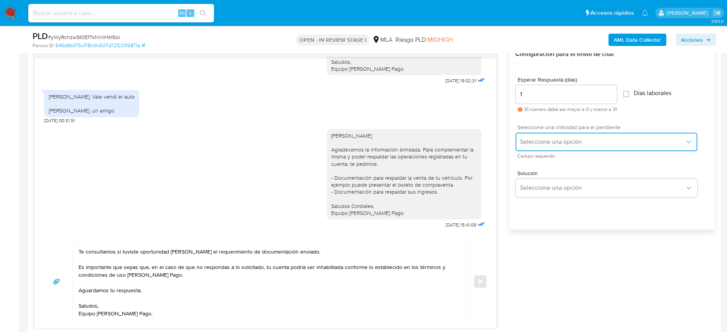
click at [587, 140] on span "Seleccione una opción" at bounding box center [602, 142] width 165 height 8
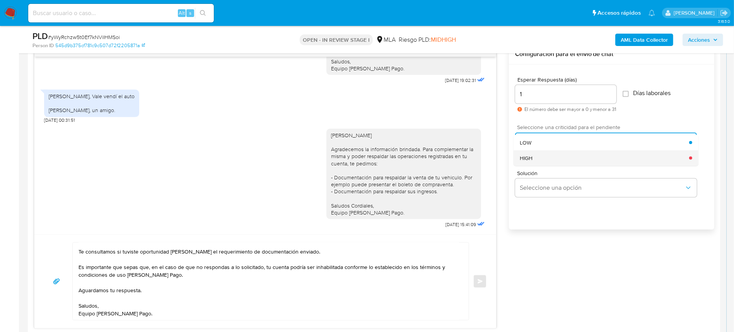
click at [573, 160] on div "HIGH" at bounding box center [604, 157] width 169 height 15
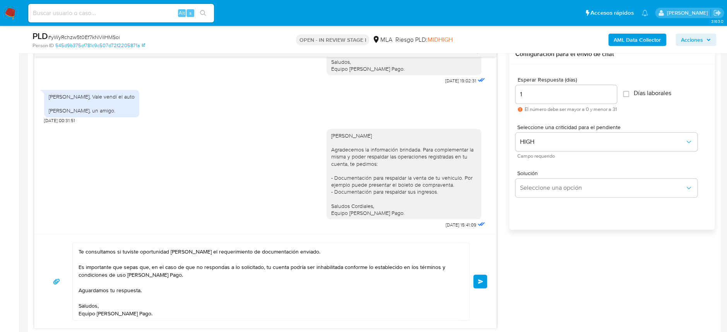
click at [483, 281] on button "Enviar" at bounding box center [480, 282] width 14 height 14
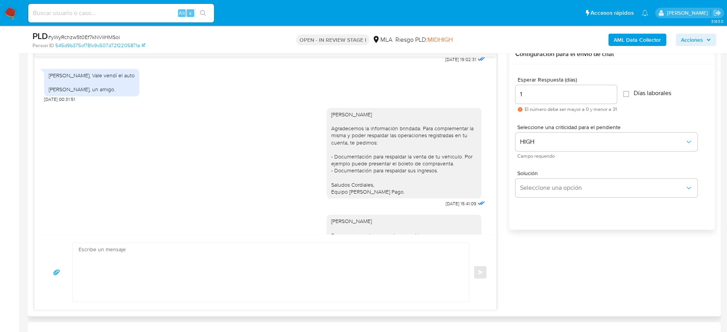
scroll to position [916, 0]
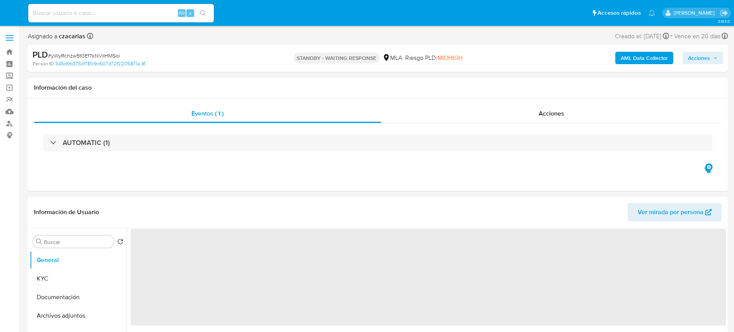
select select "10"
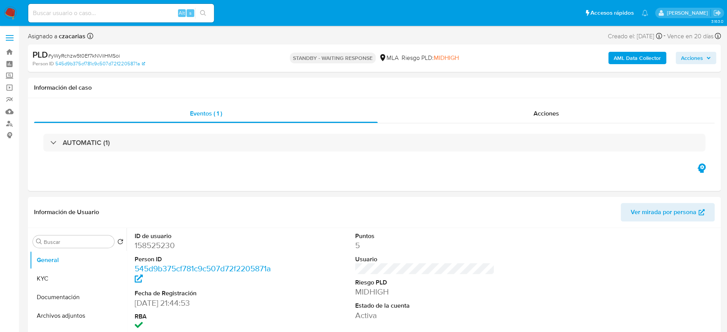
click at [7, 10] on img at bounding box center [10, 13] width 13 height 13
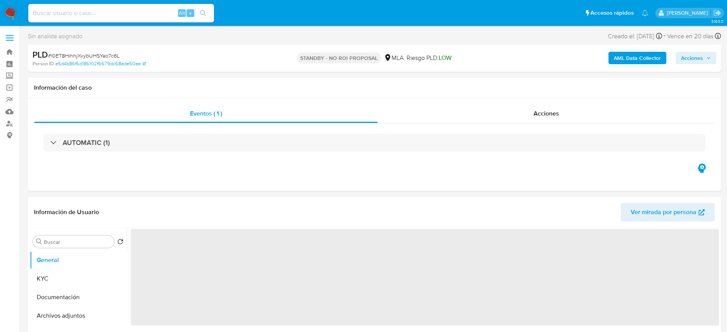
select select "10"
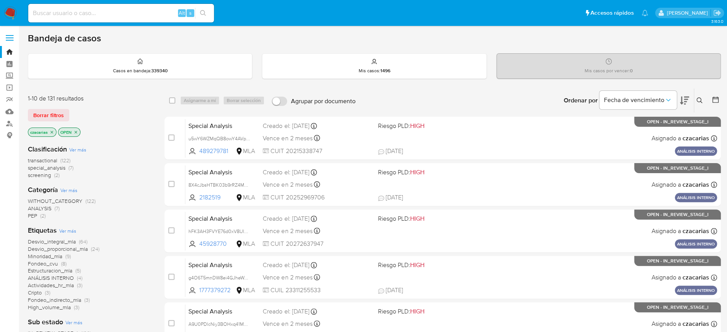
click at [713, 102] on icon at bounding box center [715, 100] width 8 height 8
click at [719, 98] on button at bounding box center [715, 100] width 9 height 9
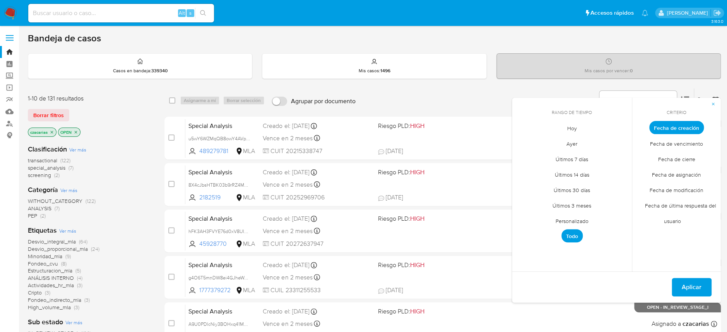
click at [580, 223] on span "Personalizado" at bounding box center [571, 221] width 49 height 16
click at [523, 143] on icon "Mes anterior" at bounding box center [523, 141] width 3 height 5
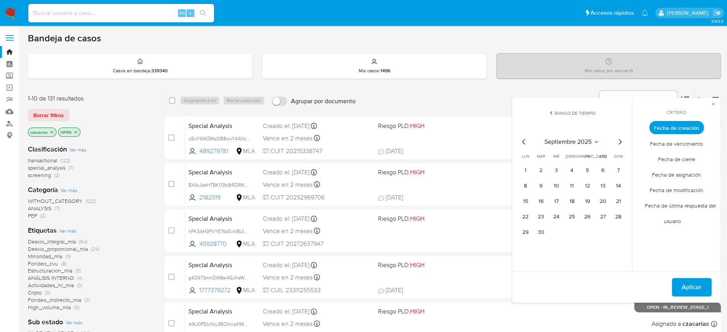
click at [523, 143] on icon "Mes anterior" at bounding box center [523, 141] width 3 height 5
drag, startPoint x: 585, startPoint y: 168, endPoint x: 602, endPoint y: 215, distance: 50.4
click at [585, 168] on button "1" at bounding box center [587, 170] width 12 height 12
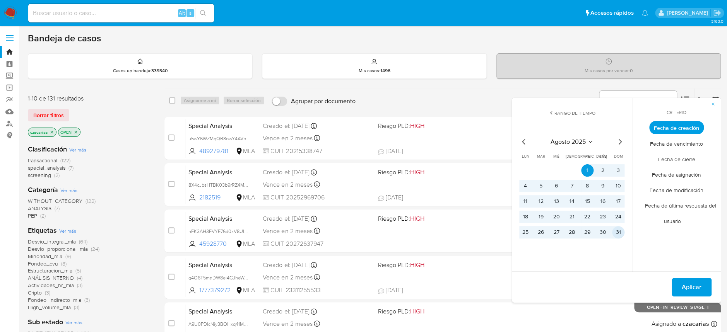
click at [617, 232] on button "31" at bounding box center [618, 232] width 12 height 12
click at [681, 278] on button "Aplicar" at bounding box center [691, 287] width 40 height 19
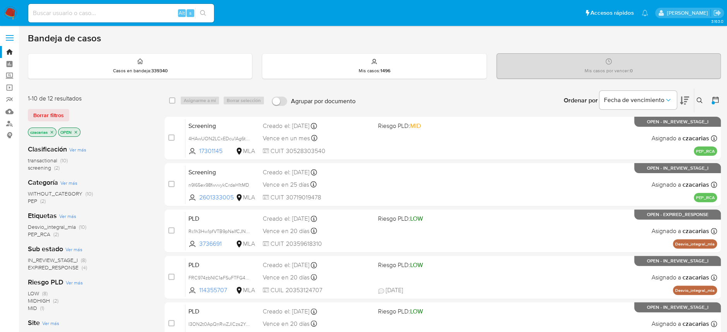
click at [73, 132] on icon "close-filter" at bounding box center [75, 132] width 5 height 5
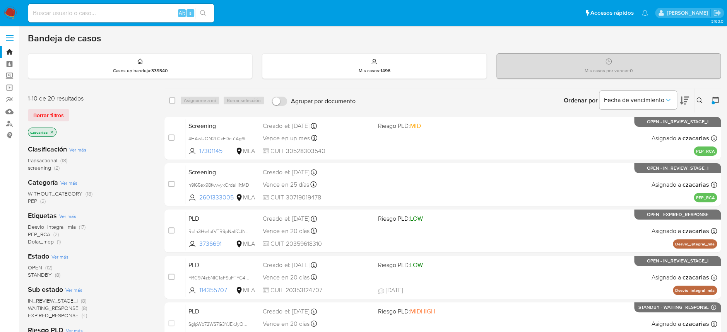
click at [52, 162] on span "transactional" at bounding box center [42, 161] width 29 height 8
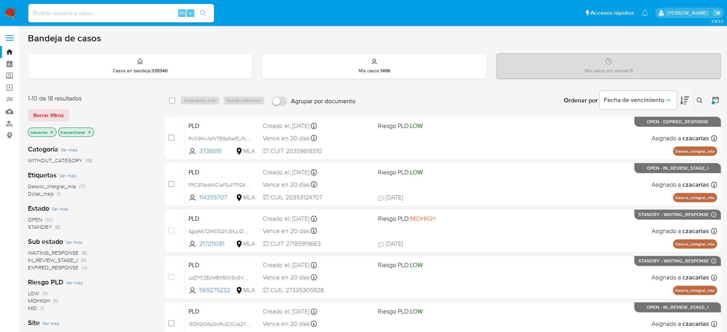
click at [157, 4] on div "Alt s" at bounding box center [121, 13] width 186 height 19
click at [157, 11] on input at bounding box center [121, 13] width 186 height 10
paste input "yWyRchzw5t0Ef7kNViIHMSoi"
type input "yWyRchzw5t0Ef7kNViIHMSoi"
click at [207, 11] on button "search-icon" at bounding box center [203, 13] width 16 height 11
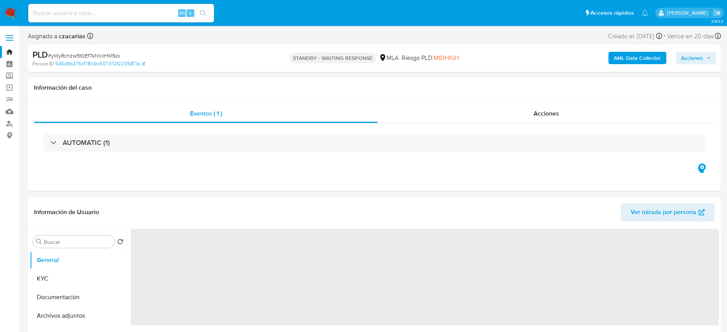
select select "10"
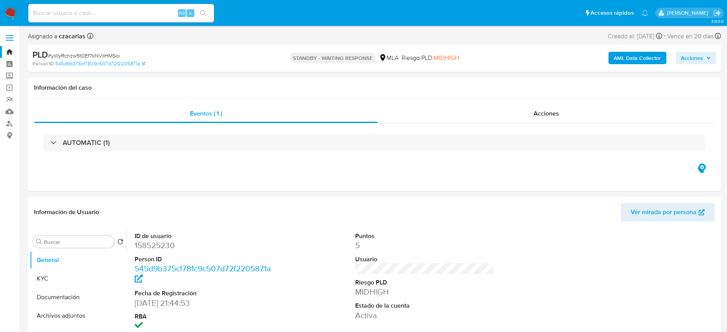
click at [95, 11] on input at bounding box center [121, 13] width 186 height 10
paste input "Mg1iOHpQv7ryPlNvz2Y3hbpe"
type input "Mg1iOHpQv7ryPlNvz2Y3hbpe"
click at [207, 12] on button "search-icon" at bounding box center [203, 13] width 16 height 11
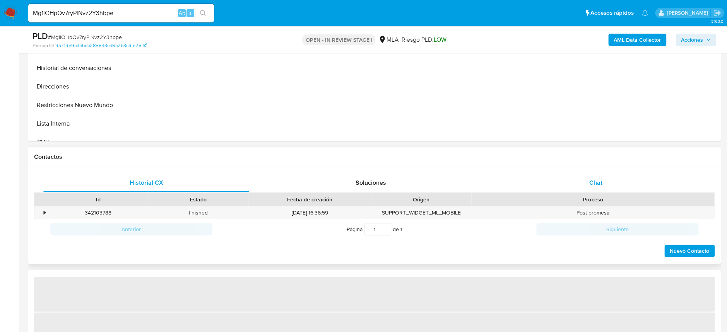
select select "10"
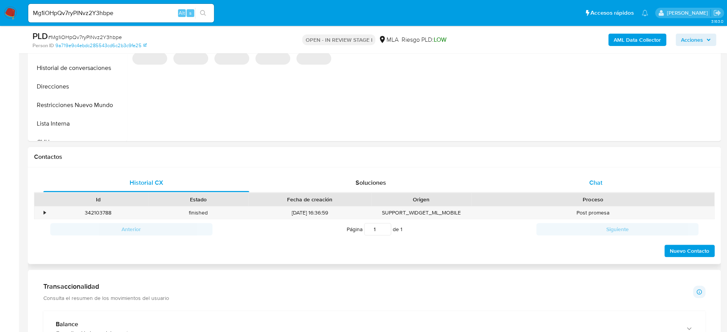
click at [610, 182] on div "Chat" at bounding box center [595, 183] width 206 height 19
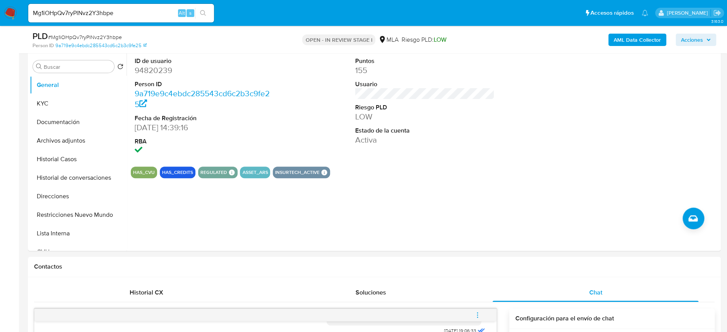
scroll to position [103, 0]
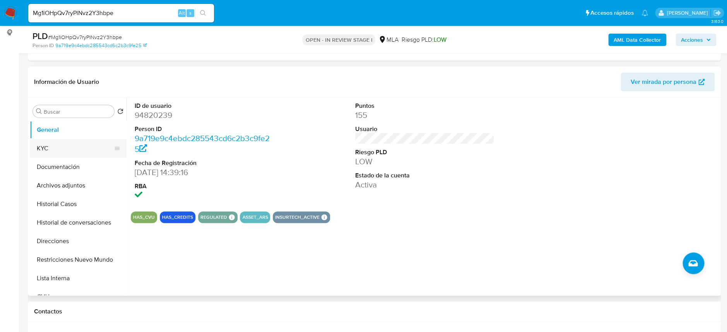
click at [57, 152] on button "KYC" at bounding box center [75, 148] width 90 height 19
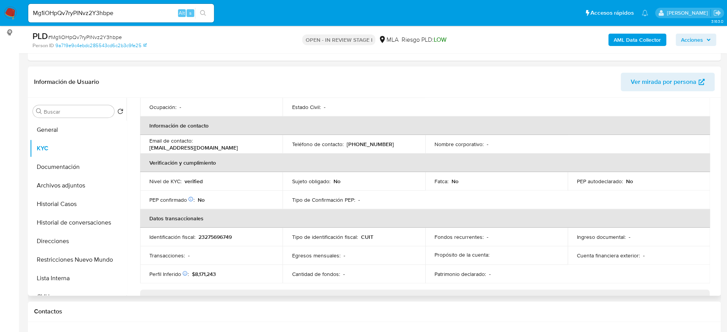
scroll to position [154, 0]
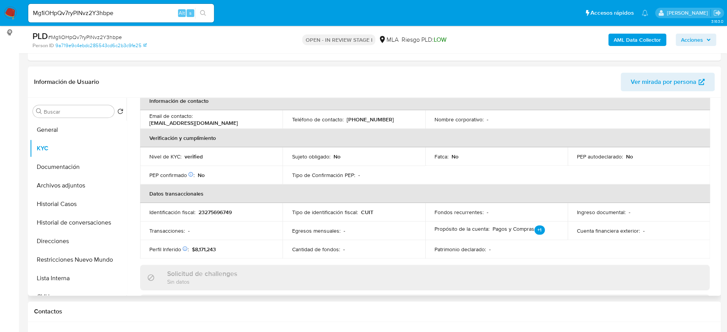
drag, startPoint x: 195, startPoint y: 117, endPoint x: 268, endPoint y: 119, distance: 73.1
click at [268, 119] on div "Email de contacto : tetboutetp@gmail.com" at bounding box center [211, 120] width 124 height 14
drag, startPoint x: 248, startPoint y: 120, endPoint x: 190, endPoint y: 112, distance: 59.0
click at [194, 120] on div "Email de contacto : tetboutetp@gmail.com" at bounding box center [211, 120] width 124 height 14
copy div "tetboutetp@gmail.com"
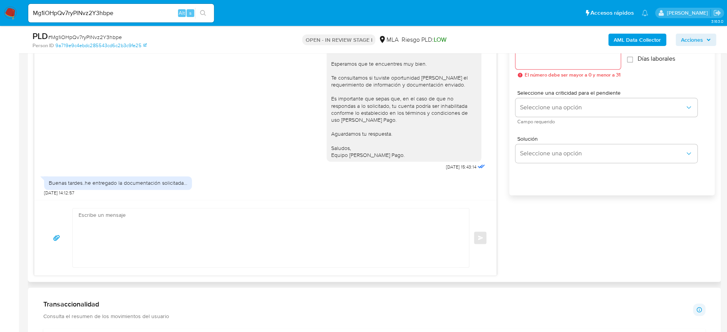
scroll to position [464, 0]
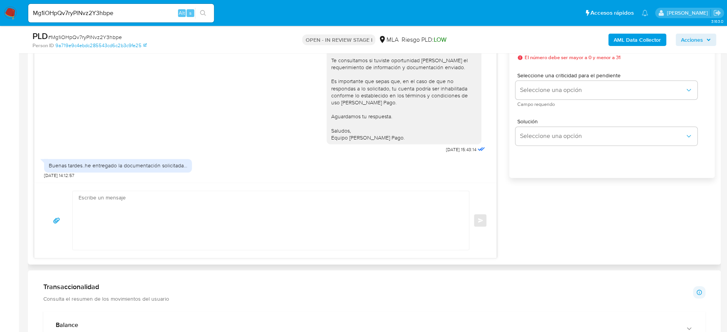
click at [308, 202] on textarea at bounding box center [269, 220] width 381 height 59
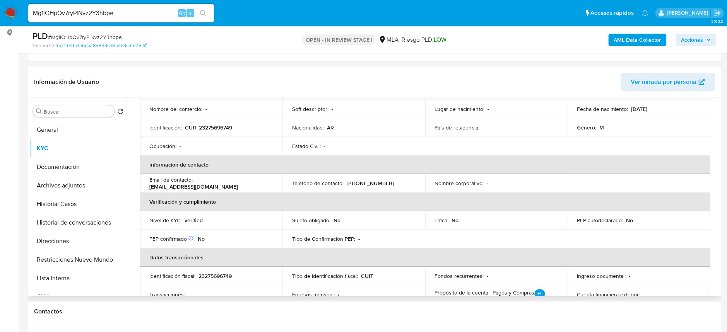
scroll to position [0, 0]
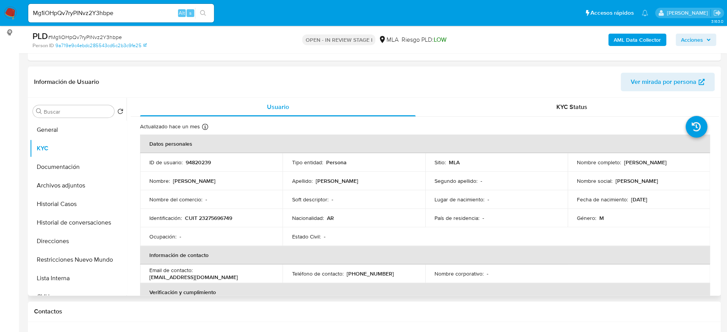
drag, startPoint x: 621, startPoint y: 162, endPoint x: 688, endPoint y: 162, distance: 67.7
click at [688, 162] on div "Nombre completo : Pablo Sebastian Boutet" at bounding box center [639, 162] width 124 height 7
copy p "Pablo Sebastian Boutet"
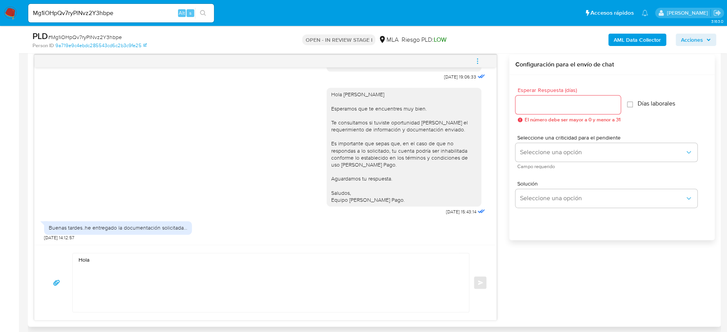
scroll to position [412, 0]
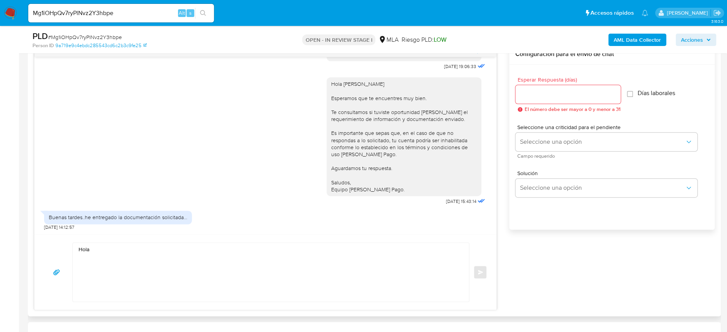
click at [135, 241] on div "Hola Enviar" at bounding box center [265, 271] width 462 height 75
click at [134, 248] on textarea "Hola" at bounding box center [269, 272] width 381 height 59
paste textarea "Pablo Sebastian Boutet"
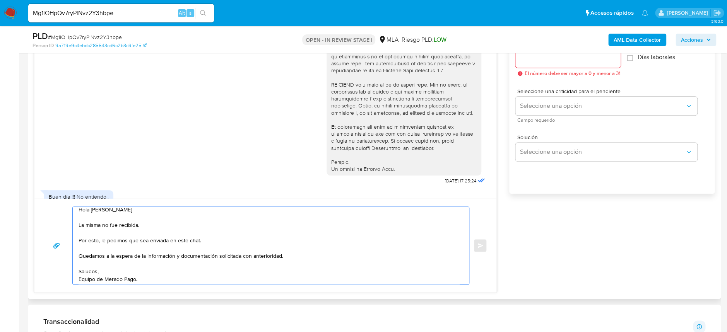
scroll to position [464, 0]
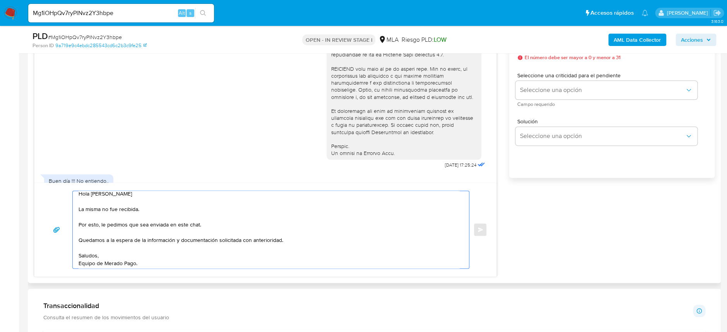
click at [80, 224] on textarea "Hola Pablo Sebastian Boutet La misma no fue recibida. Por esto, le pedimos que …" at bounding box center [269, 229] width 381 height 77
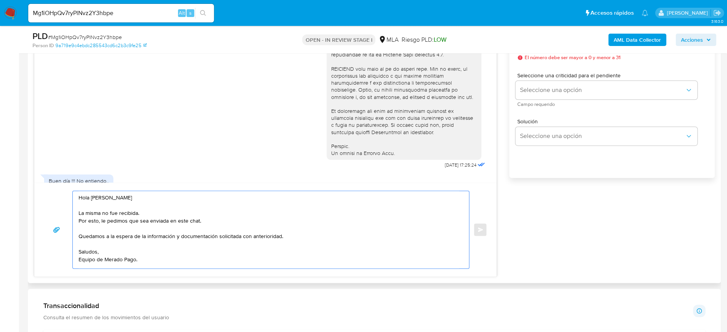
scroll to position [0, 0]
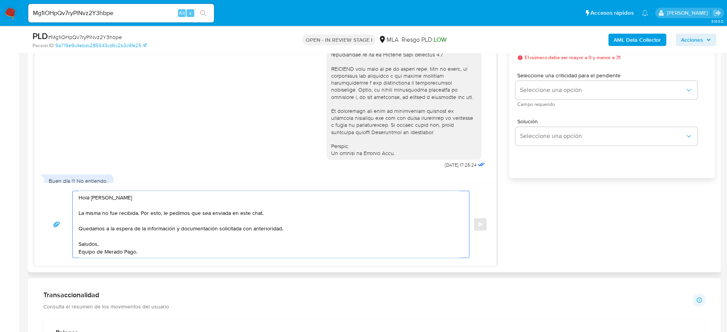
click at [187, 245] on textarea "Hola Pablo Sebastian Boutet La misma no fue recibida. Por esto, le pedimos que …" at bounding box center [269, 224] width 381 height 67
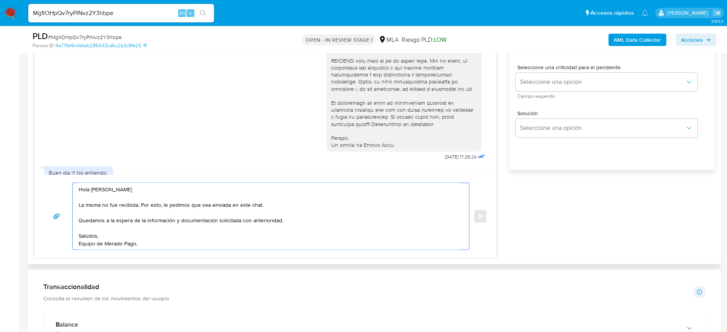
scroll to position [412, 0]
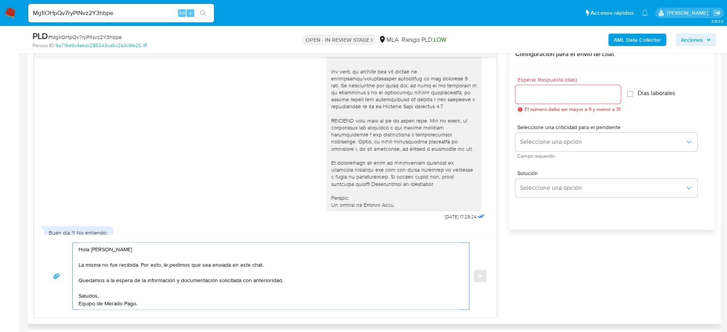
type textarea "Hola Pablo Sebastian Boutet La misma no fue recibida. Por esto, le pedimos que …"
click at [560, 104] on div "Esperar Respuesta (días) El número debe ser mayor a 0 y menor a 31" at bounding box center [567, 94] width 105 height 35
click at [557, 96] on input "Esperar Respuesta (días)" at bounding box center [567, 94] width 105 height 10
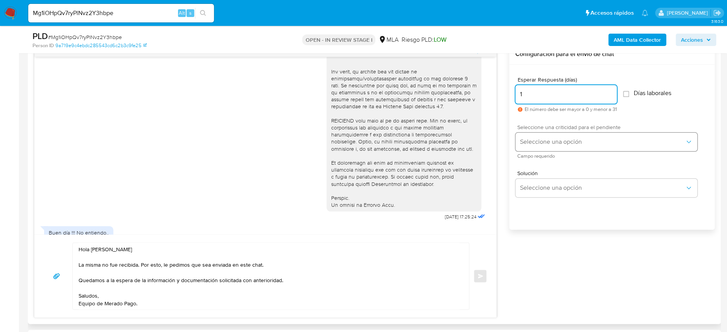
type input "1"
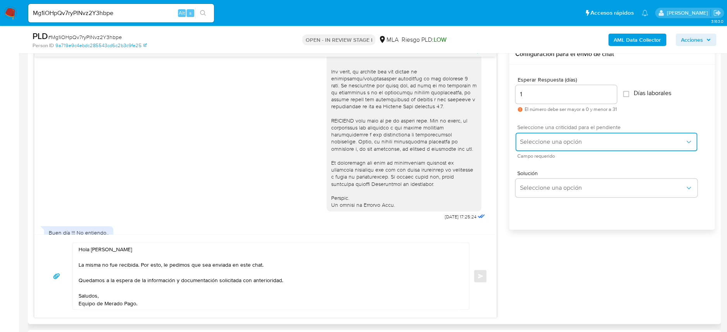
click at [557, 141] on span "Seleccione una opción" at bounding box center [602, 142] width 165 height 8
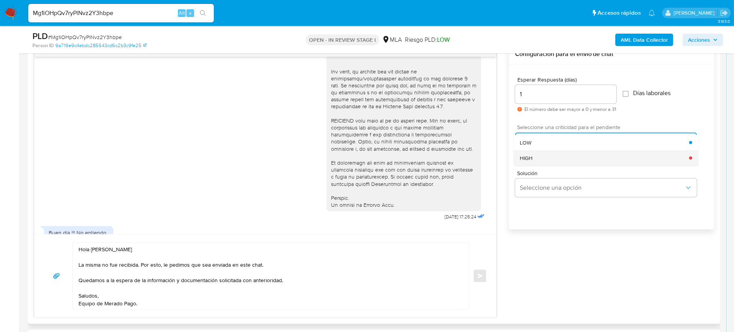
click at [562, 160] on div "HIGH" at bounding box center [604, 157] width 169 height 15
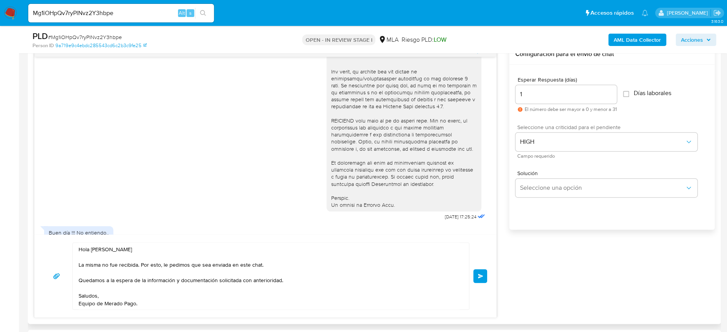
click at [480, 282] on button "Enviar" at bounding box center [480, 276] width 14 height 14
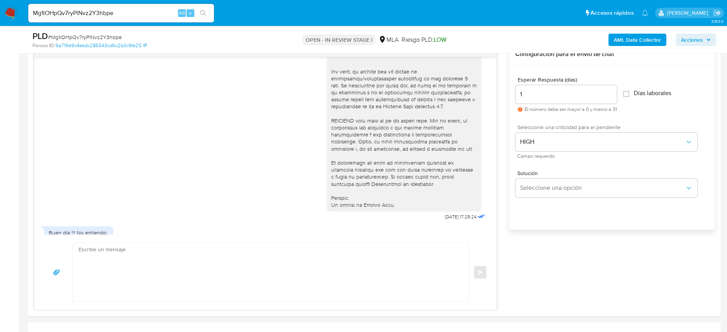
scroll to position [973, 0]
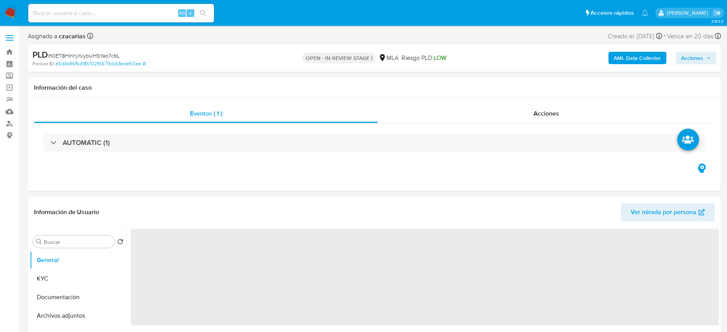
select select "10"
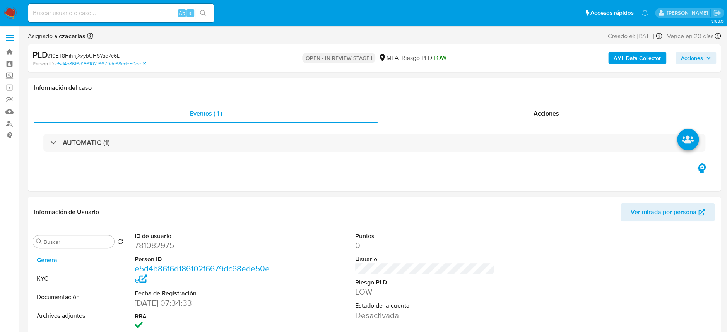
click at [691, 49] on div "AML Data Collector Acciones" at bounding box center [603, 58] width 226 height 18
click at [694, 56] on span "Acciones" at bounding box center [692, 58] width 22 height 12
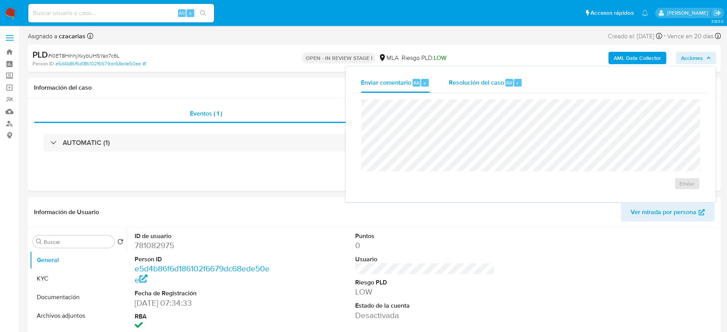
click at [503, 86] on div "Resolución del caso Alt r" at bounding box center [485, 83] width 74 height 20
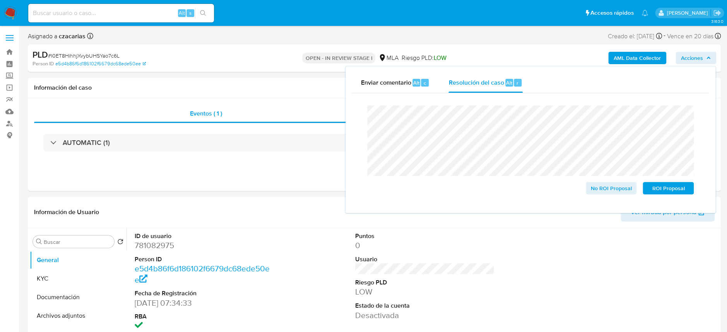
click at [86, 57] on span "# I0ET8HihhjXvybUHSYao7c6L" at bounding box center [84, 56] width 72 height 8
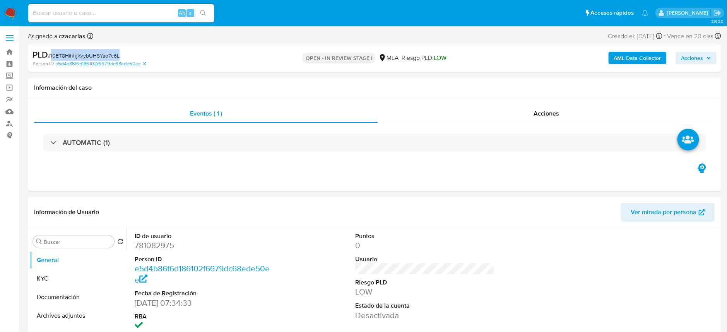
click at [86, 57] on span "# I0ET8HihhjXvybUHSYao7c6L" at bounding box center [84, 56] width 72 height 8
copy span "I0ET8HihhjXvybUHSYao7c6L"
click at [700, 61] on span "Acciones" at bounding box center [692, 58] width 22 height 12
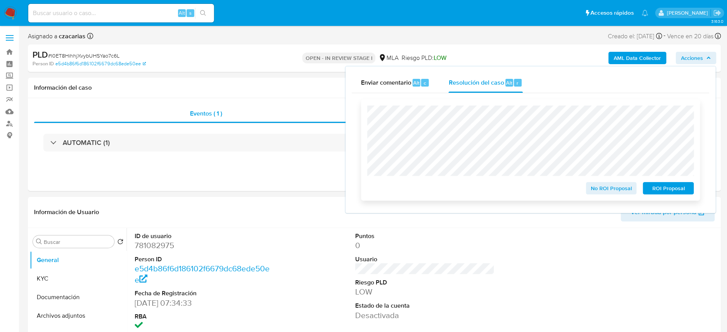
click at [665, 190] on span "ROI Proposal" at bounding box center [668, 188] width 40 height 11
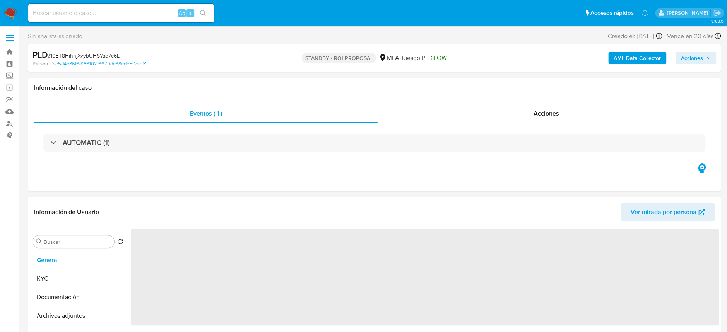
select select "10"
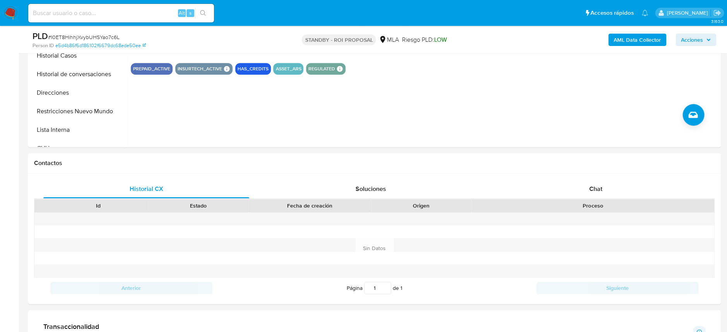
scroll to position [193, 0]
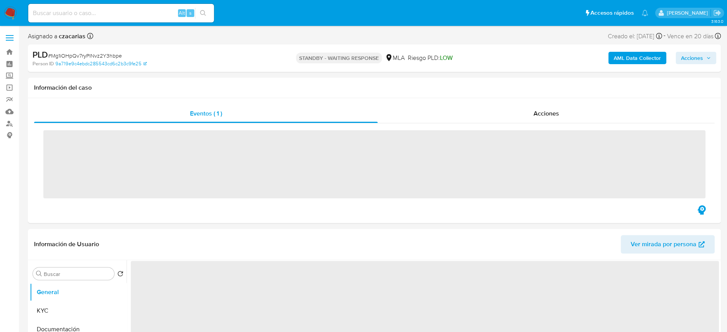
click at [124, 14] on input at bounding box center [121, 13] width 186 height 10
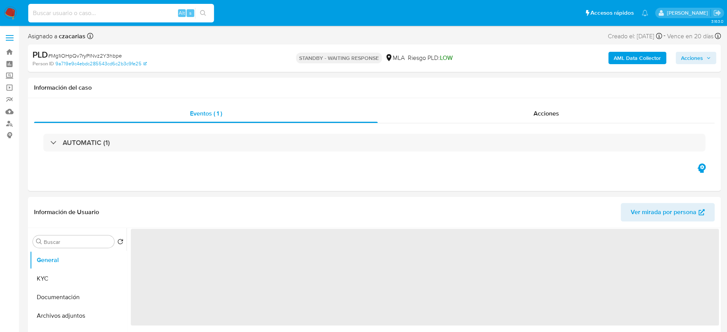
paste input "I3ON2t0ApQnRwZJlCzs2Ywh0"
type input "I3ON2t0ApQnRwZJlCzs2Ywh0"
click at [204, 10] on icon "search-icon" at bounding box center [203, 13] width 6 height 6
select select "10"
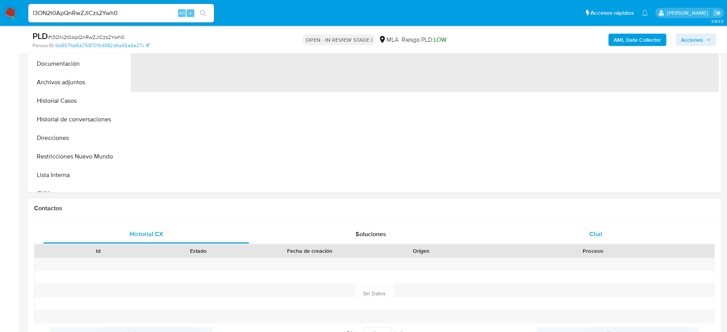
click at [591, 241] on div "Chat" at bounding box center [595, 234] width 206 height 19
select select "10"
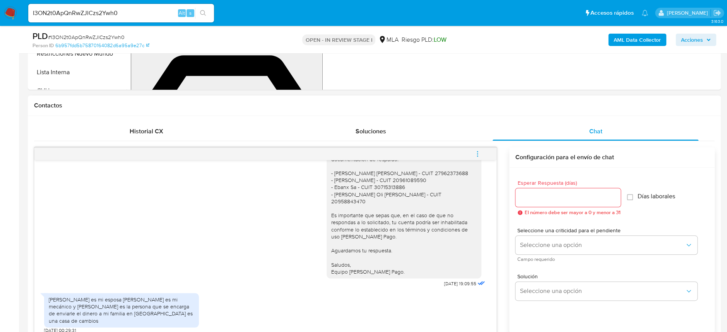
scroll to position [361, 0]
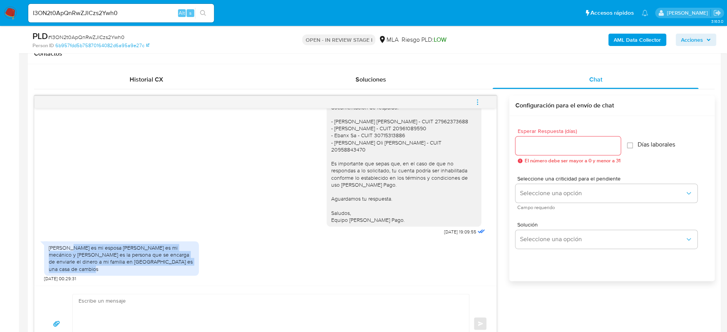
drag, startPoint x: 68, startPoint y: 250, endPoint x: 123, endPoint y: 271, distance: 58.8
click at [123, 271] on div "Hola dorielis rojas es mi esposa Manyor salinas es mi mecánico y Zabala Carlos …" at bounding box center [121, 258] width 145 height 28
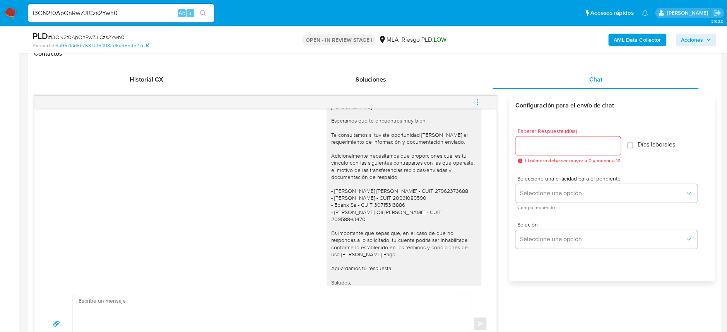
scroll to position [541, 0]
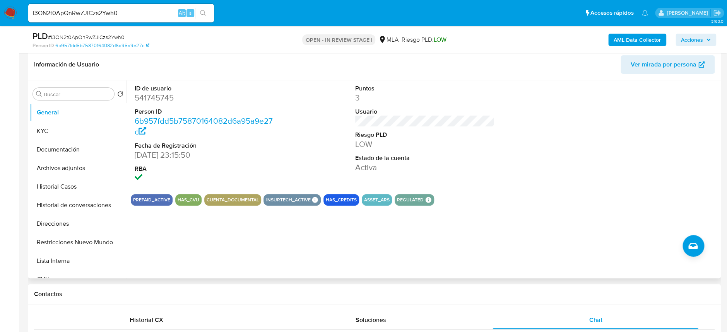
scroll to position [103, 0]
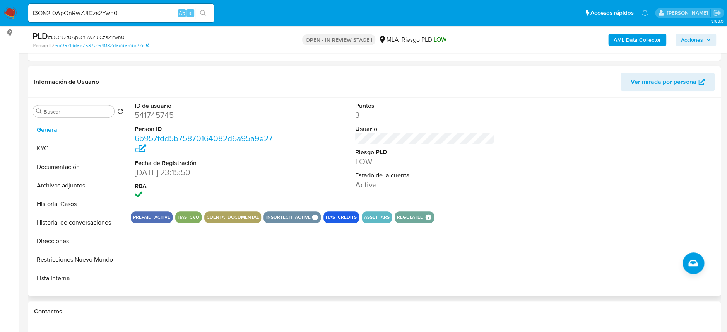
click at [144, 121] on dl "ID de usuario 541745745 Person ID 6b957fdd5b75870164082d6a95a9e27c Fecha de Reg…" at bounding box center [204, 152] width 139 height 100
click at [145, 117] on dd "541745745" at bounding box center [204, 115] width 139 height 11
copy dd "541745745"
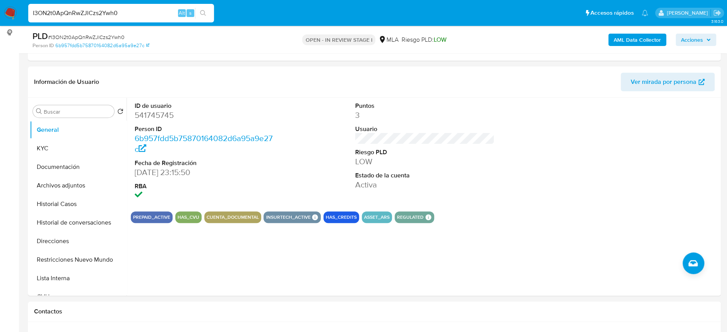
click at [101, 9] on input "I3ON2t0ApQnRwZJlCzs2Ywh0" at bounding box center [121, 13] width 186 height 10
paste input "2qIbb5QFE5APfdaFrLrzUYuF"
type input "2qIbb5QFE5APfdaFrLrzUYuF"
click at [210, 11] on button "search-icon" at bounding box center [203, 13] width 16 height 11
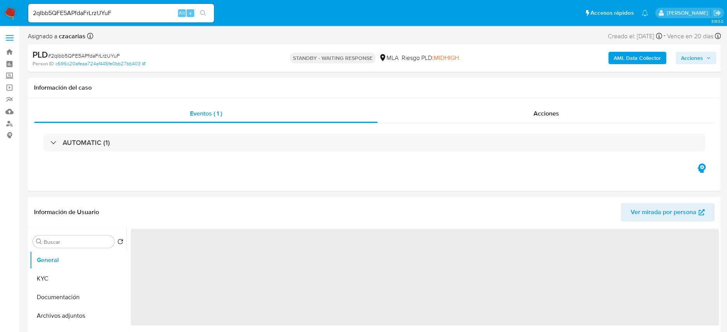
select select "10"
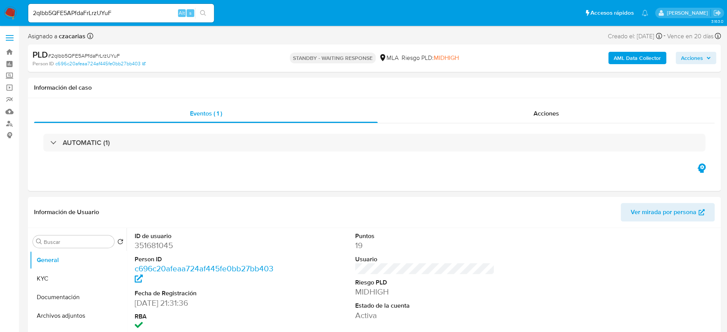
click at [135, 14] on input "2qIbb5QFE5APfdaFrLrzUYuF" at bounding box center [121, 13] width 186 height 10
paste input "hfrhnHe7UijjXt4h32mO2qjY"
type input "hfrhnHe7UijjXt4h32mO2qjY"
click at [207, 15] on button "search-icon" at bounding box center [203, 13] width 16 height 11
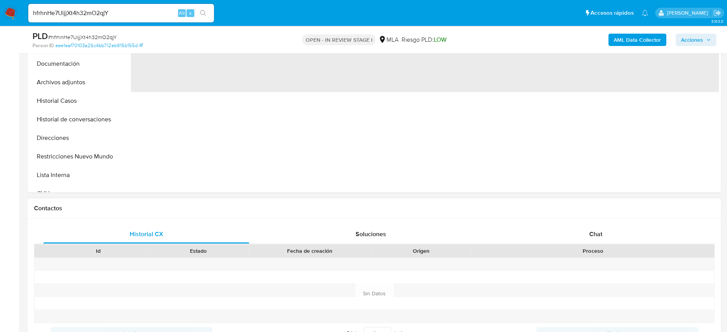
select select "10"
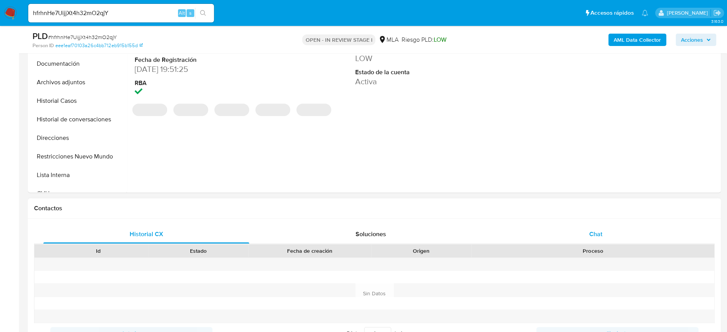
click at [623, 236] on div "Chat" at bounding box center [595, 234] width 206 height 19
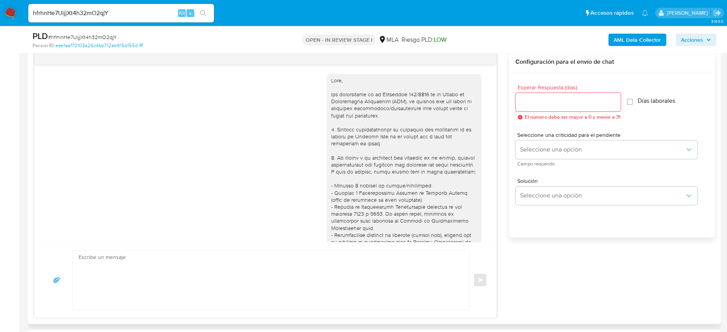
scroll to position [412, 0]
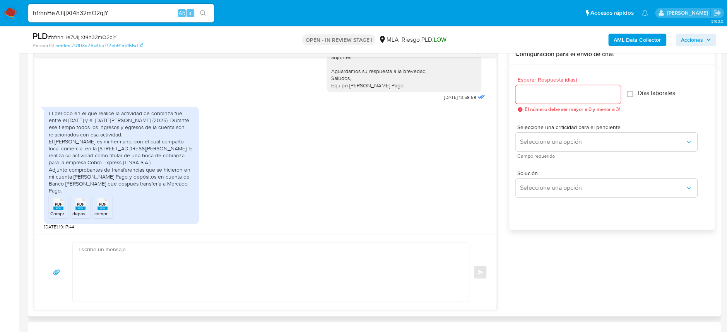
click at [57, 210] on rect at bounding box center [58, 208] width 10 height 3
click at [77, 206] on span "PDF" at bounding box center [80, 204] width 7 height 5
click at [105, 205] on span "PDF" at bounding box center [102, 204] width 7 height 5
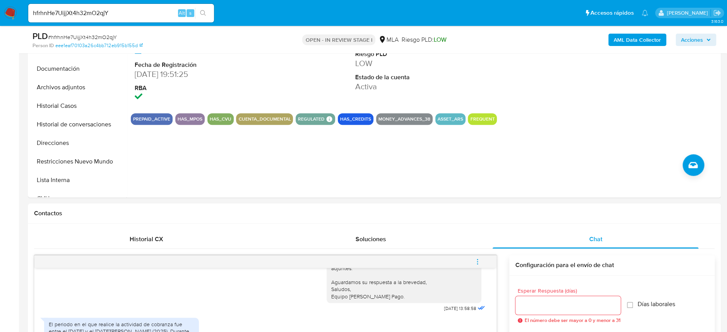
scroll to position [103, 0]
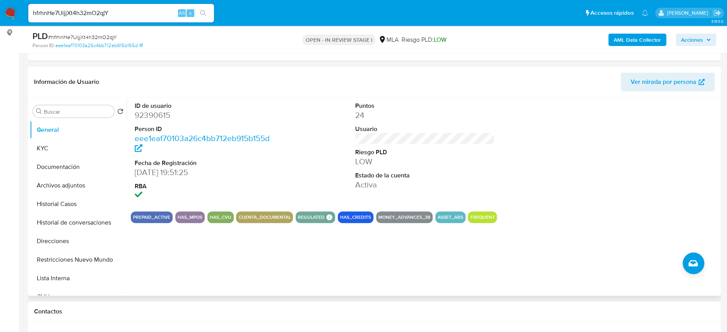
click at [138, 116] on dd "92390615" at bounding box center [204, 115] width 139 height 11
copy dd "92390615"
click at [94, 36] on span "# hfrhnHe7UijjXt4h32mO2qjY" at bounding box center [82, 37] width 69 height 8
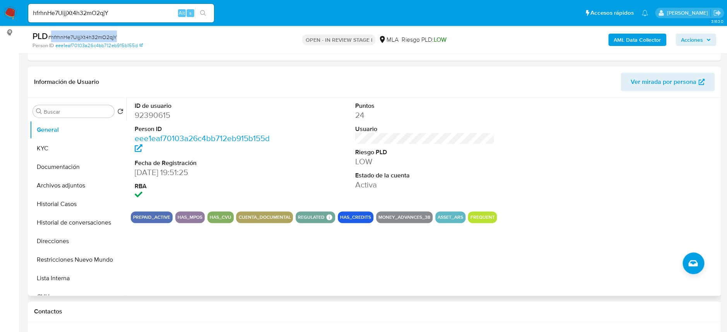
copy span "hfrhnHe7UijjXt4h32mO2qjY"
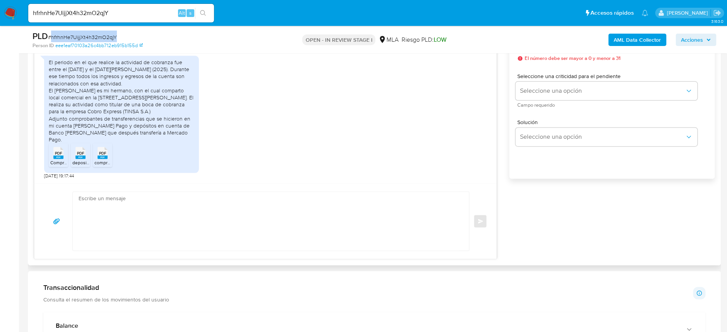
scroll to position [464, 0]
click at [145, 204] on textarea at bounding box center [269, 220] width 381 height 59
paste textarea "Hola, Muchas gracias por la respuesta. Analizamos tu caso y notamos que la info…"
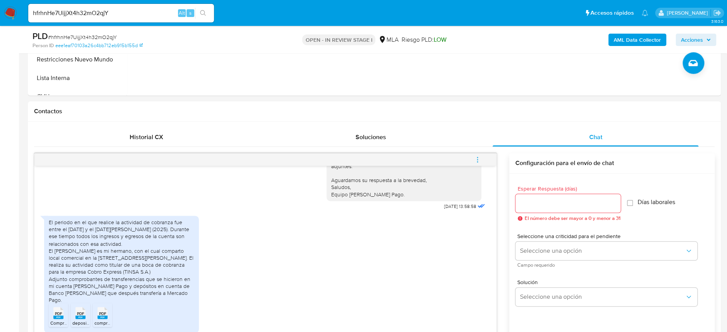
scroll to position [154, 0]
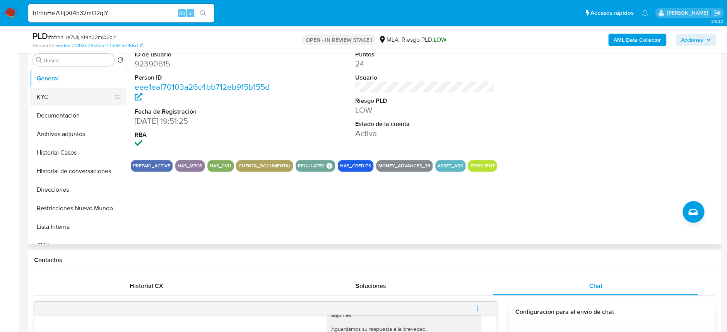
click at [61, 96] on button "KYC" at bounding box center [75, 97] width 90 height 19
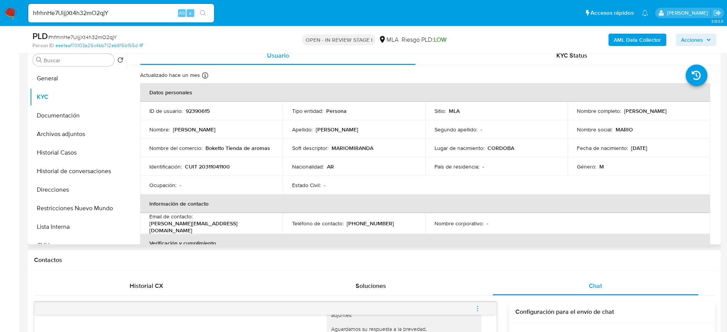
drag, startPoint x: 622, startPoint y: 109, endPoint x: 683, endPoint y: 110, distance: 61.1
click at [683, 110] on div "Nombre completo : Mario Hector Miranda" at bounding box center [639, 111] width 124 height 7
copy p "[PERSON_NAME] [PERSON_NAME]"
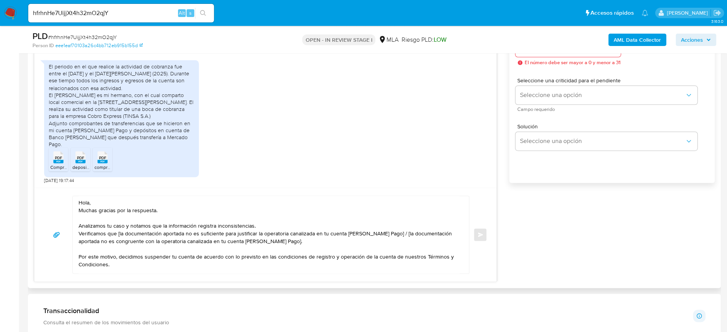
scroll to position [464, 0]
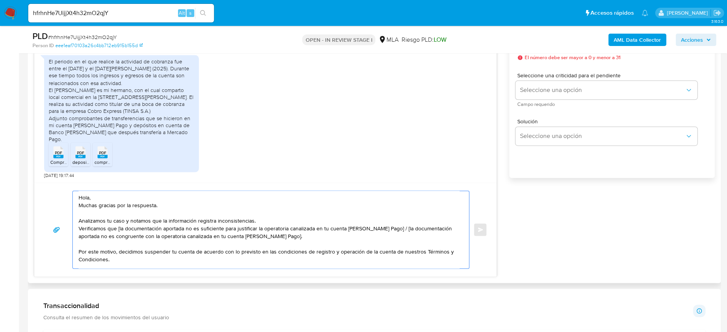
click at [104, 197] on textarea "Hola, Muchas gracias por la respuesta. Analizamos tu caso y notamos que la info…" at bounding box center [269, 229] width 381 height 77
paste textarea "[PERSON_NAME] [PERSON_NAME]"
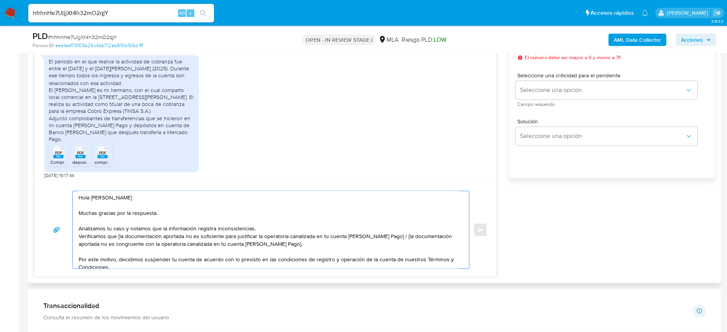
click at [256, 225] on textarea "Hola Mario Hector Miranda Muchas gracias por la respuesta. Analizamos tu caso y…" at bounding box center [269, 229] width 381 height 77
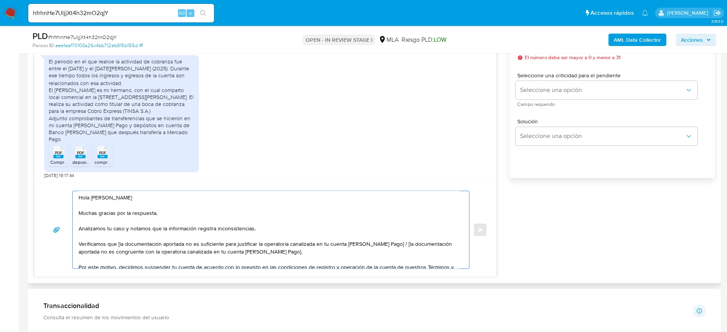
click at [118, 243] on textarea "Hola Mario Hector Miranda Muchas gracias por la respuesta. Analizamos tu caso y…" at bounding box center [269, 229] width 381 height 77
drag, startPoint x: 386, startPoint y: 243, endPoint x: 389, endPoint y: 250, distance: 7.6
click at [389, 250] on textarea "Hola Mario Hector Miranda Muchas gracias por la respuesta. Analizamos tu caso y…" at bounding box center [269, 229] width 381 height 77
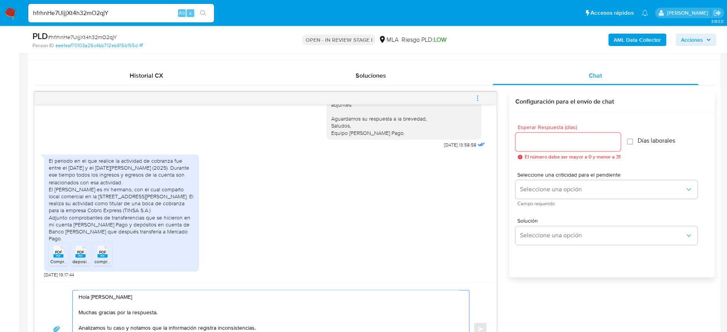
scroll to position [361, 0]
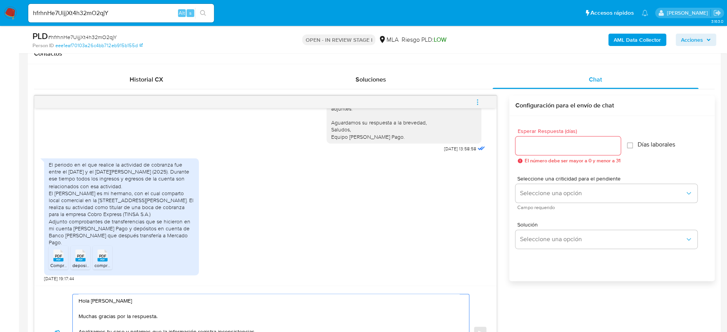
type textarea "Hola [PERSON_NAME] Muchas gracias por la respuesta. Analizamos tu caso y notamo…"
click at [553, 146] on input "Esperar Respuesta (días)" at bounding box center [567, 146] width 105 height 10
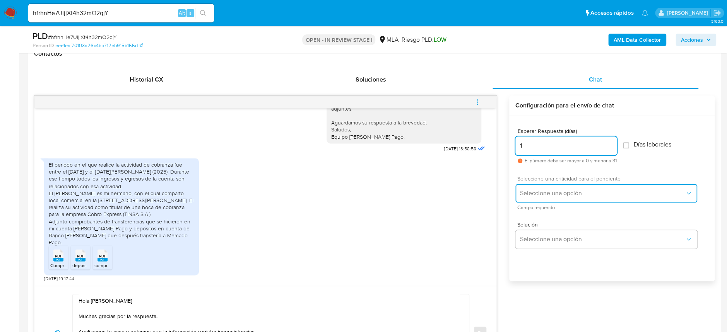
click at [541, 193] on span "Seleccione una opción" at bounding box center [602, 194] width 165 height 8
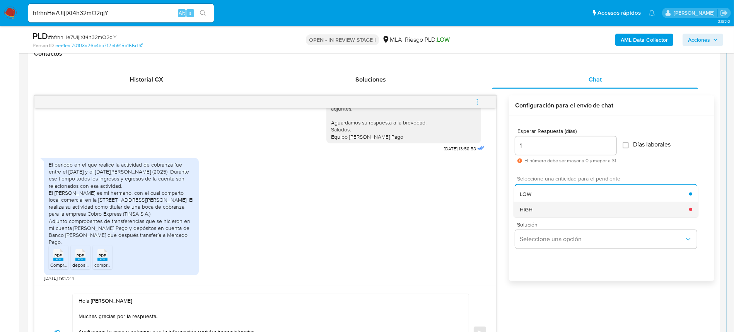
click at [539, 206] on div "HIGH" at bounding box center [604, 209] width 169 height 15
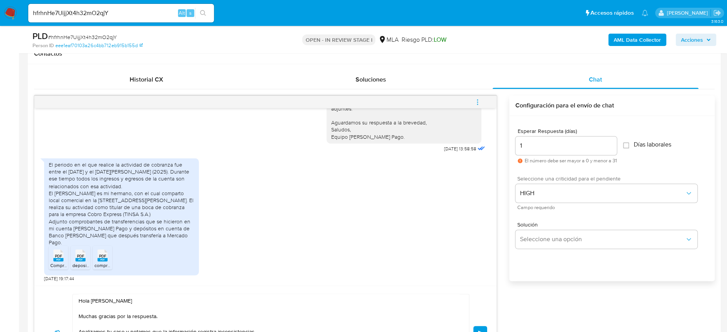
click at [580, 280] on div "Esperar Respuesta (días) 1 El número debe ser mayor a 0 y menor a 31 Días labor…" at bounding box center [611, 209] width 205 height 186
drag, startPoint x: 528, startPoint y: 146, endPoint x: 465, endPoint y: 147, distance: 63.0
click at [465, 147] on div "18/08/2025 17:32:48 El uso de mi cuenta está relacionada con mi actividad princ…" at bounding box center [374, 238] width 680 height 285
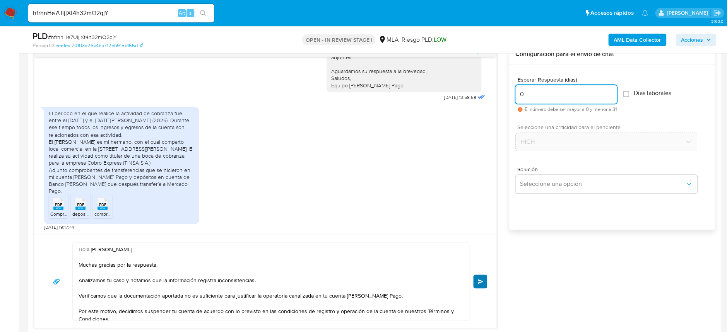
type input "0"
click at [478, 283] on span "Enviar" at bounding box center [480, 281] width 5 height 5
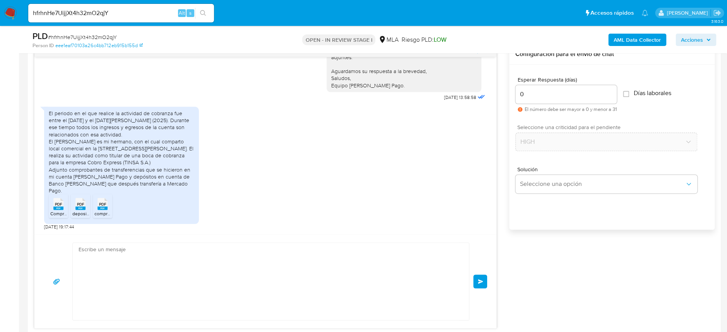
scroll to position [870, 0]
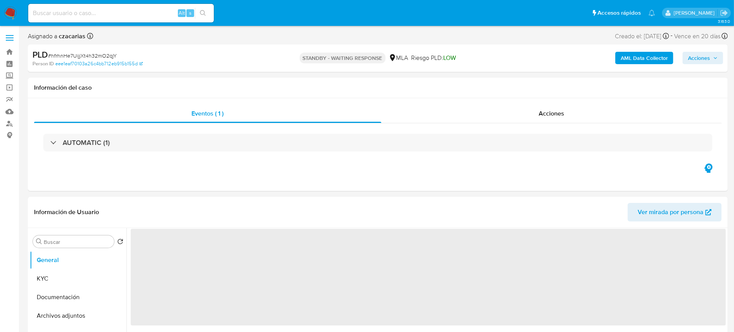
select select "10"
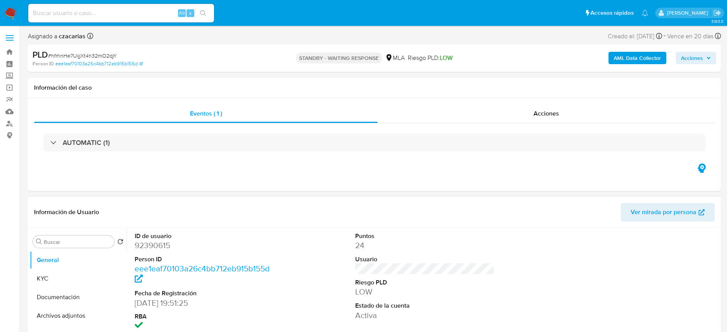
click at [150, 251] on dd "92390615" at bounding box center [204, 245] width 139 height 11
copy dd "92390615"
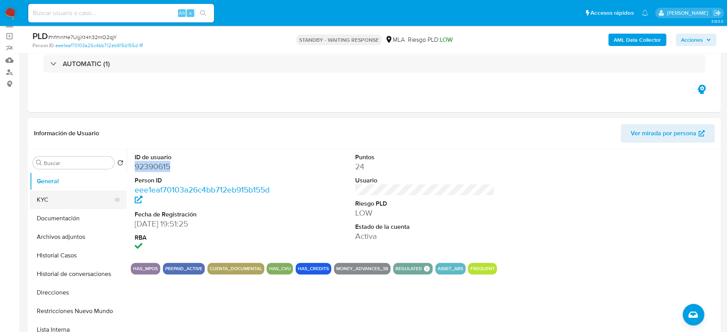
click at [44, 200] on button "KYC" at bounding box center [75, 200] width 90 height 19
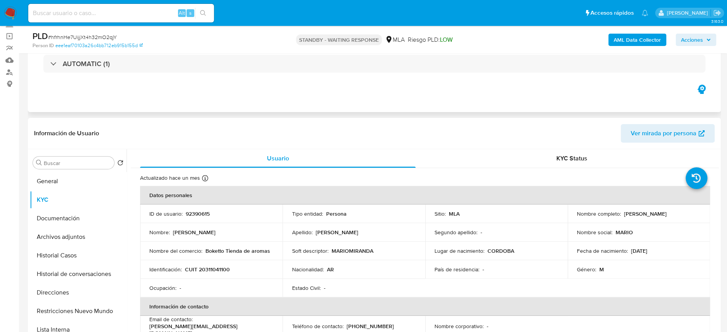
drag, startPoint x: 620, startPoint y: 217, endPoint x: 633, endPoint y: 73, distance: 144.5
click at [676, 214] on div "Nombre completo : [PERSON_NAME]" at bounding box center [639, 213] width 124 height 7
copy div "[PERSON_NAME]"
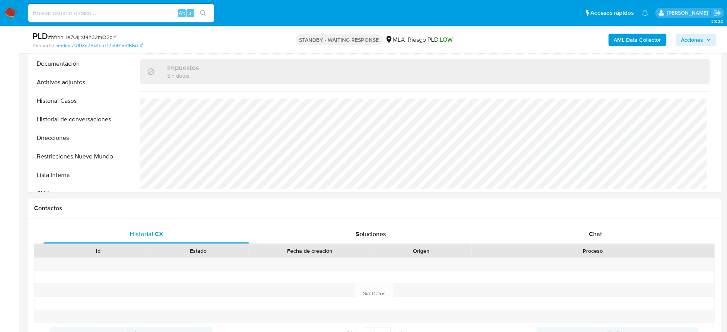
scroll to position [309, 0]
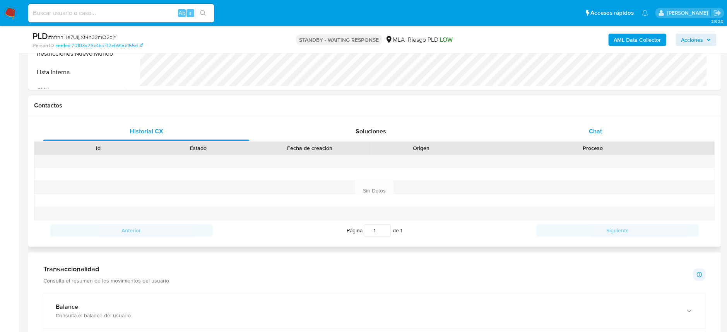
click at [578, 131] on div "Chat" at bounding box center [595, 131] width 206 height 19
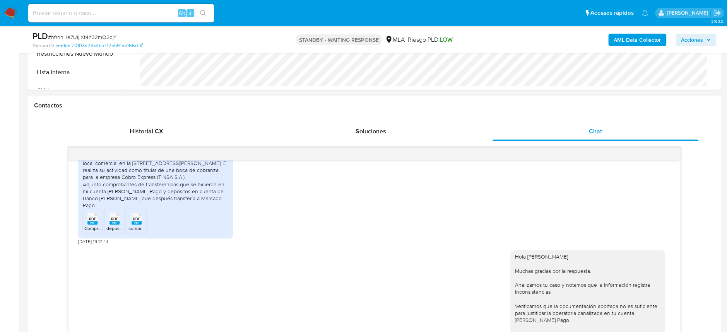
scroll to position [715, 0]
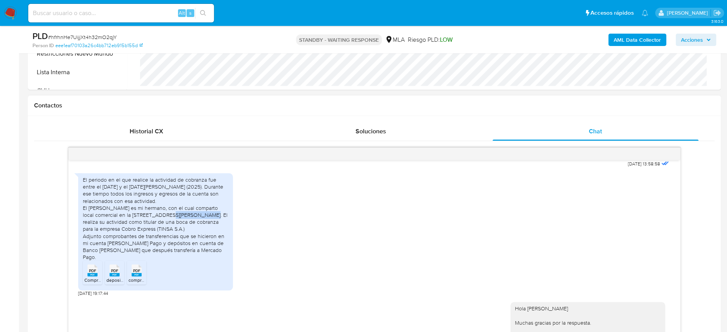
drag, startPoint x: 168, startPoint y: 222, endPoint x: 209, endPoint y: 222, distance: 41.4
click at [209, 222] on div "El periodo en el que realice la actividad de cobranza fue entre el 1 de [PERSON…" at bounding box center [155, 218] width 145 height 84
click at [171, 221] on div "El periodo en el que realice la actividad de cobranza fue entre el 1 de [PERSON…" at bounding box center [155, 218] width 145 height 84
drag, startPoint x: 168, startPoint y: 222, endPoint x: 133, endPoint y: 232, distance: 36.5
click at [133, 232] on div "El periodo en el que realice la actividad de cobranza fue entre el 1 de [PERSON…" at bounding box center [155, 218] width 145 height 84
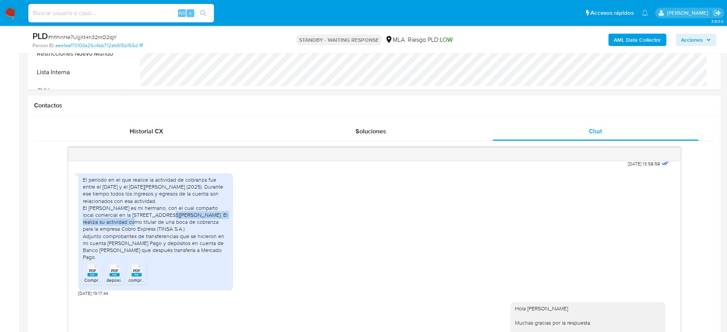
copy div "Pedro Goyena 98, de la Cuidad de Rio Cuarto"
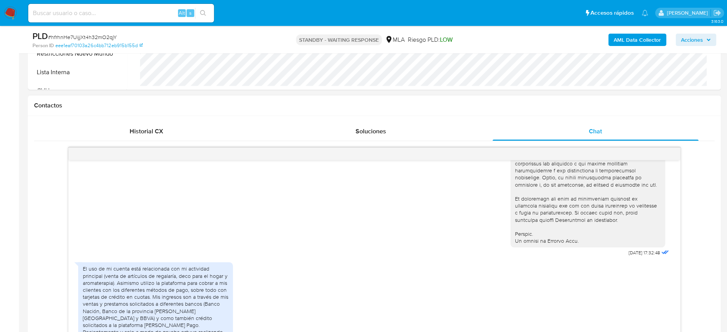
scroll to position [361, 0]
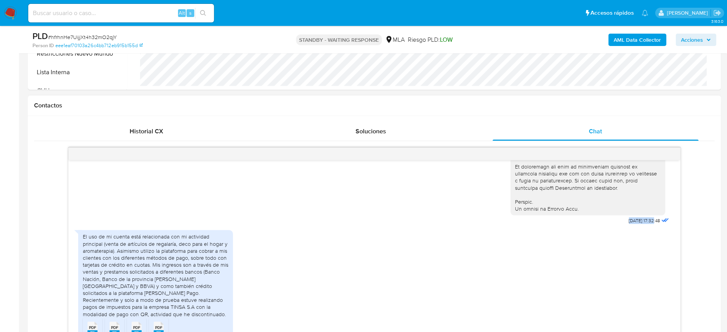
drag, startPoint x: 627, startPoint y: 230, endPoint x: 637, endPoint y: 234, distance: 10.2
click at [637, 227] on div "[DATE] 17:32:48" at bounding box center [590, 14] width 160 height 423
copy span "18/08/2025 1"
drag, startPoint x: 83, startPoint y: 248, endPoint x: 113, endPoint y: 266, distance: 35.4
click at [113, 266] on div "El uso de mi cuenta está relacionada con mi actividad principal (venta de artíc…" at bounding box center [155, 275] width 145 height 84
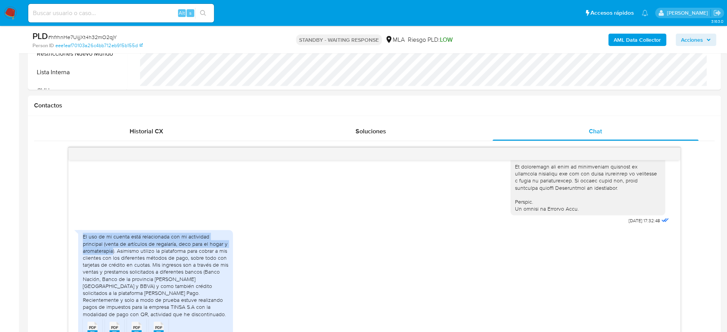
copy div "El uso de mi cuenta está relacionada con mi actividad principal (venta de artíc…"
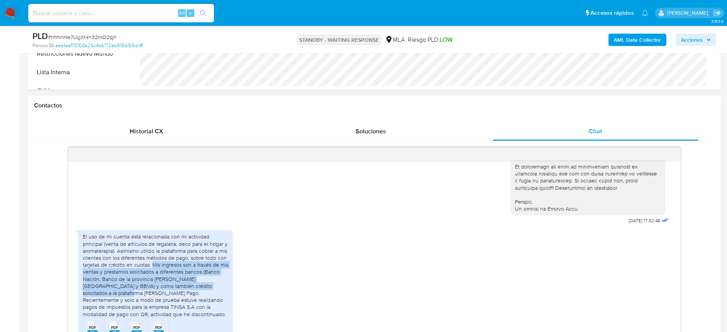
drag, startPoint x: 152, startPoint y: 279, endPoint x: 226, endPoint y: 299, distance: 76.6
click at [226, 299] on div "El uso de mi cuenta está relacionada con mi actividad principal (venta de artíc…" at bounding box center [155, 275] width 145 height 84
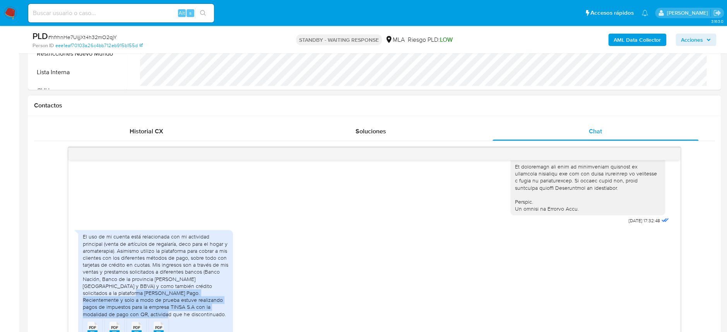
drag, startPoint x: 83, startPoint y: 309, endPoint x: 226, endPoint y: 321, distance: 144.0
click at [226, 318] on div "El uso de mi cuenta está relacionada con mi actividad principal (venta de artíc…" at bounding box center [155, 275] width 145 height 84
copy div "Recientemente y solo a modo de prueba estuve realizando pagos de impuestos para…"
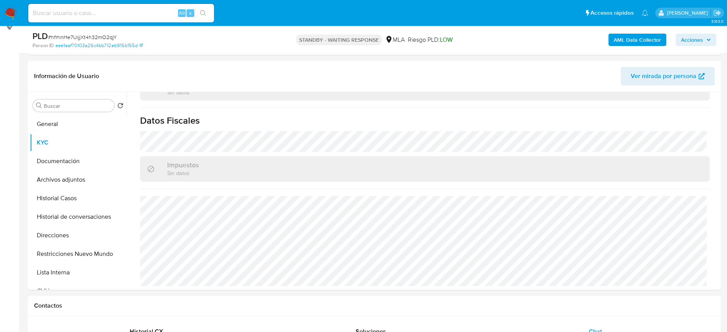
scroll to position [103, 0]
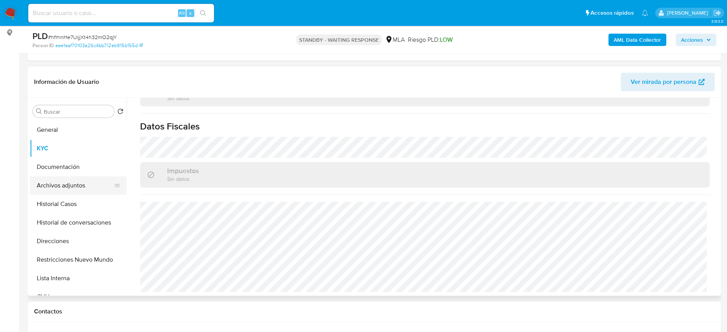
click at [58, 185] on button "Archivos adjuntos" at bounding box center [75, 185] width 90 height 19
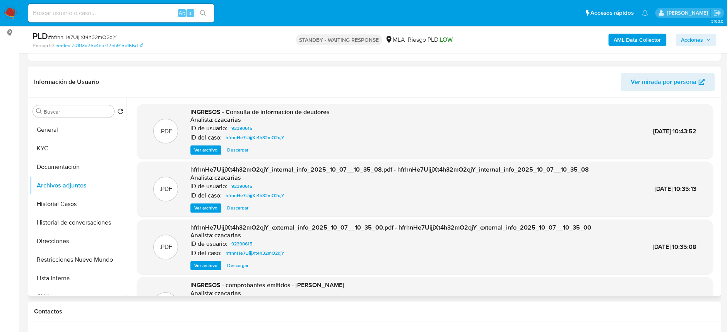
scroll to position [51, 0]
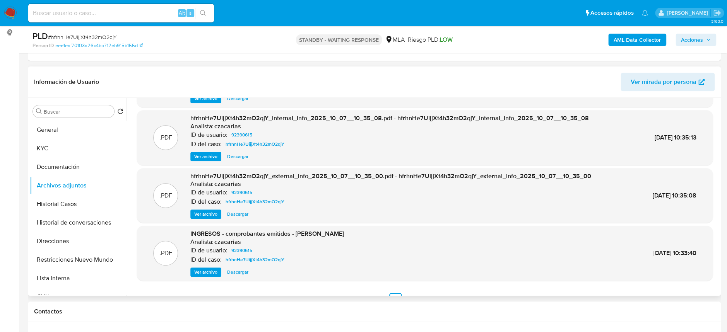
click at [208, 275] on span "Ver archivo" at bounding box center [205, 272] width 23 height 8
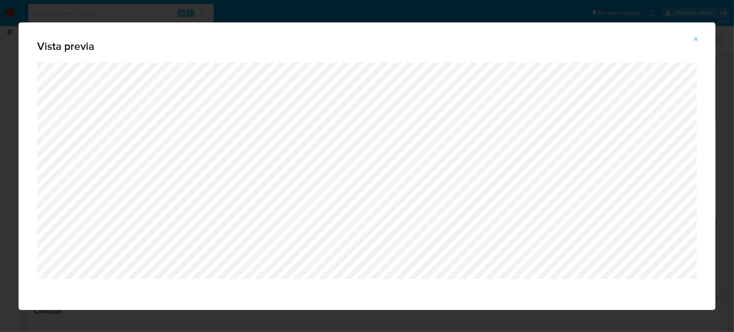
click at [695, 41] on icon "Attachment preview" at bounding box center [696, 39] width 6 height 6
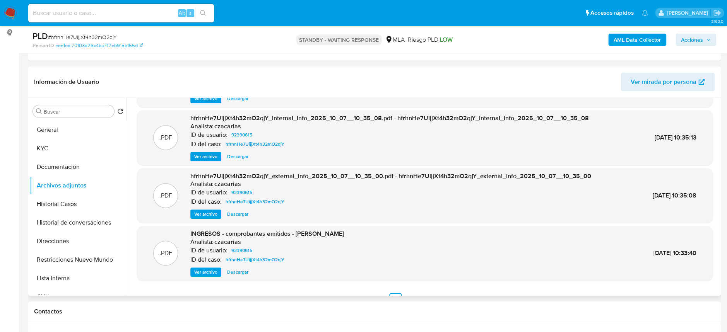
scroll to position [0, 0]
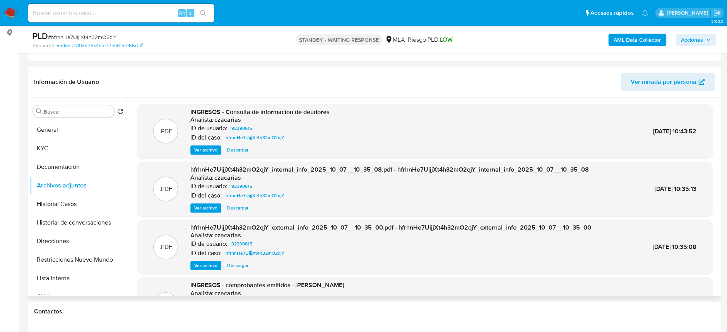
click at [203, 143] on div "INGRESOS - Consulta de informacion de deudores Analista: czacarias ID de usuari…" at bounding box center [259, 131] width 139 height 47
click at [206, 146] on span "Ver archivo" at bounding box center [205, 150] width 23 height 8
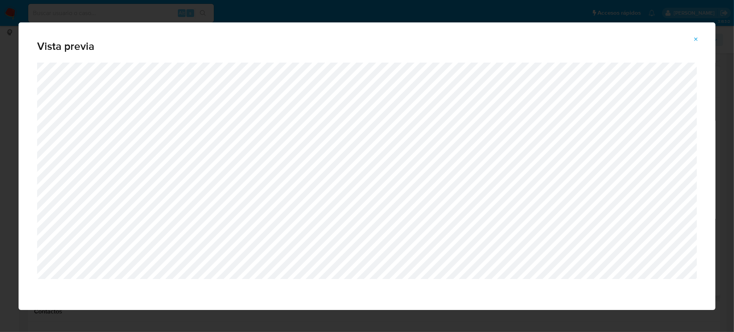
click at [696, 39] on icon "Attachment preview" at bounding box center [696, 39] width 3 height 3
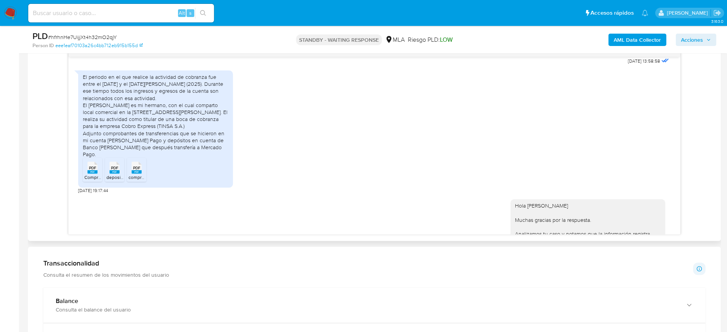
scroll to position [664, 0]
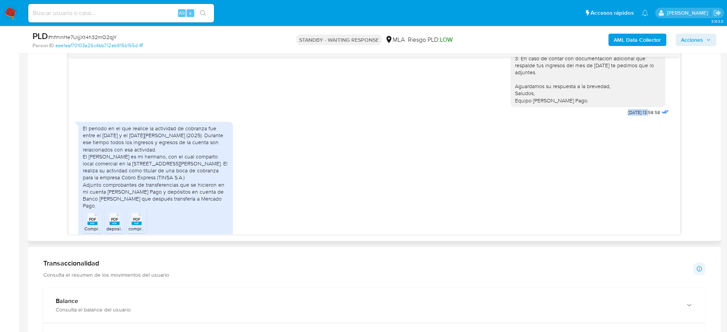
drag, startPoint x: 610, startPoint y: 120, endPoint x: 634, endPoint y: 123, distance: 24.1
click at [634, 118] on div "Hola Mario Hector Miranda Agradecemos la información brindada. Con el fin de co…" at bounding box center [590, 33] width 160 height 170
copy span "07/10/2025"
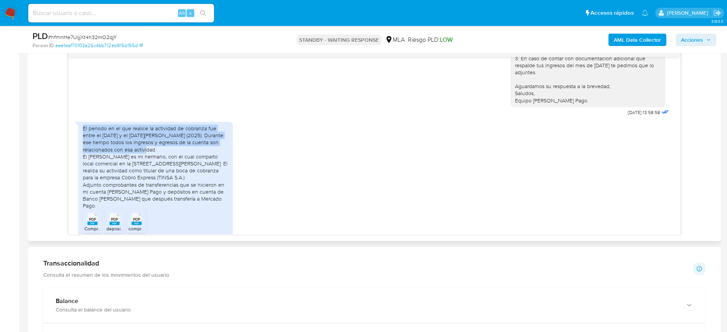
drag, startPoint x: 81, startPoint y: 137, endPoint x: 173, endPoint y: 155, distance: 93.7
click at [173, 155] on div "El periodo en el que realice la actividad de cobranza fue entre el 1 de Julio y…" at bounding box center [155, 180] width 155 height 117
copy div "El periodo en el que realice la actividad de cobranza fue entre el 1 de Julio y…"
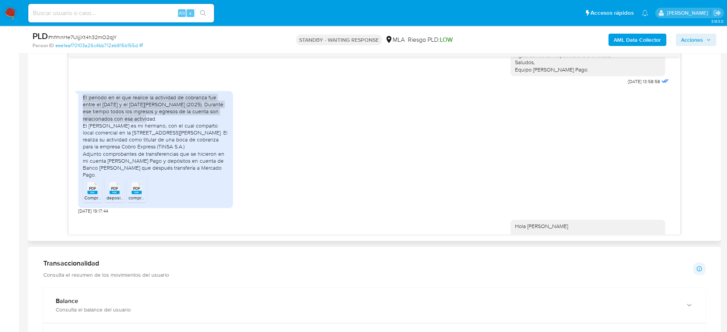
scroll to position [715, 0]
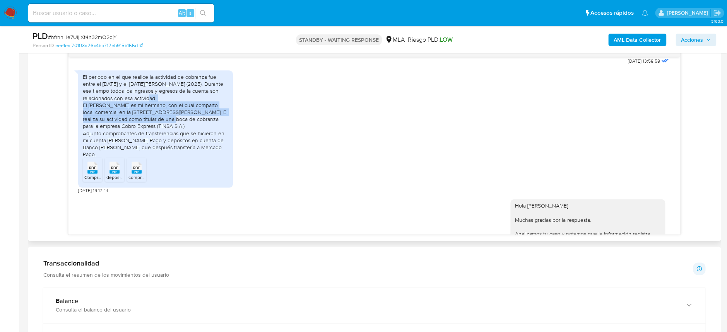
drag, startPoint x: 82, startPoint y: 109, endPoint x: 175, endPoint y: 126, distance: 93.9
click at [175, 126] on div "El periodo en el que realice la actividad de cobranza fue entre el [DATE] y el …" at bounding box center [155, 115] width 145 height 84
copy div "El Sr. Oscar Eduardo Miranda es mi hermano, con el cual comparto local comercia…"
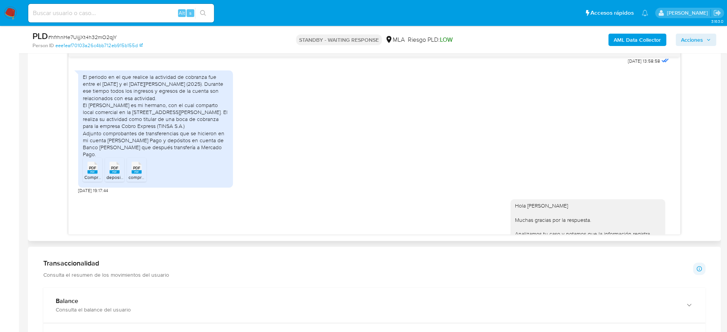
click at [178, 128] on div "El periodo en el que realice la actividad de cobranza fue entre el [DATE] y el …" at bounding box center [155, 115] width 145 height 84
drag, startPoint x: 176, startPoint y: 127, endPoint x: 178, endPoint y: 137, distance: 10.2
click at [178, 137] on div "El periodo en el que realice la actividad de cobranza fue entre el 1 de Julio y…" at bounding box center [155, 115] width 145 height 84
copy div "El realiza su actividad como titular de una boca de cobranza para la empresa Co…"
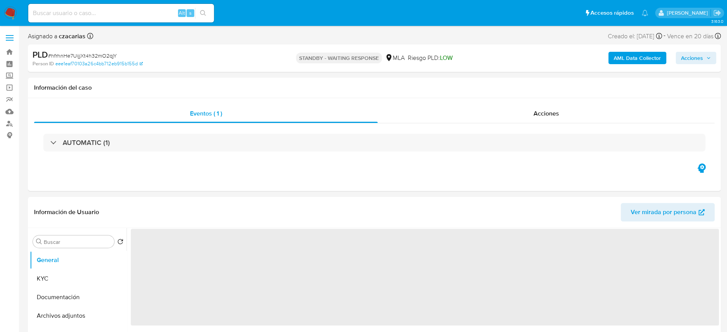
select select "10"
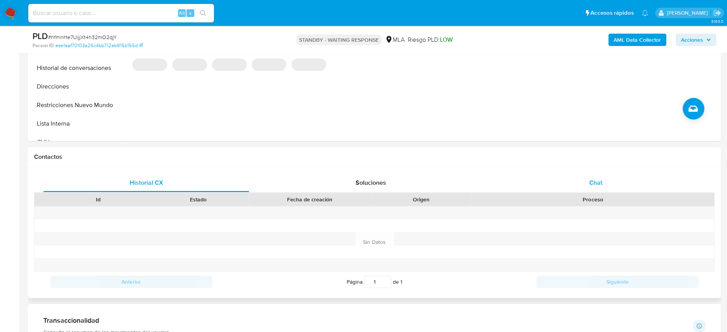
click at [578, 174] on div "Chat" at bounding box center [595, 183] width 206 height 19
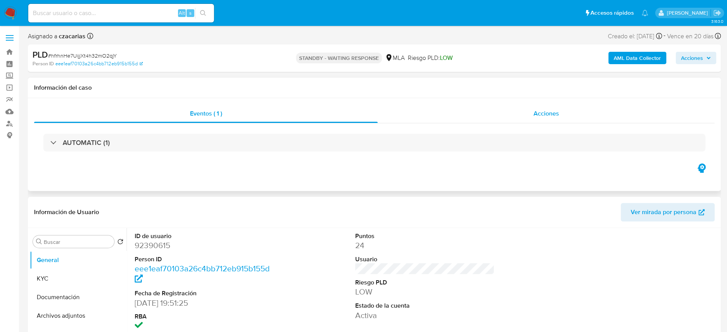
click at [534, 110] on span "Acciones" at bounding box center [546, 113] width 26 height 9
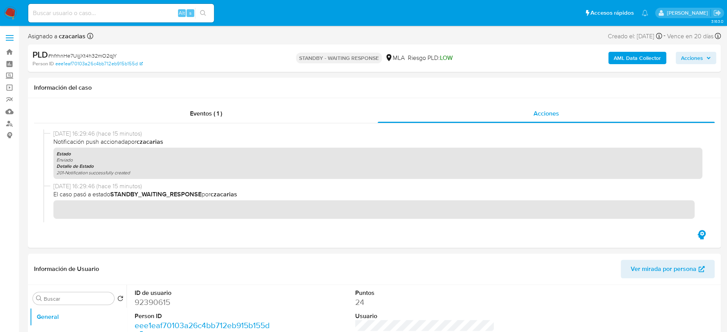
click at [104, 54] on span "# hfrhnHe7UijjXt4h32mO2qjY" at bounding box center [82, 56] width 69 height 8
copy span "hfrhnHe7UijjXt4h32mO2qjY"
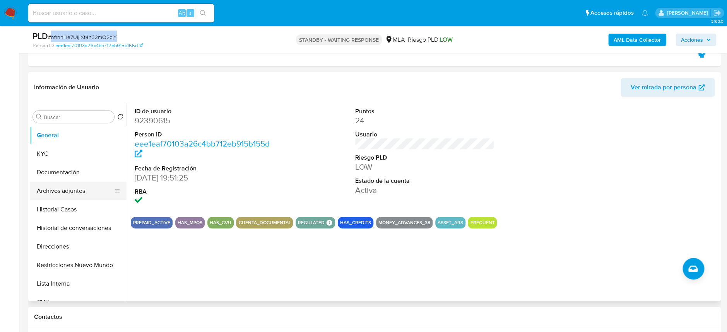
click at [75, 188] on button "Archivos adjuntos" at bounding box center [75, 191] width 90 height 19
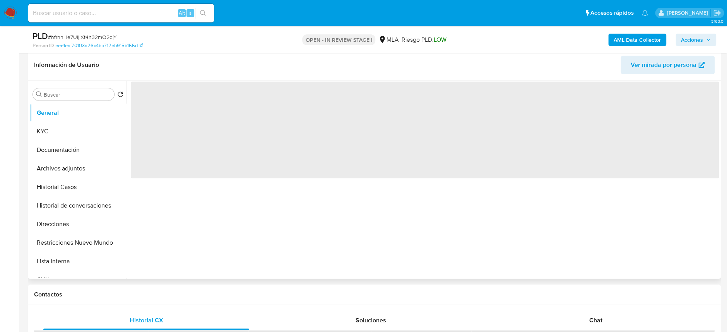
select select "10"
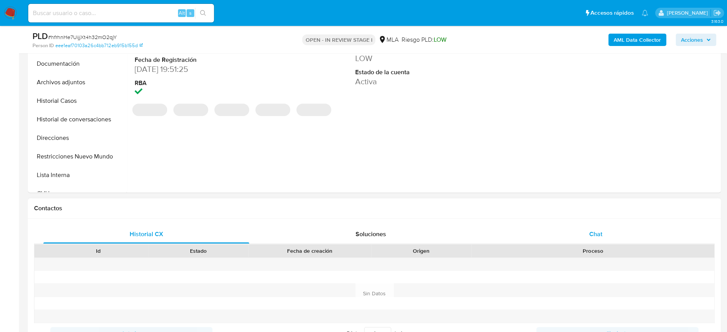
click at [618, 230] on div "Chat" at bounding box center [595, 234] width 206 height 19
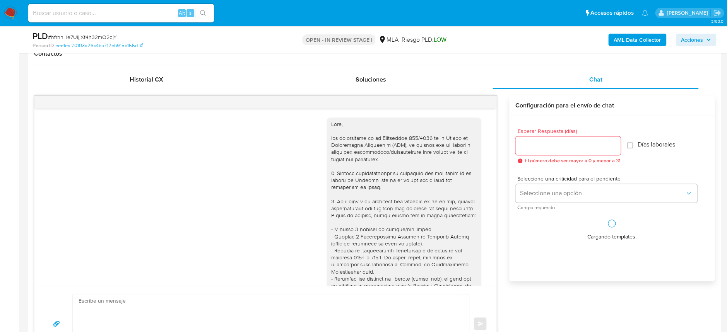
scroll to position [870, 0]
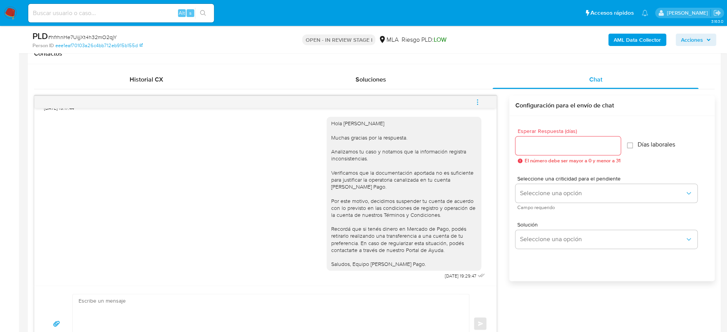
click at [480, 103] on icon "menu-action" at bounding box center [477, 102] width 7 height 7
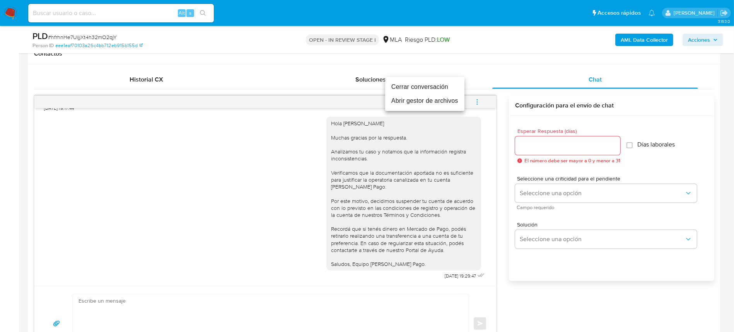
click at [422, 90] on li "Cerrar conversación" at bounding box center [424, 87] width 79 height 14
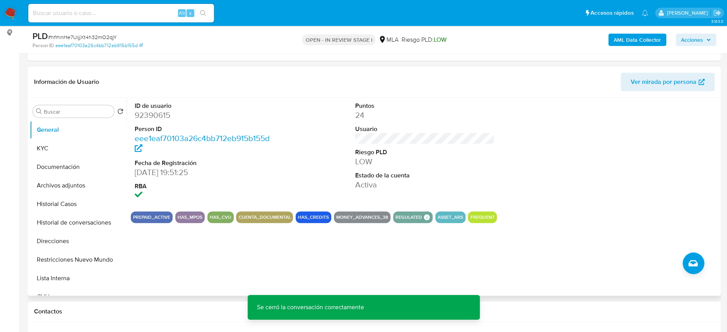
scroll to position [0, 0]
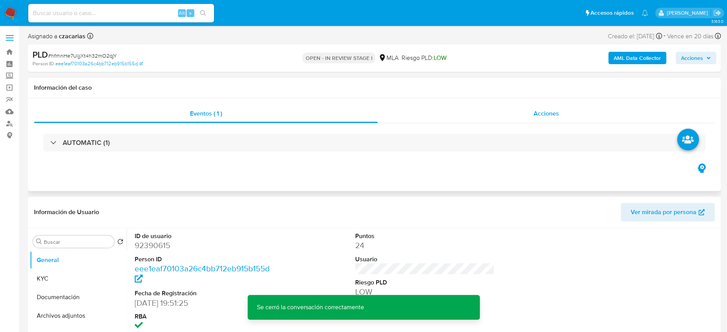
click at [551, 106] on div "Acciones" at bounding box center [545, 113] width 337 height 19
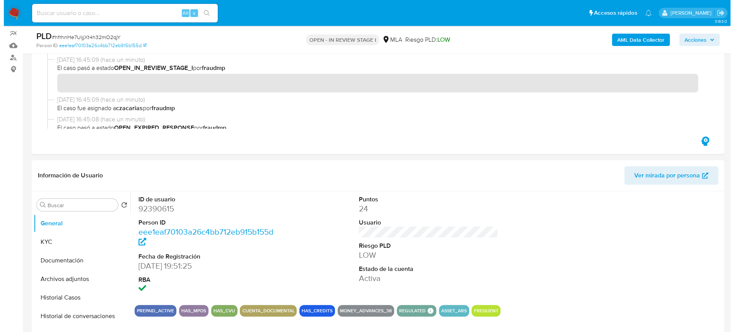
scroll to position [154, 0]
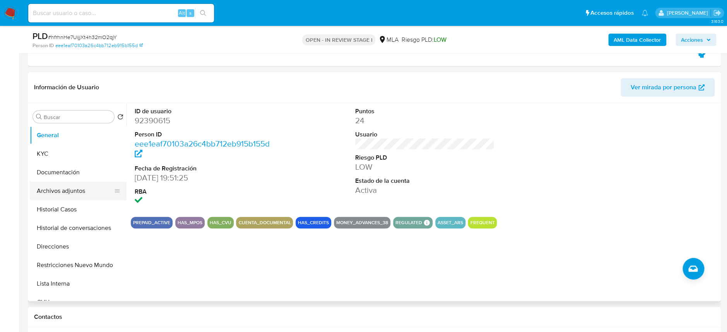
click at [65, 199] on button "Archivos adjuntos" at bounding box center [75, 191] width 90 height 19
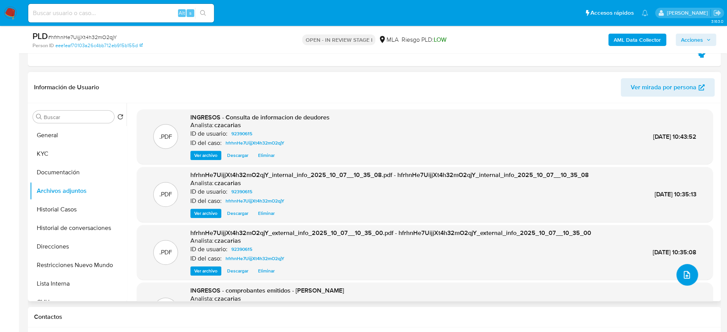
click at [684, 279] on button "upload-file" at bounding box center [687, 275] width 22 height 22
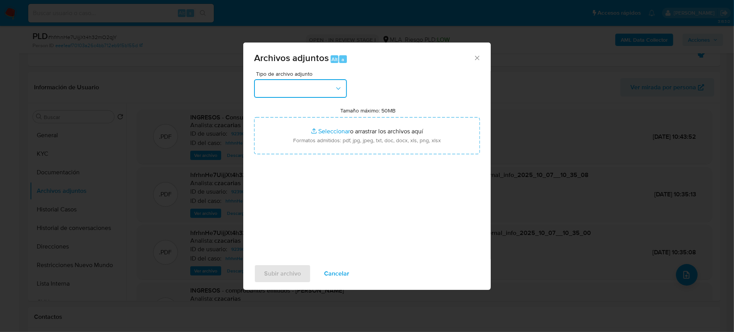
click at [319, 79] on button "button" at bounding box center [300, 88] width 93 height 19
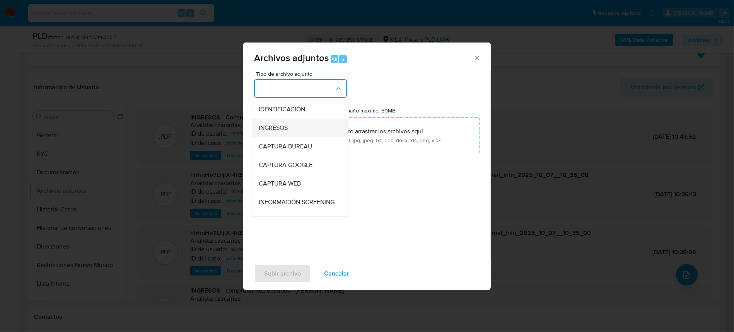
click at [292, 124] on div "INGRESOS" at bounding box center [298, 128] width 79 height 19
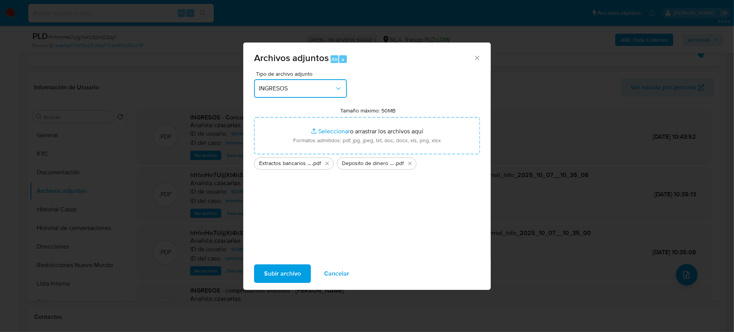
click at [336, 89] on icon "button" at bounding box center [339, 89] width 8 height 8
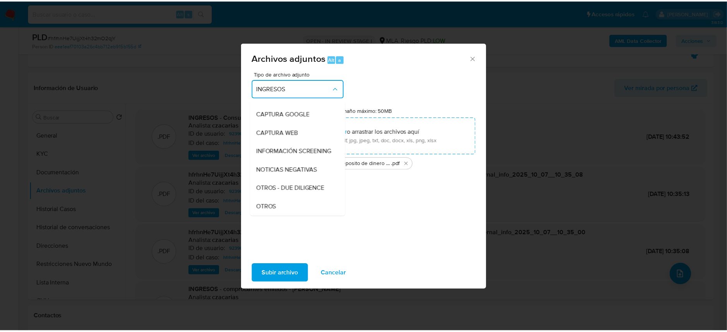
scroll to position [103, 0]
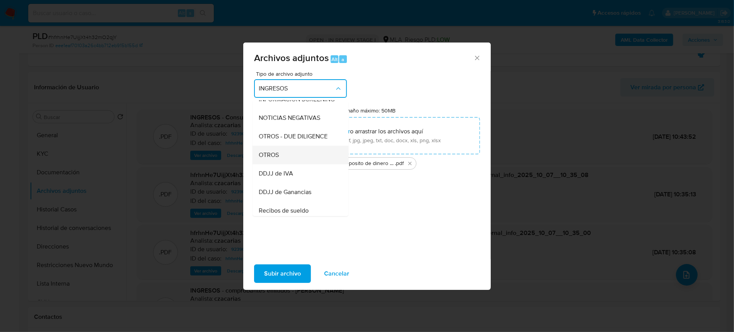
click at [289, 164] on div "OTROS" at bounding box center [298, 155] width 79 height 19
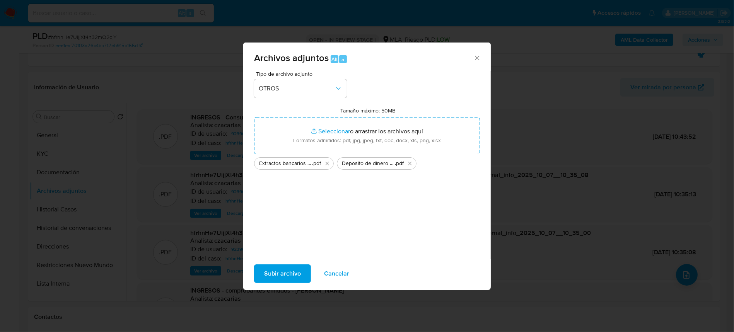
click at [283, 272] on span "Subir archivo" at bounding box center [282, 273] width 37 height 17
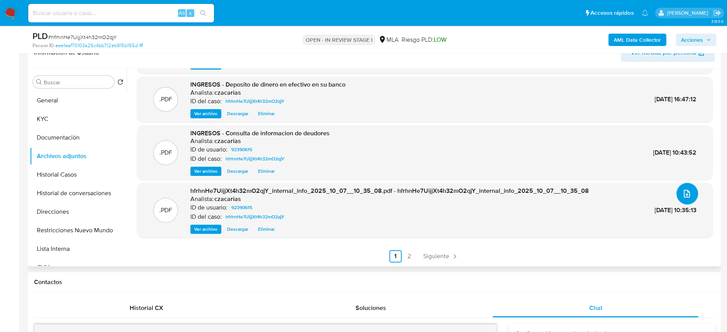
scroll to position [206, 0]
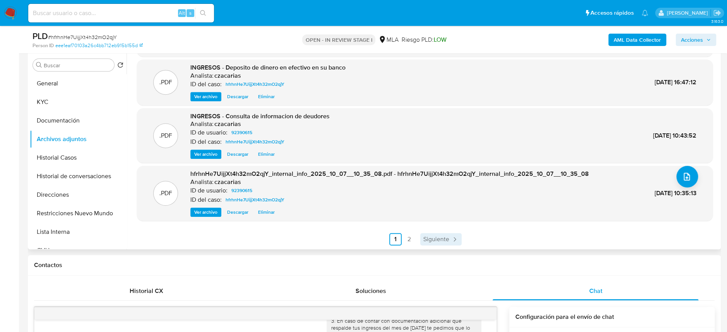
click at [430, 237] on span "Siguiente" at bounding box center [436, 239] width 26 height 6
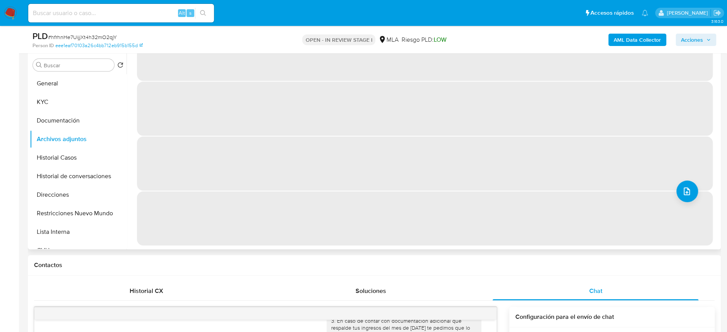
scroll to position [0, 0]
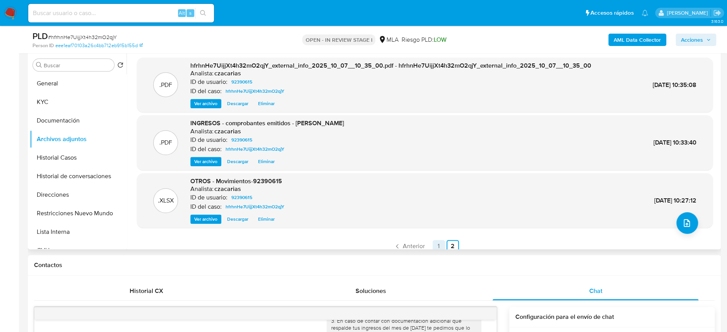
click at [437, 246] on link "1" at bounding box center [438, 246] width 12 height 12
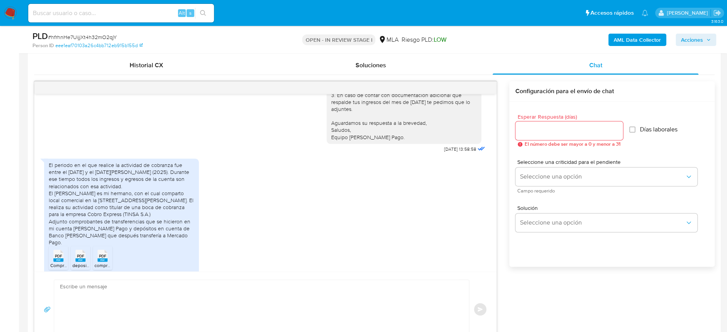
scroll to position [464, 0]
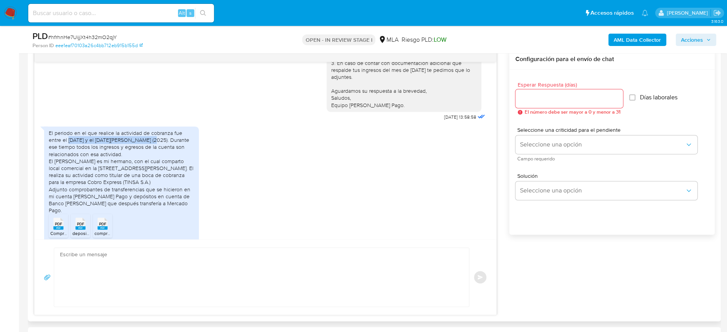
drag, startPoint x: 55, startPoint y: 146, endPoint x: 133, endPoint y: 131, distance: 79.4
click at [131, 147] on div "El periodo en el que realice la actividad de cobranza fue entre el [DATE] y el …" at bounding box center [121, 172] width 145 height 84
copy div "1 de Julio y el 5 de Agosto (2025"
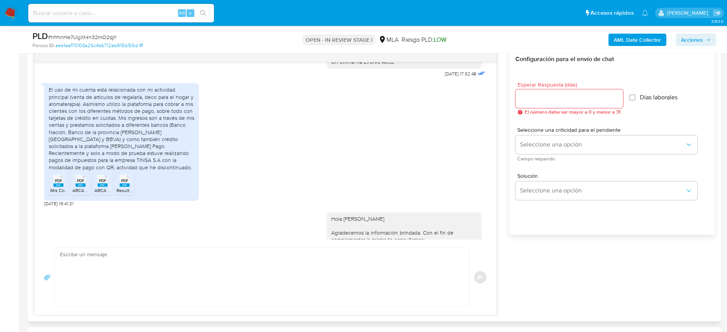
scroll to position [406, 0]
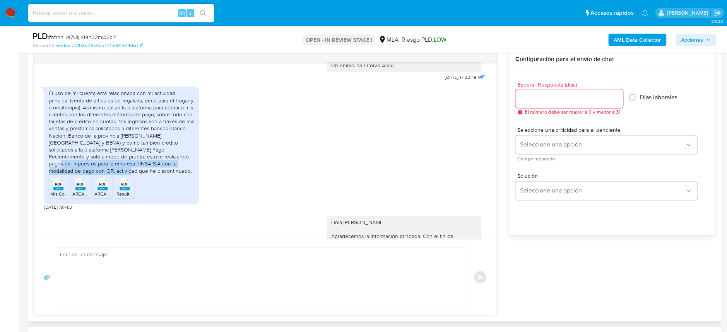
drag, startPoint x: 115, startPoint y: 173, endPoint x: 188, endPoint y: 178, distance: 73.6
click at [188, 174] on div "El uso de mi cuenta está relacionada con mi actividad principal (venta de artíc…" at bounding box center [121, 132] width 145 height 84
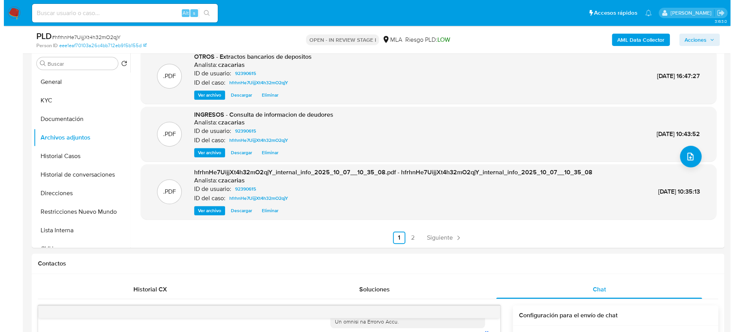
scroll to position [103, 0]
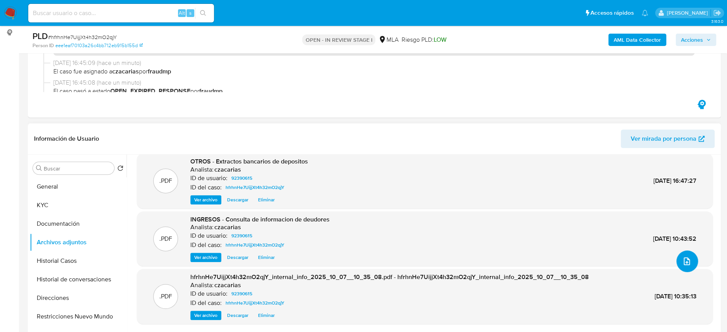
click at [678, 268] on button "upload-file" at bounding box center [687, 262] width 22 height 22
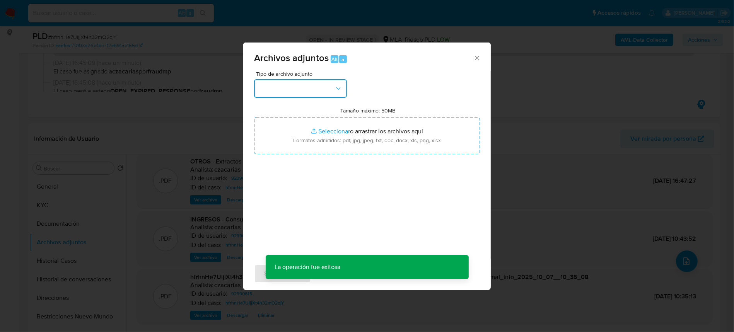
click at [297, 89] on button "button" at bounding box center [300, 88] width 93 height 19
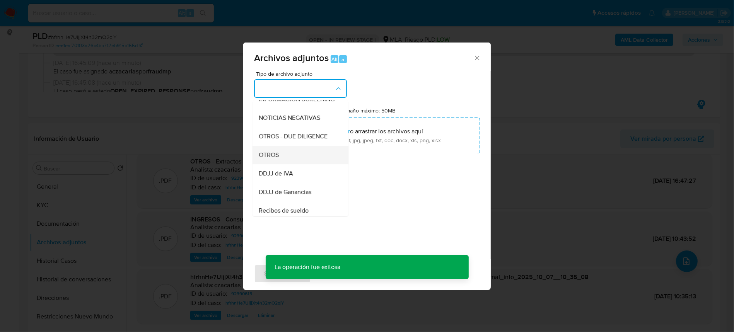
click at [287, 162] on div "OTROS" at bounding box center [298, 155] width 79 height 19
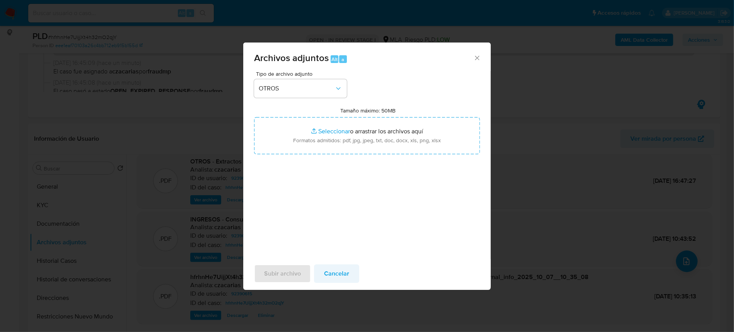
drag, startPoint x: 335, startPoint y: 284, endPoint x: 338, endPoint y: 279, distance: 5.6
click at [335, 283] on div "Subir archivo Cancelar" at bounding box center [367, 273] width 248 height 29
click at [338, 277] on span "Cancelar" at bounding box center [336, 273] width 25 height 17
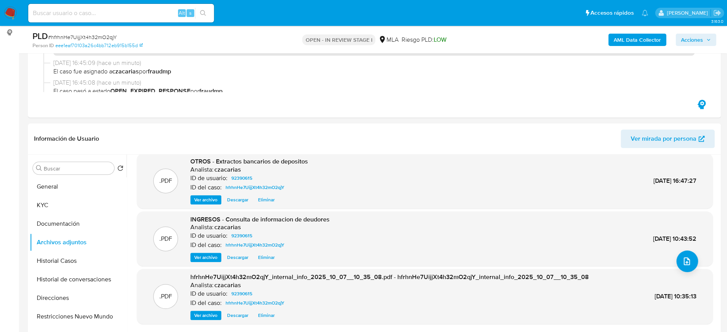
click at [81, 34] on span "# hfrhnHe7UijjXt4h32mO2qjY" at bounding box center [82, 37] width 69 height 8
copy span "hfrhnHe7UijjXt4h32mO2qjY"
click at [682, 259] on icon "upload-file" at bounding box center [686, 261] width 9 height 9
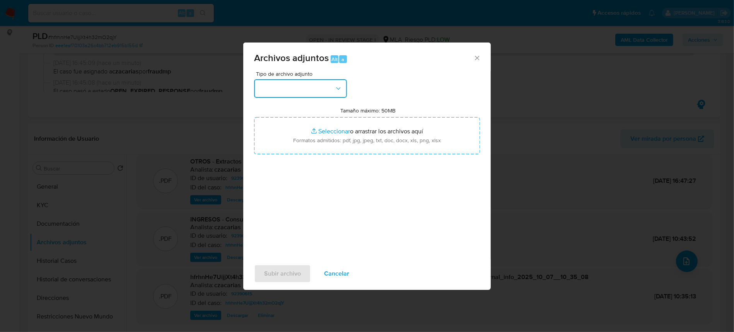
click at [289, 80] on button "button" at bounding box center [300, 88] width 93 height 19
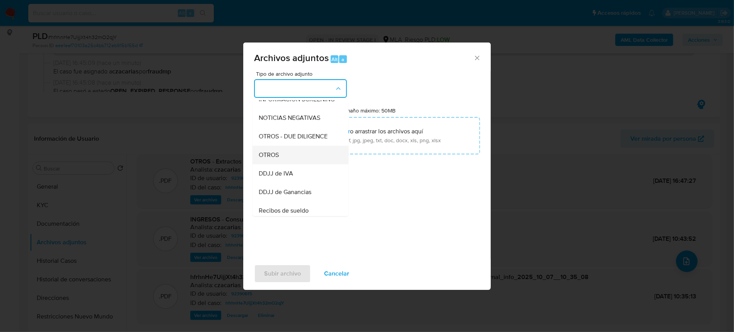
click at [284, 160] on div "OTROS" at bounding box center [298, 155] width 79 height 19
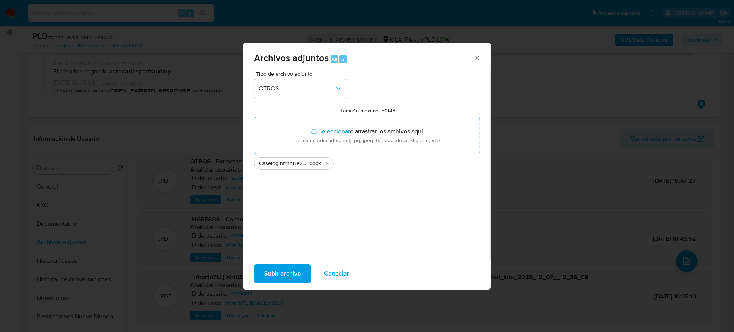
click at [280, 281] on span "Subir archivo" at bounding box center [282, 273] width 37 height 17
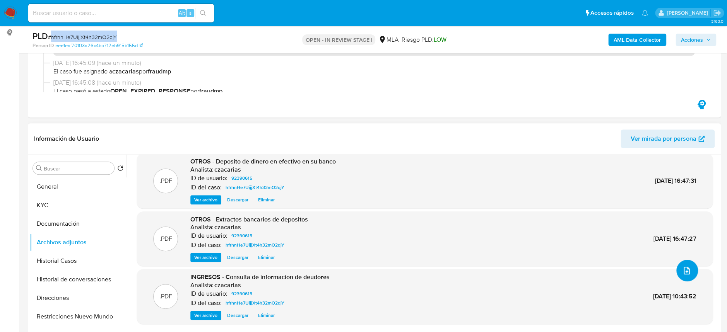
scroll to position [154, 0]
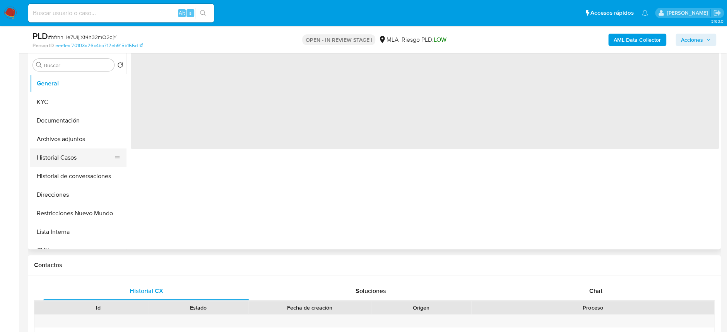
scroll to position [154, 0]
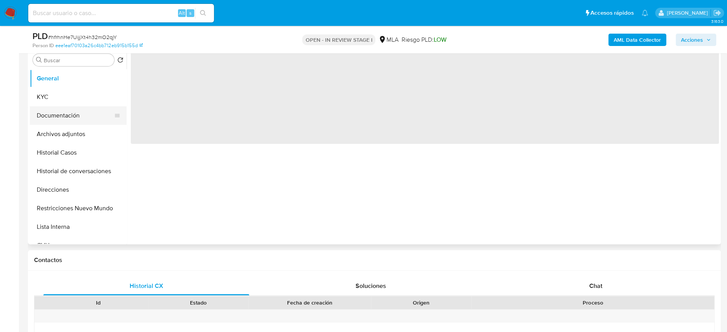
click at [79, 124] on button "Documentación" at bounding box center [75, 115] width 90 height 19
select select "10"
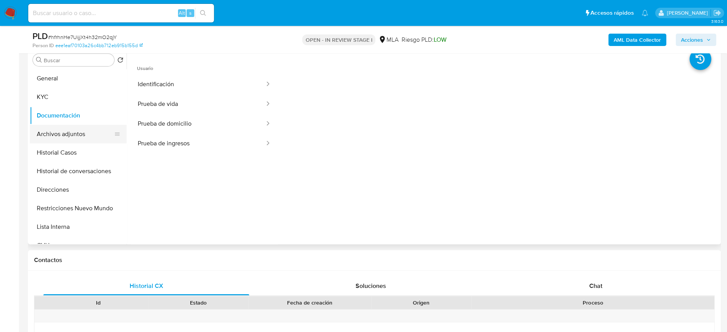
click at [102, 133] on button "Archivos adjuntos" at bounding box center [75, 134] width 90 height 19
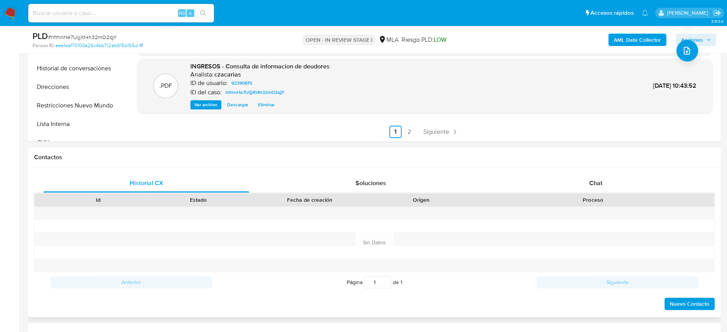
scroll to position [258, 0]
click at [598, 189] on div "Chat" at bounding box center [595, 183] width 206 height 19
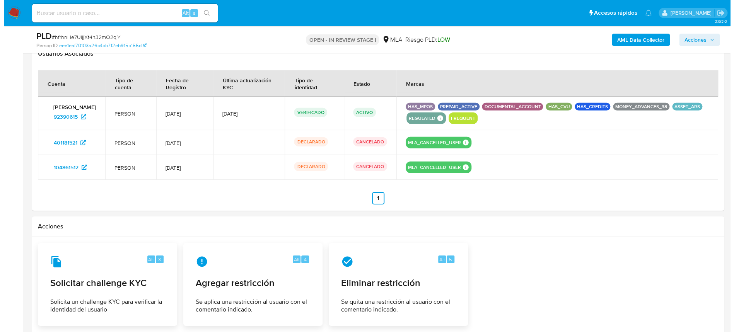
scroll to position [1186, 0]
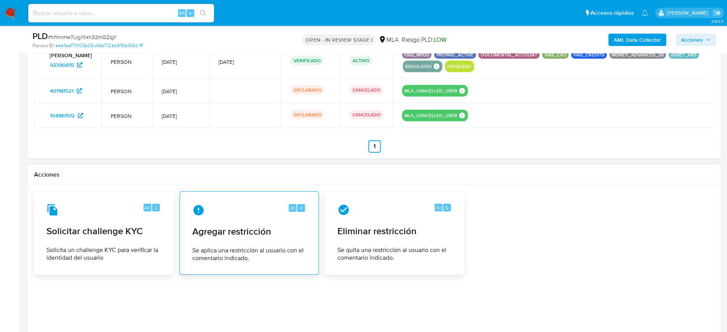
click at [249, 255] on span "Se aplica una restricción al usuario con el comentario indicado." at bounding box center [249, 254] width 114 height 15
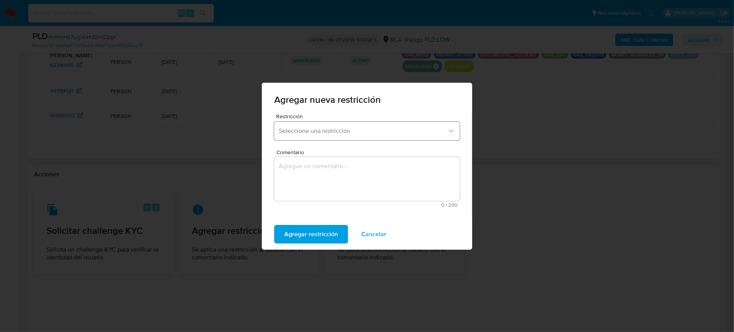
click at [371, 125] on button "Seleccione una restricción" at bounding box center [367, 131] width 186 height 19
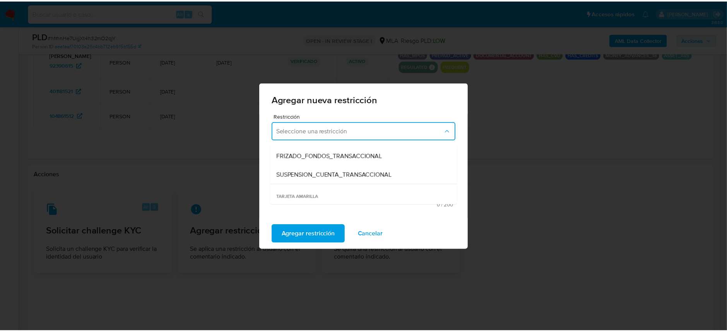
scroll to position [103, 0]
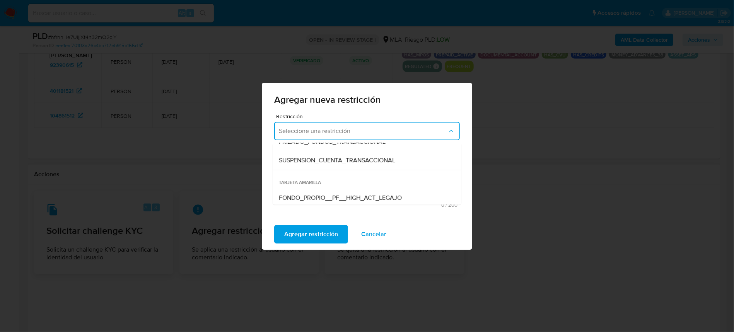
drag, startPoint x: 340, startPoint y: 159, endPoint x: 341, endPoint y: 170, distance: 10.9
click at [340, 159] on span "SUSPENSION_CUENTA_TRANSACCIONAL" at bounding box center [337, 161] width 116 height 8
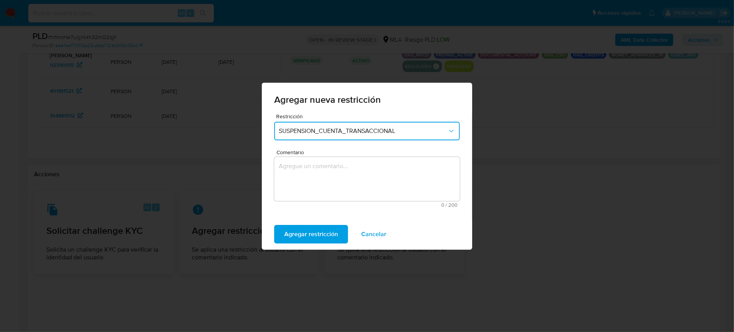
click at [343, 177] on textarea "Comentario" at bounding box center [367, 179] width 186 height 44
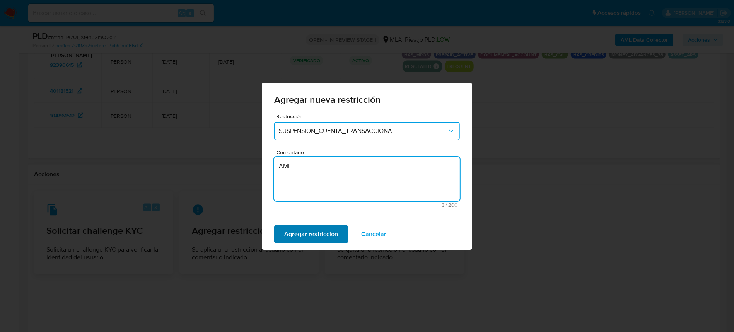
type textarea "AML"
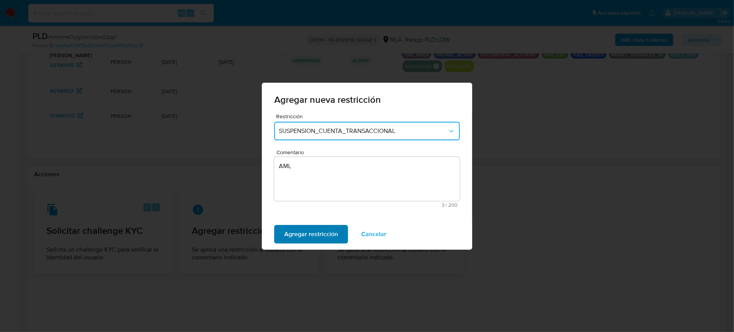
click at [329, 231] on span "Agregar restricción" at bounding box center [311, 234] width 54 height 17
click at [305, 229] on span "Confirmar" at bounding box center [298, 234] width 28 height 17
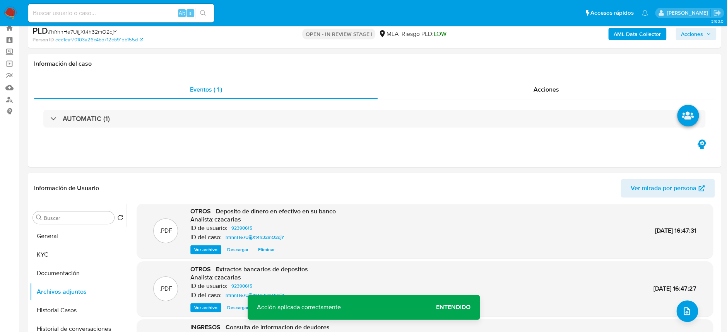
scroll to position [0, 0]
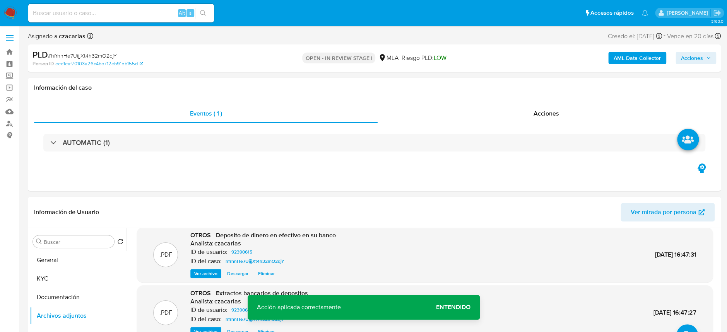
drag, startPoint x: 706, startPoint y: 60, endPoint x: 701, endPoint y: 61, distance: 5.7
click at [706, 60] on icon "button" at bounding box center [708, 58] width 5 height 5
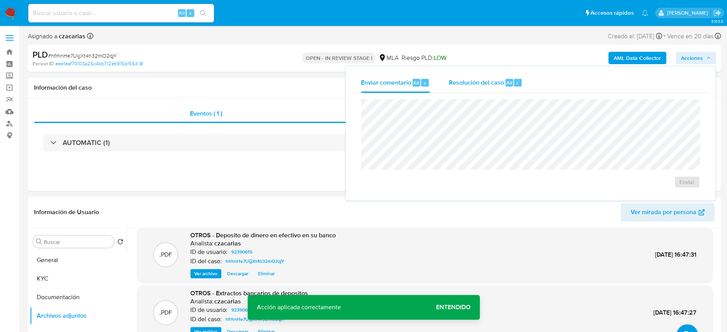
click at [455, 85] on span "Resolución del caso" at bounding box center [475, 82] width 55 height 9
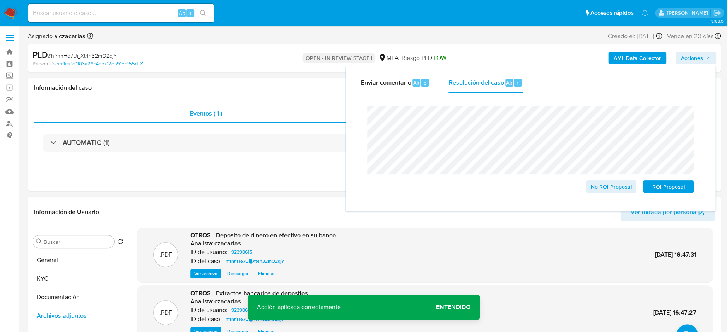
click at [82, 56] on span "# hfrhnHe7UijjXt4h32mO2qjY" at bounding box center [82, 56] width 69 height 8
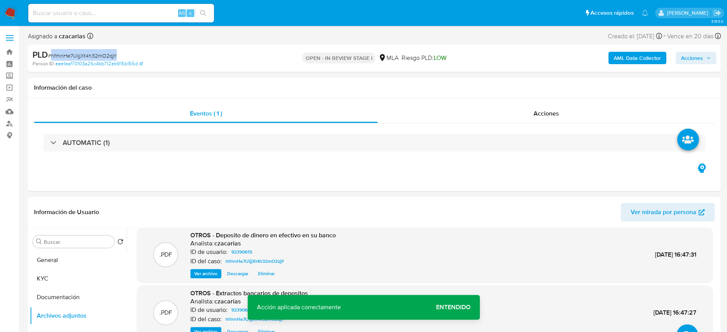
click at [82, 56] on span "# hfrhnHe7UijjXt4h32mO2qjY" at bounding box center [82, 56] width 69 height 8
copy span "hfrhnHe7UijjXt4h32mO2qjY"
click at [707, 62] on span "Acciones" at bounding box center [696, 58] width 30 height 11
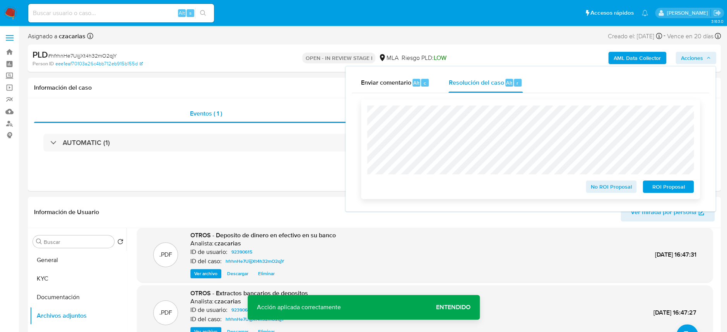
click at [657, 191] on span "ROI Proposal" at bounding box center [668, 186] width 40 height 11
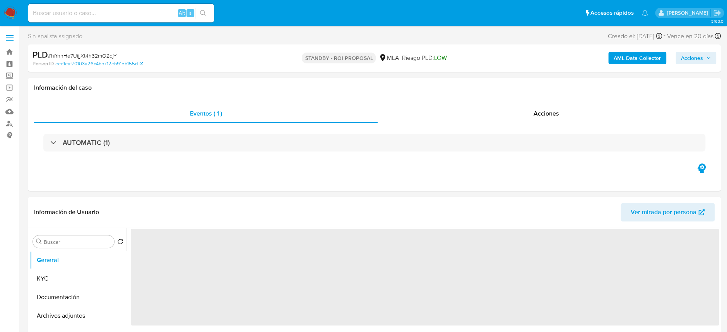
select select "10"
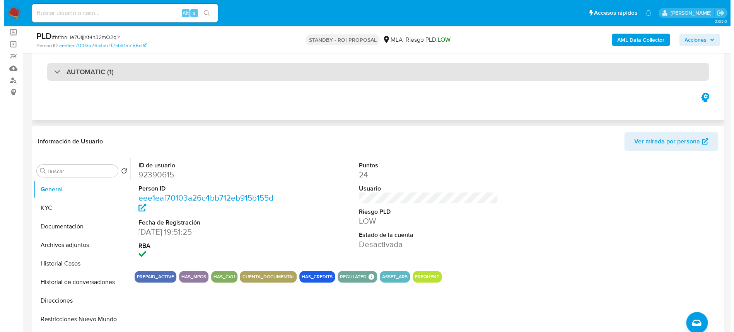
scroll to position [103, 0]
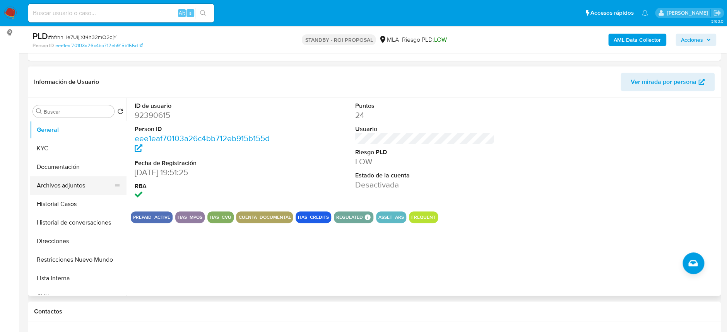
click at [81, 179] on button "Archivos adjuntos" at bounding box center [75, 185] width 90 height 19
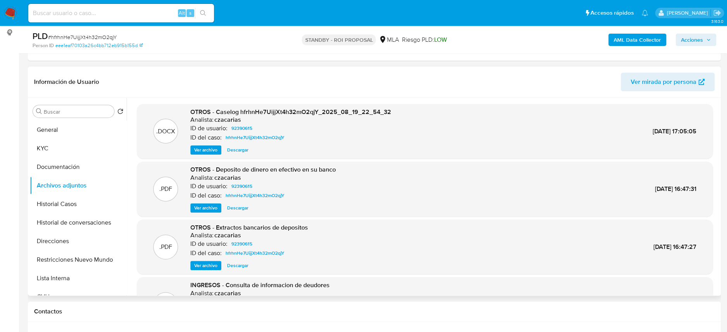
click at [208, 149] on span "Ver archivo" at bounding box center [205, 150] width 23 height 8
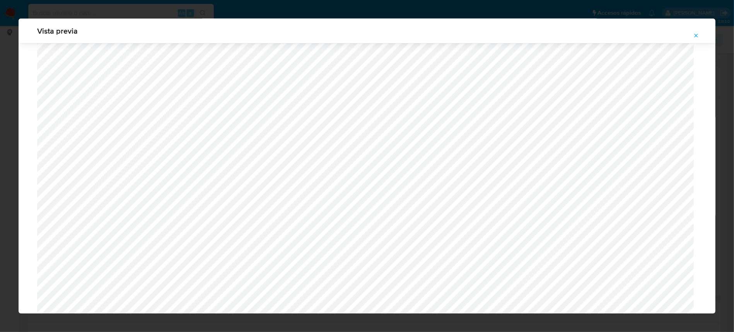
scroll to position [1082, 0]
click at [693, 34] on icon "Attachment preview" at bounding box center [696, 35] width 6 height 6
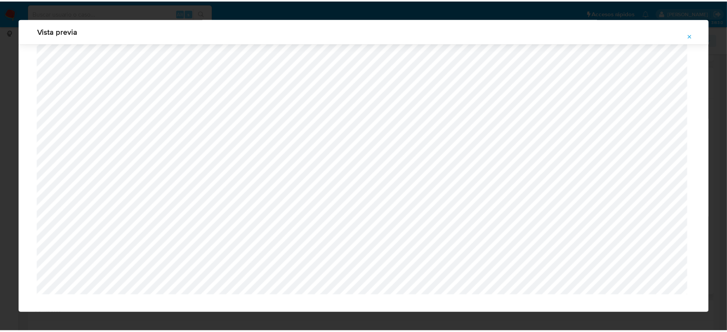
scroll to position [0, 0]
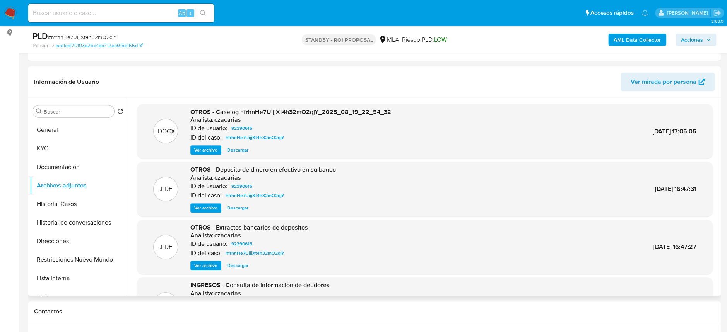
click at [8, 9] on img at bounding box center [10, 13] width 13 height 13
